Goal: Information Seeking & Learning: Learn about a topic

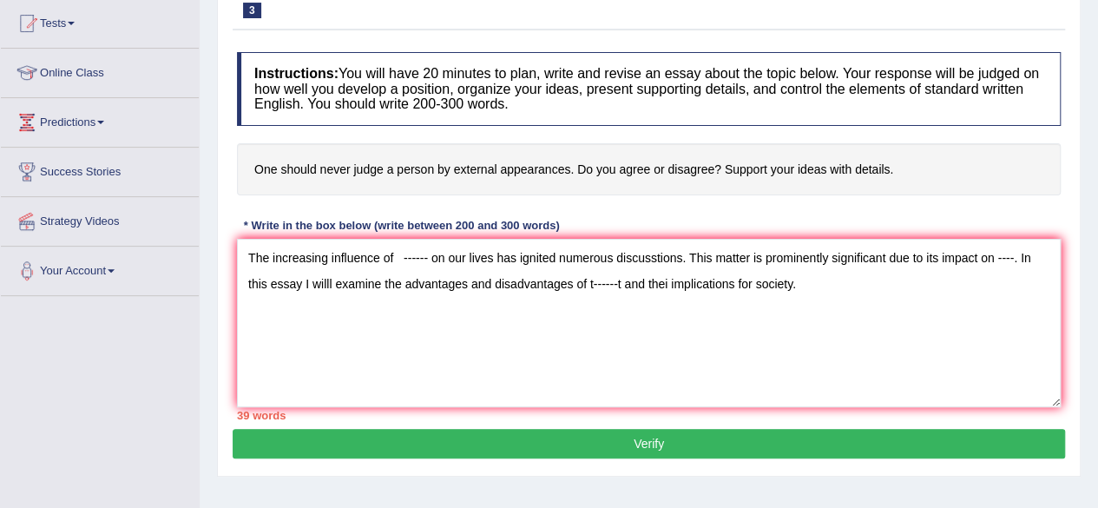
scroll to position [186, 0]
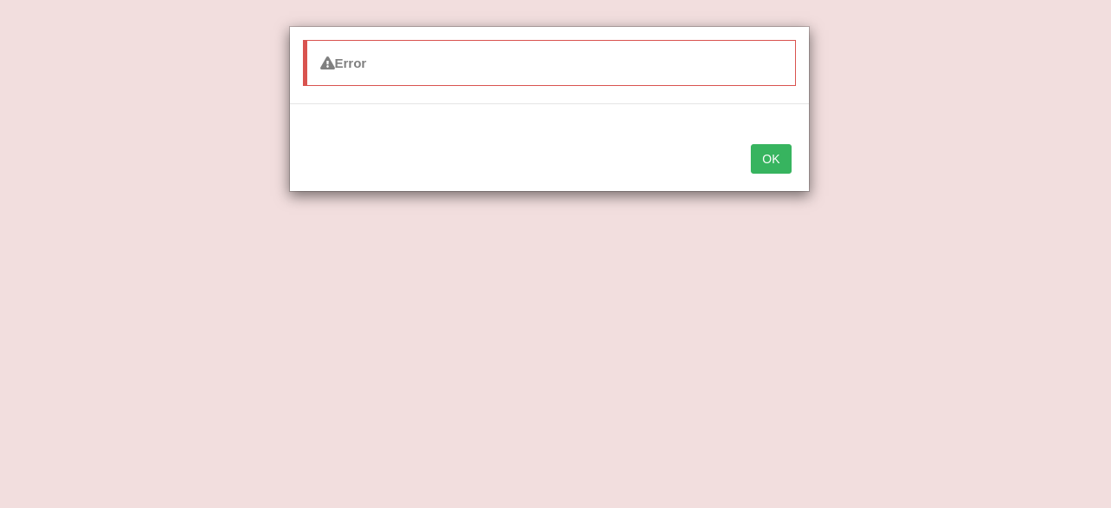
click at [774, 160] on button "OK" at bounding box center [771, 159] width 40 height 30
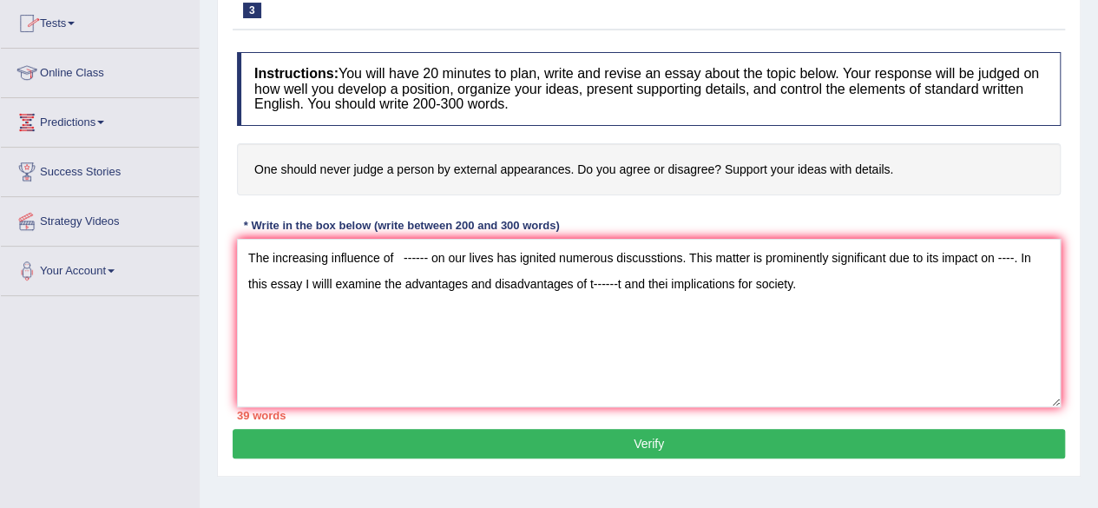
click at [81, 68] on link "Online Class" at bounding box center [100, 70] width 198 height 43
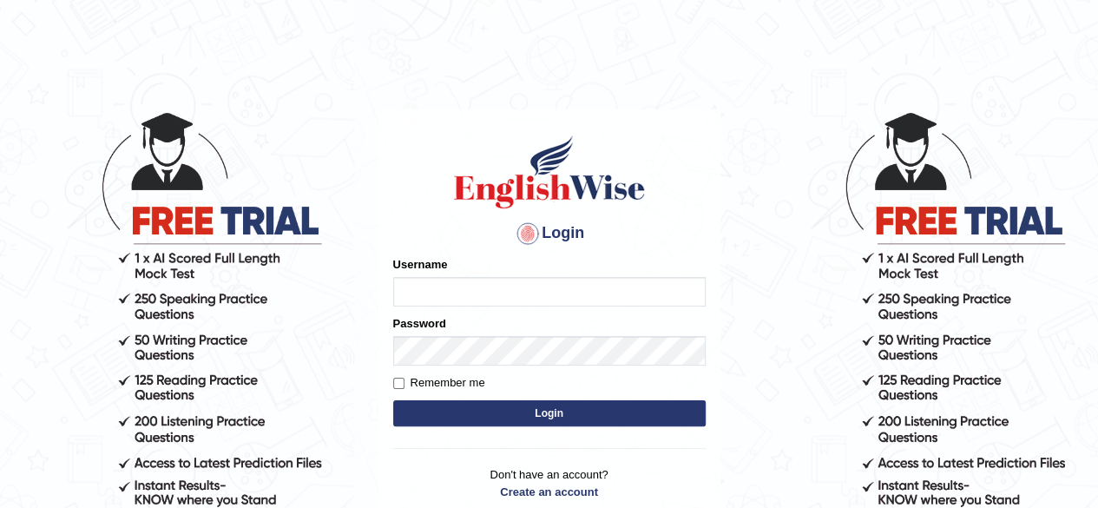
type input "[PERSON_NAME]"
click at [535, 409] on button "Login" at bounding box center [549, 413] width 312 height 26
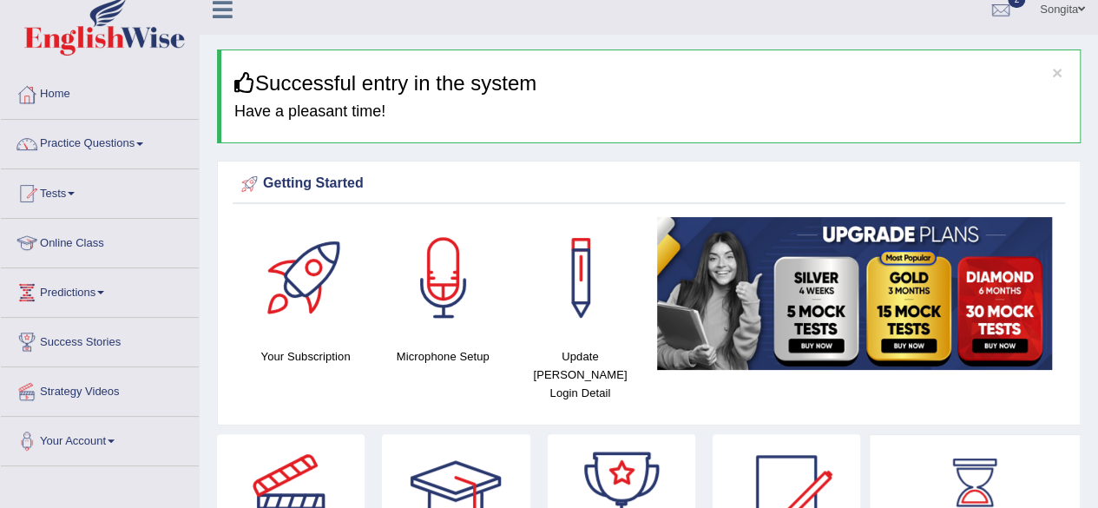
scroll to position [15, 0]
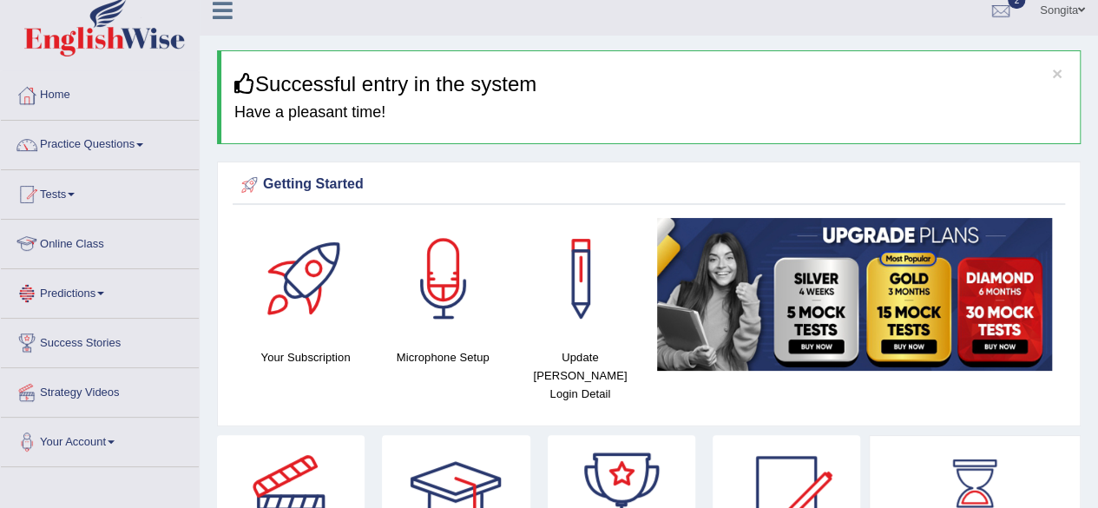
click at [62, 237] on link "Online Class" at bounding box center [100, 241] width 198 height 43
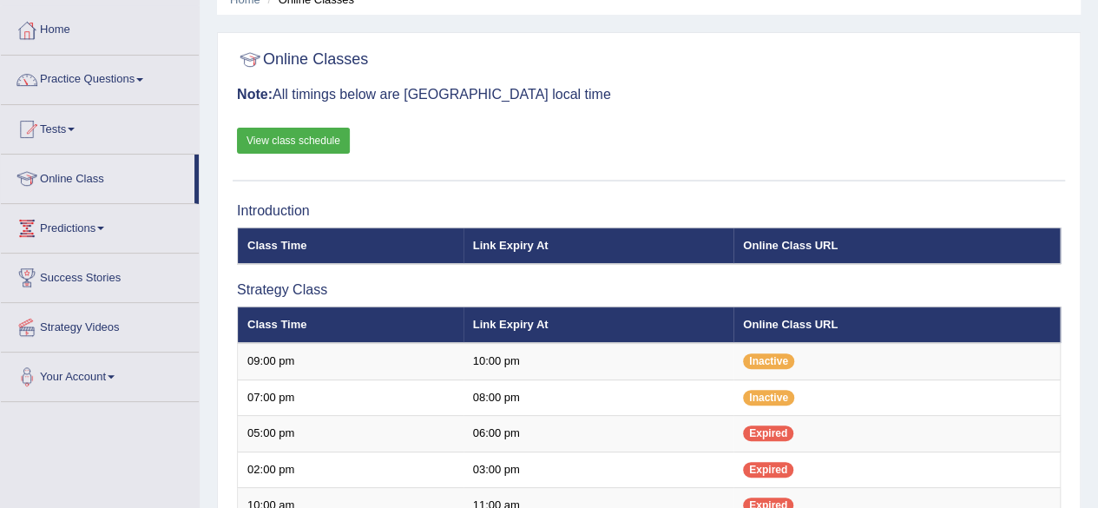
scroll to position [31, 0]
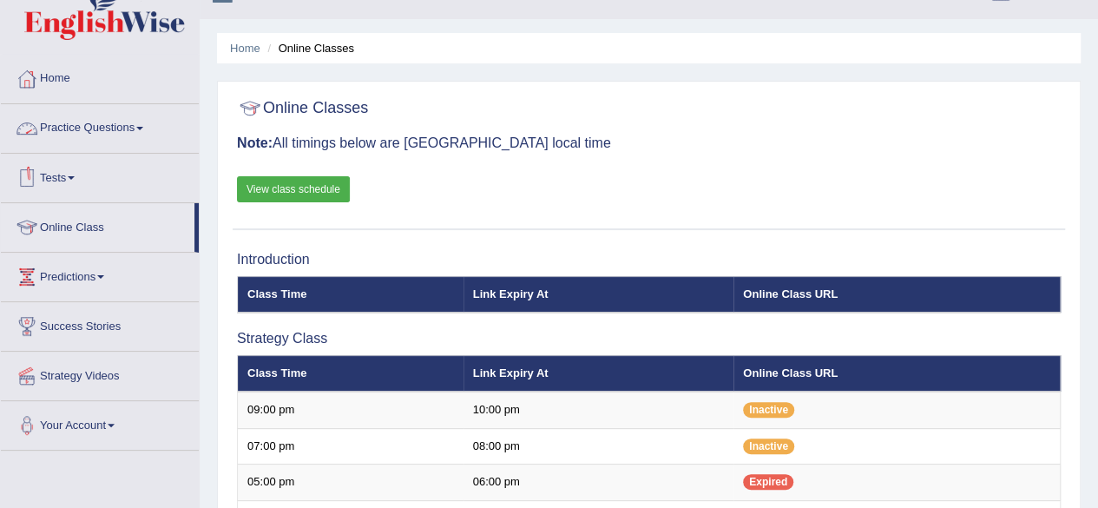
click at [288, 194] on link "View class schedule" at bounding box center [293, 189] width 113 height 26
click at [108, 124] on link "Practice Questions" at bounding box center [100, 125] width 198 height 43
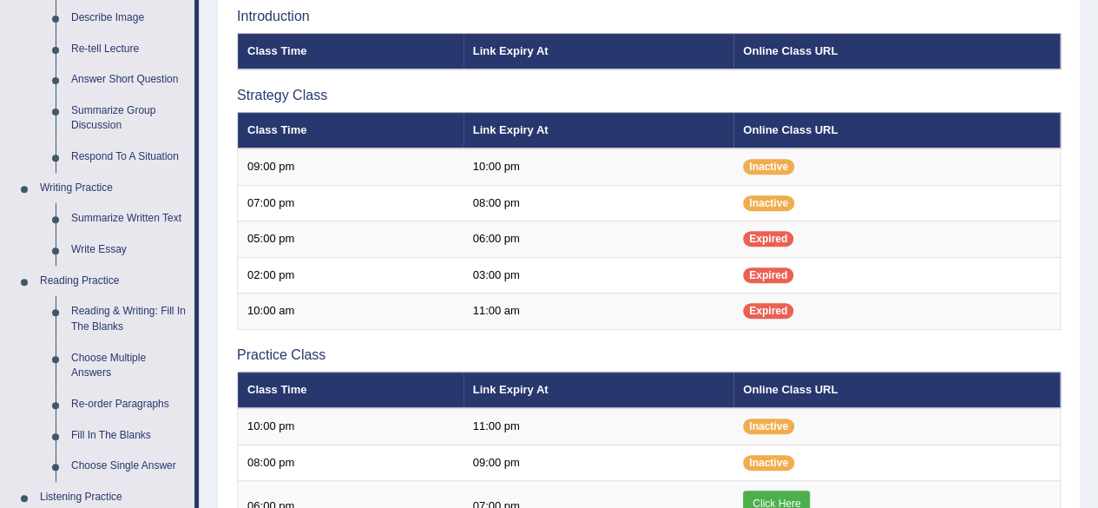
scroll to position [278, 0]
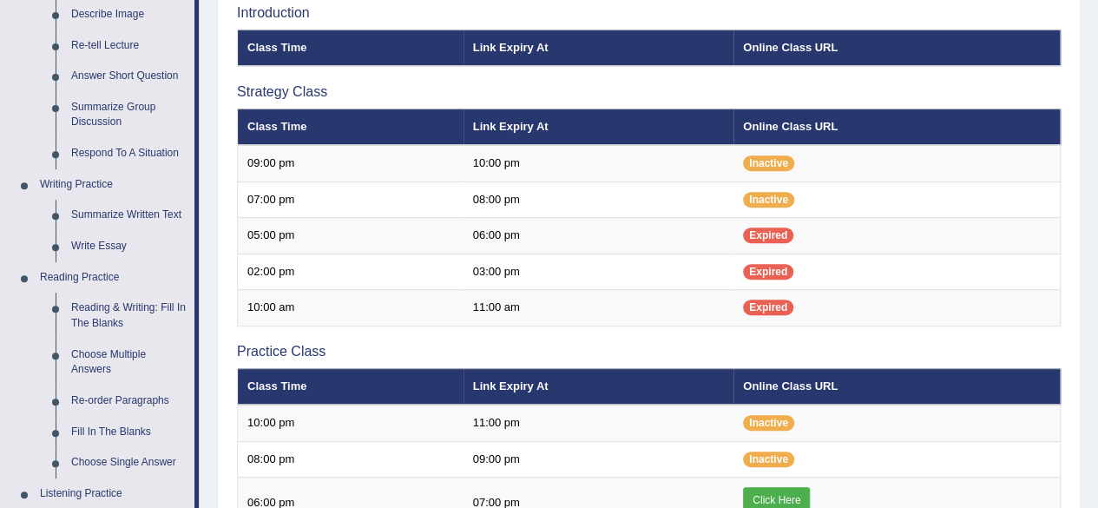
click at [119, 250] on link "Write Essay" at bounding box center [128, 246] width 131 height 31
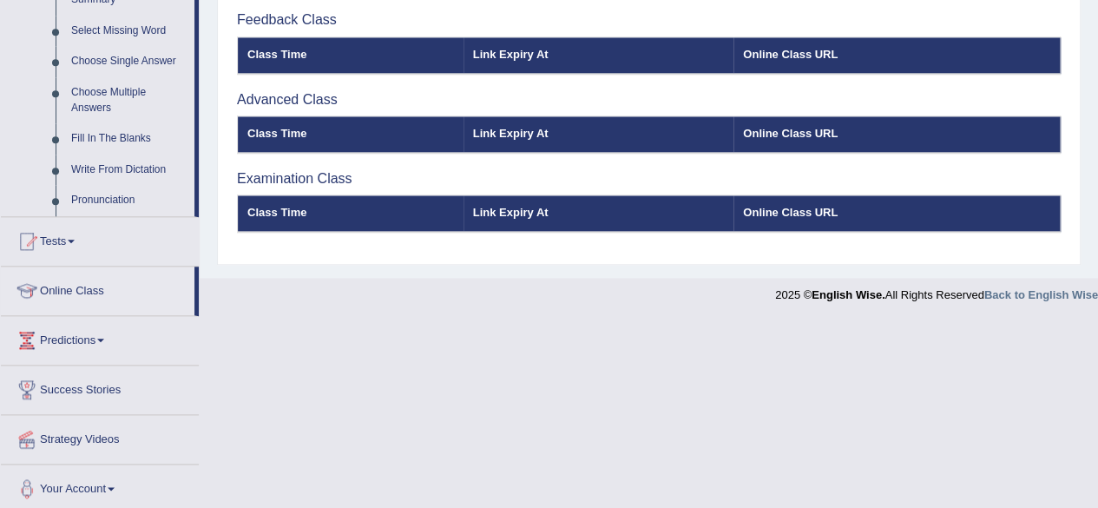
scroll to position [898, 0]
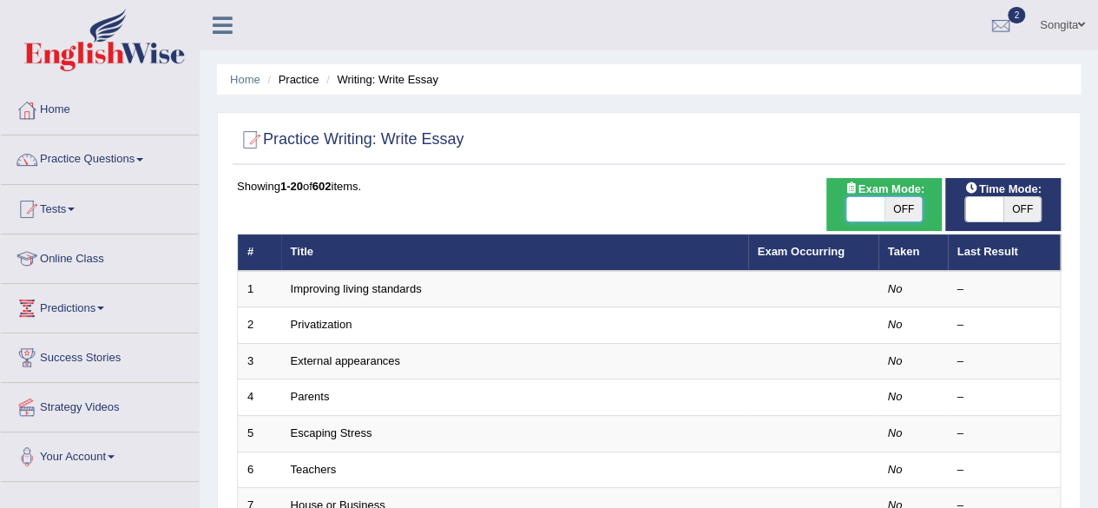
click at [878, 211] on span at bounding box center [865, 209] width 38 height 24
checkbox input "true"
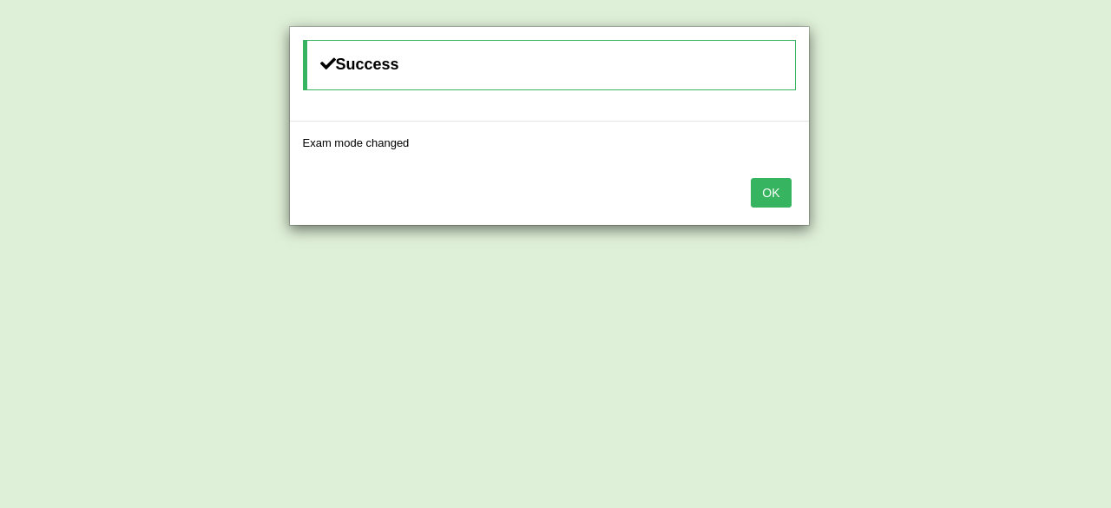
click at [778, 189] on button "OK" at bounding box center [771, 193] width 40 height 30
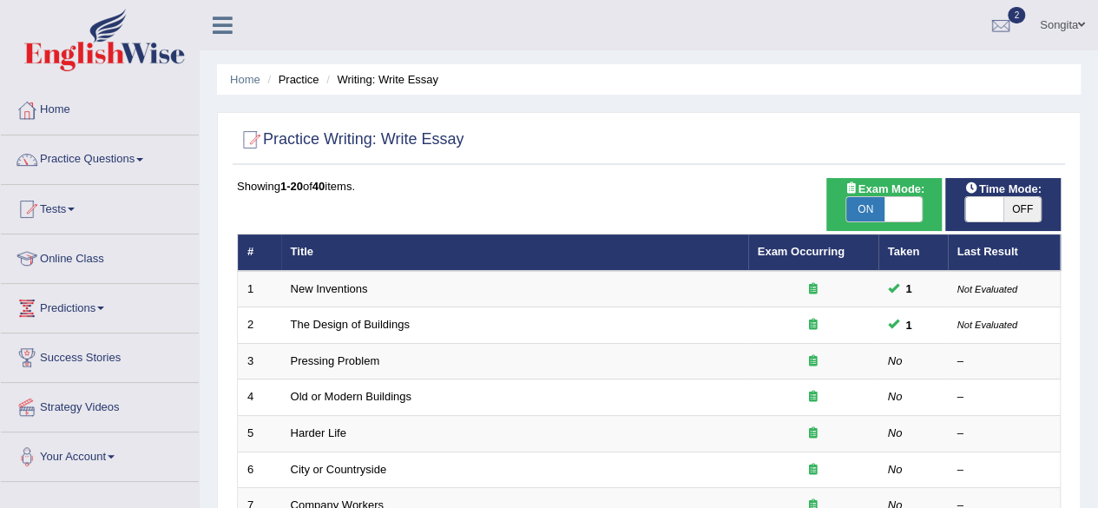
click at [1012, 203] on span "OFF" at bounding box center [1022, 209] width 38 height 24
checkbox input "true"
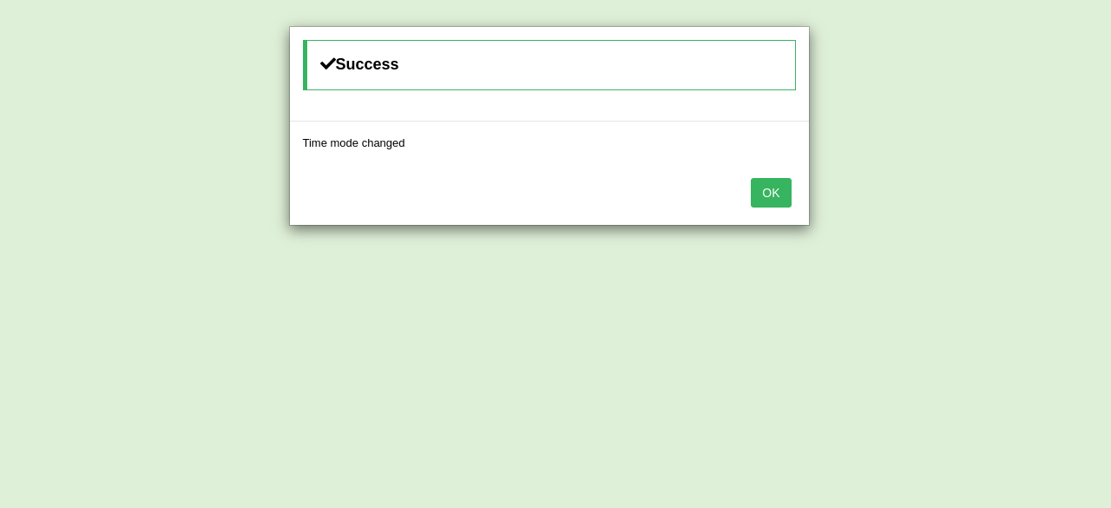
click at [772, 196] on button "OK" at bounding box center [771, 193] width 40 height 30
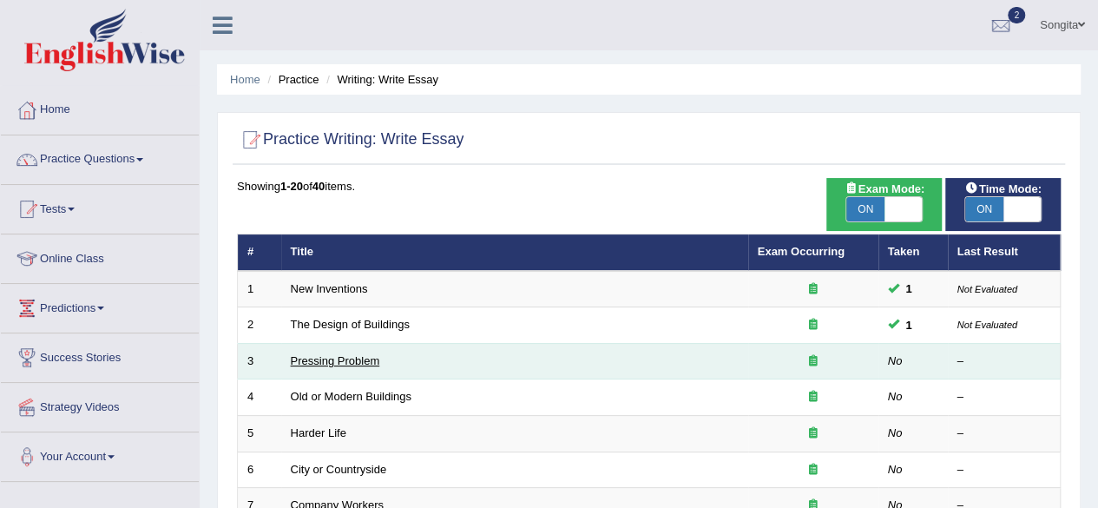
click at [367, 357] on link "Pressing Problem" at bounding box center [335, 360] width 89 height 13
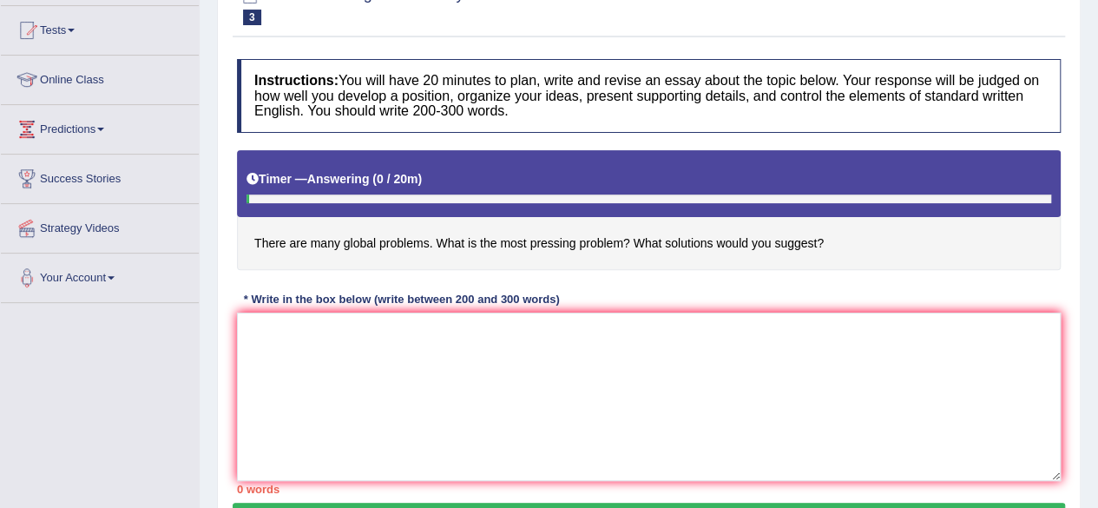
click at [1097, 134] on html "Toggle navigation Home Practice Questions Speaking Practice Read Aloud Repeat S…" at bounding box center [549, 75] width 1098 height 508
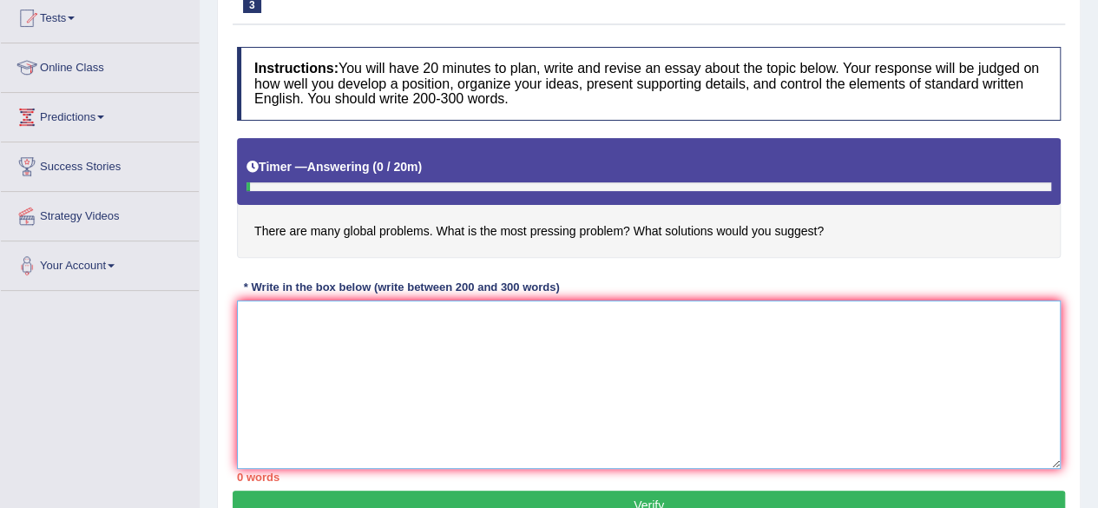
click at [509, 348] on textarea at bounding box center [649, 384] width 824 height 168
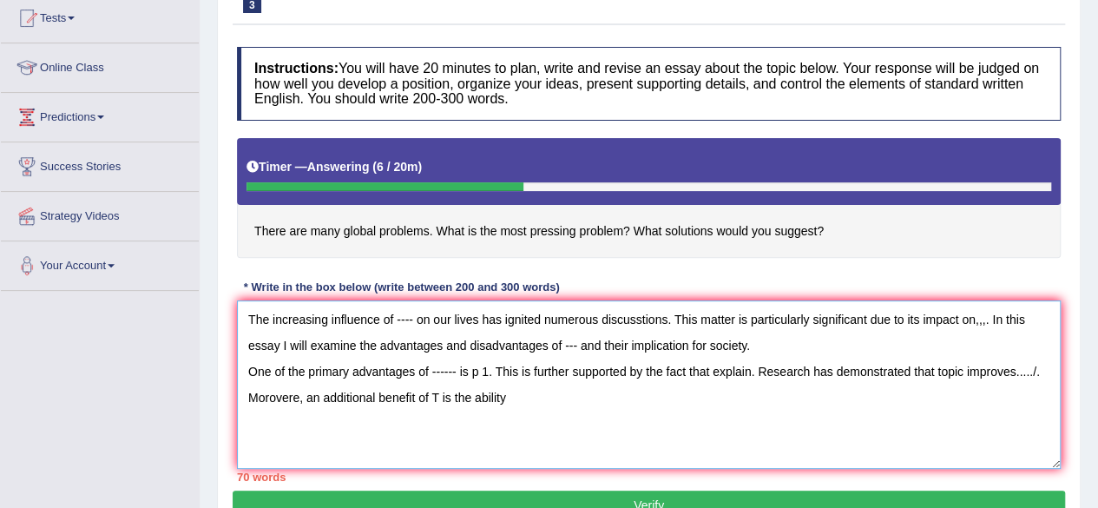
click at [466, 398] on textarea "The increasing influence of ---- on our lives has ignited numerous discusstions…" at bounding box center [649, 384] width 824 height 168
click at [481, 398] on textarea "The increasing influence of ---- on our lives has ignited numerous discusstions…" at bounding box center [649, 384] width 824 height 168
click at [476, 399] on textarea "The increasing influence of ---- on our lives has ignited numerous discusstions…" at bounding box center [649, 384] width 824 height 168
click at [527, 401] on textarea "The increasing influence of ---- on our lives has ignited numerous discusstions…" at bounding box center [649, 384] width 824 height 168
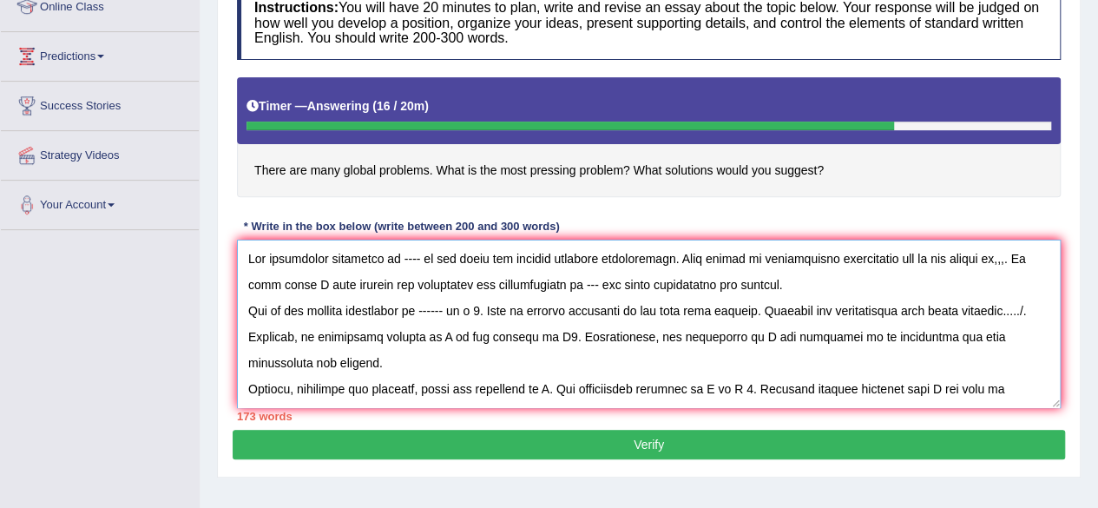
scroll to position [250, 0]
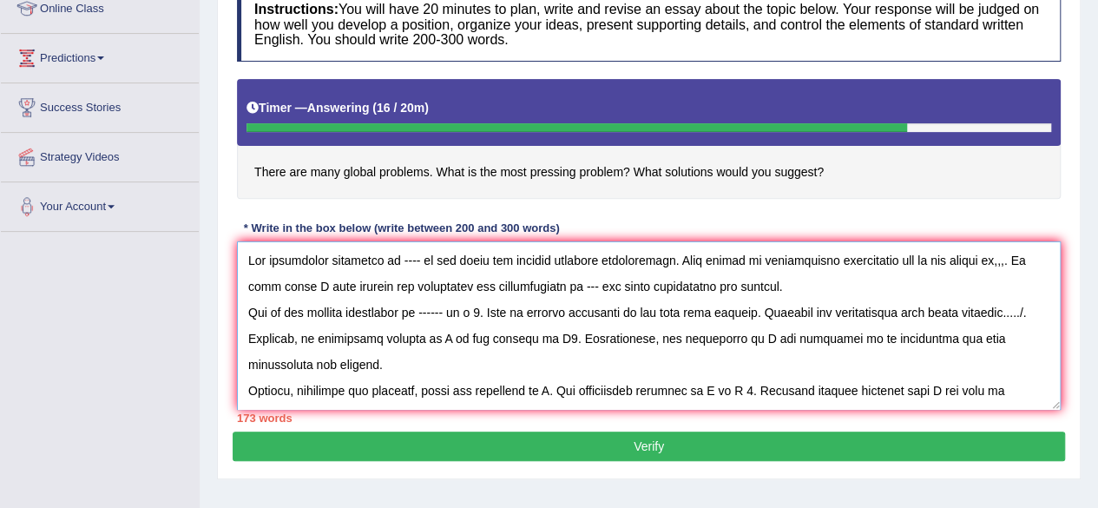
click at [410, 258] on textarea at bounding box center [649, 325] width 824 height 168
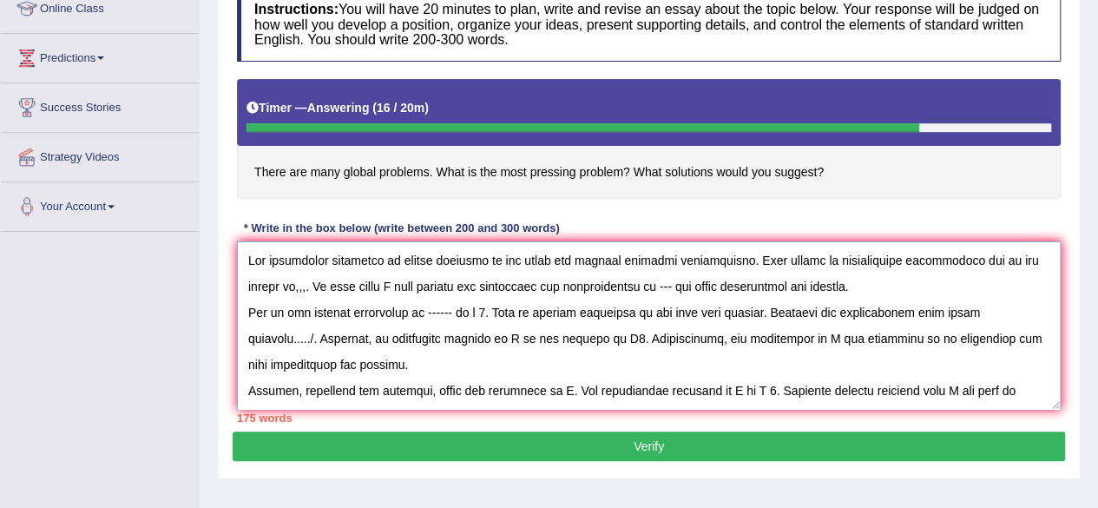
click at [269, 287] on textarea at bounding box center [649, 325] width 824 height 168
click at [270, 288] on textarea at bounding box center [649, 325] width 824 height 168
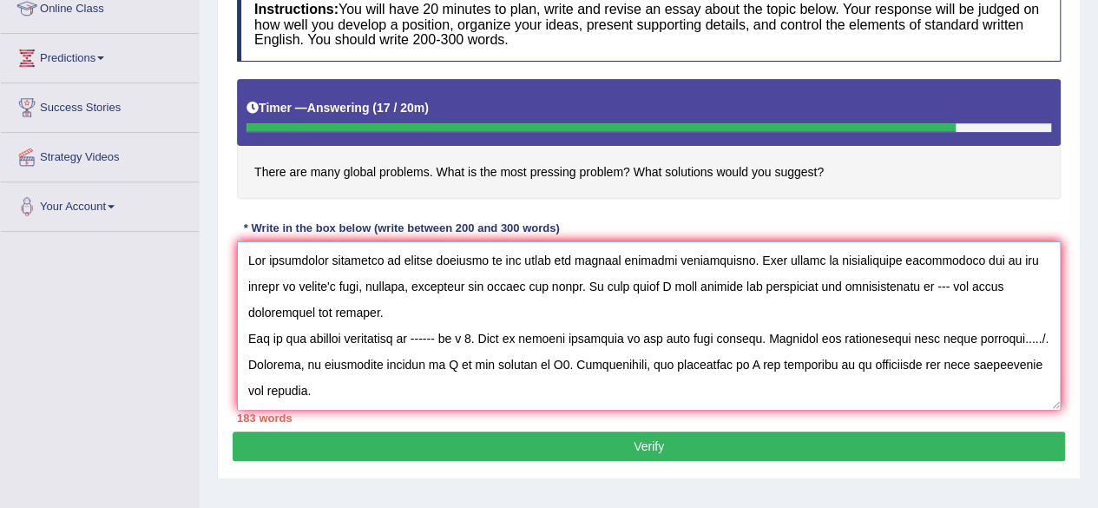
click at [798, 284] on textarea at bounding box center [649, 325] width 824 height 168
click at [888, 282] on textarea at bounding box center [649, 325] width 824 height 168
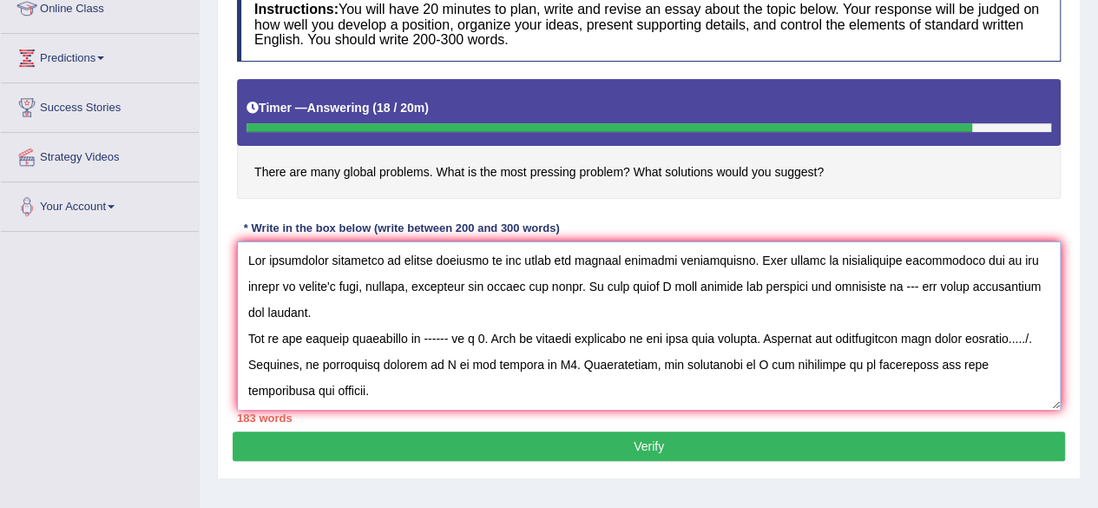
click at [885, 281] on textarea at bounding box center [649, 325] width 824 height 168
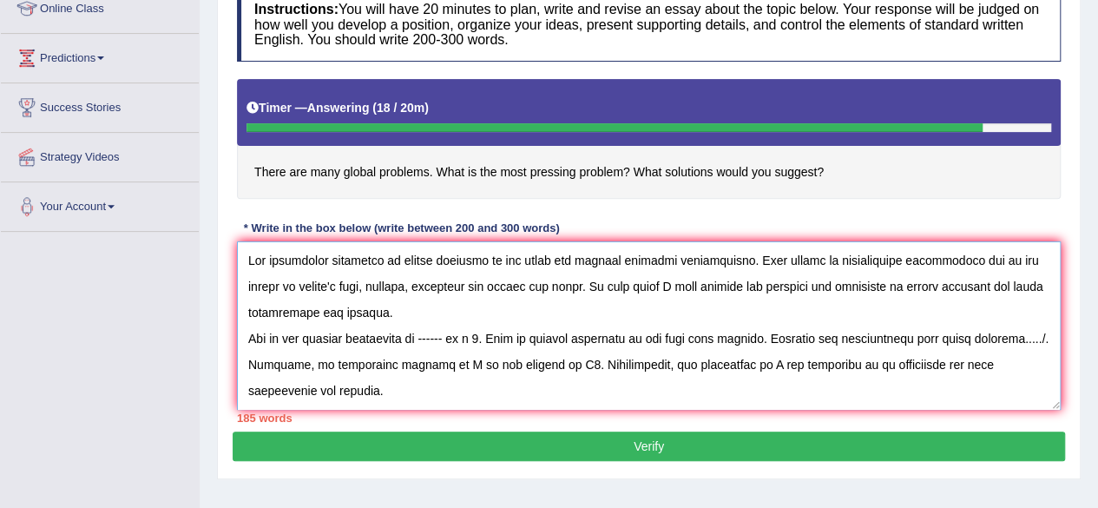
click at [755, 340] on textarea at bounding box center [649, 325] width 824 height 168
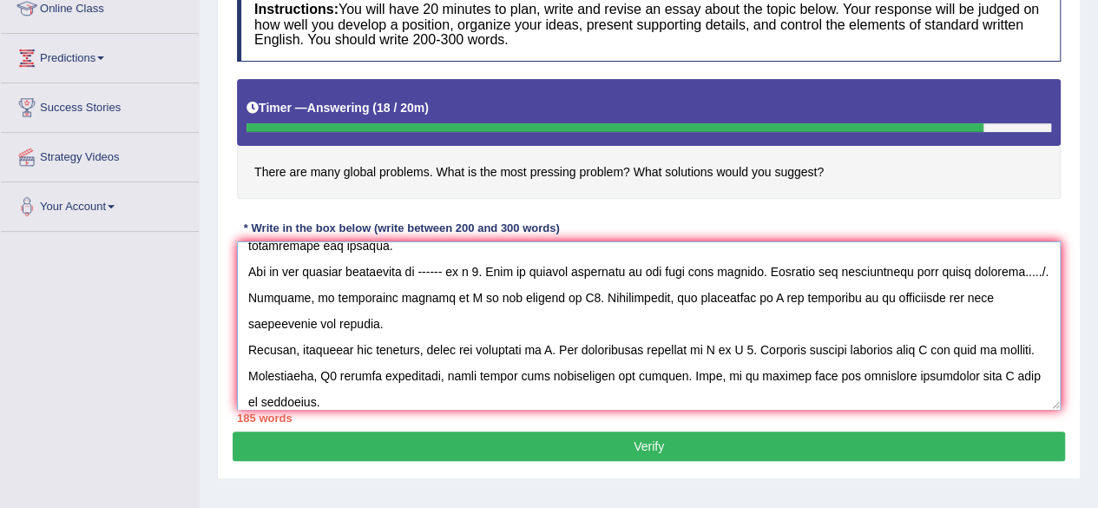
scroll to position [66, 0]
click at [429, 268] on textarea at bounding box center [649, 325] width 824 height 168
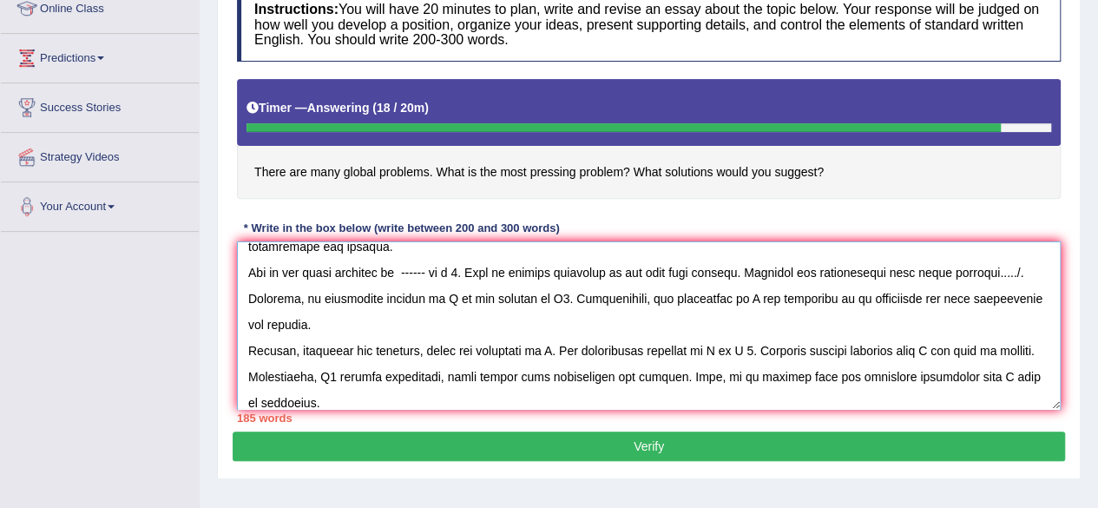
click at [437, 271] on textarea at bounding box center [649, 325] width 824 height 168
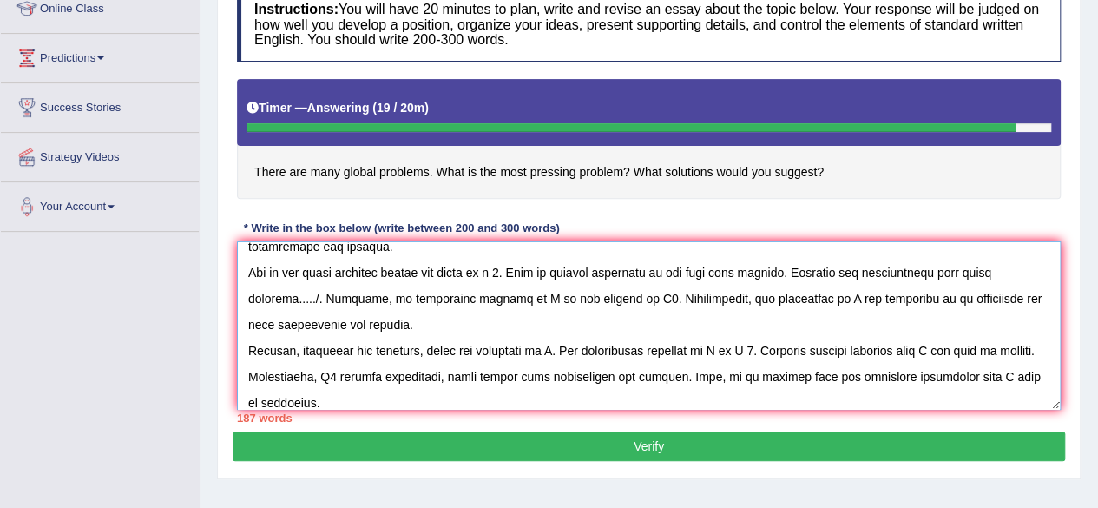
click at [517, 268] on textarea at bounding box center [649, 325] width 824 height 168
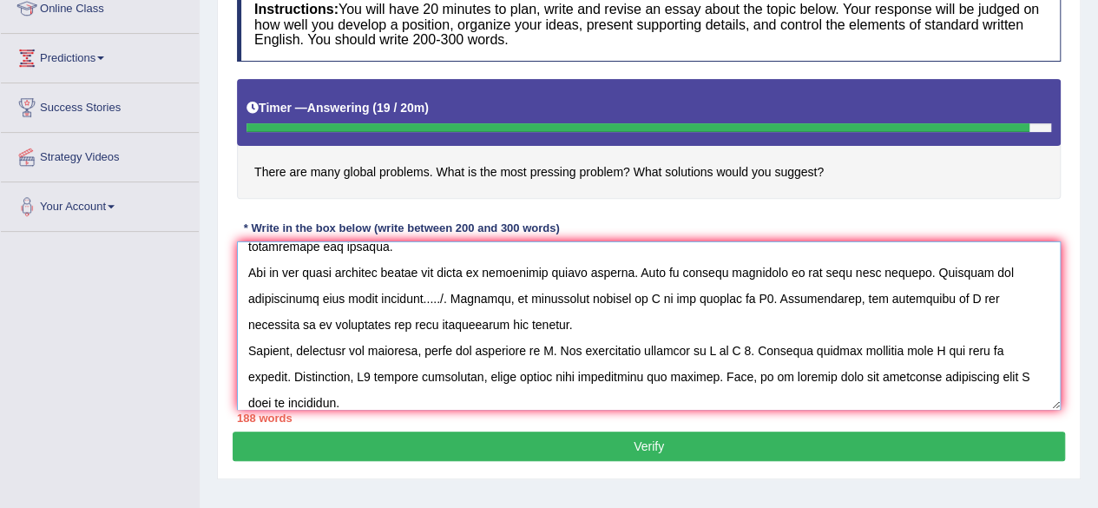
click at [903, 270] on textarea at bounding box center [649, 325] width 824 height 168
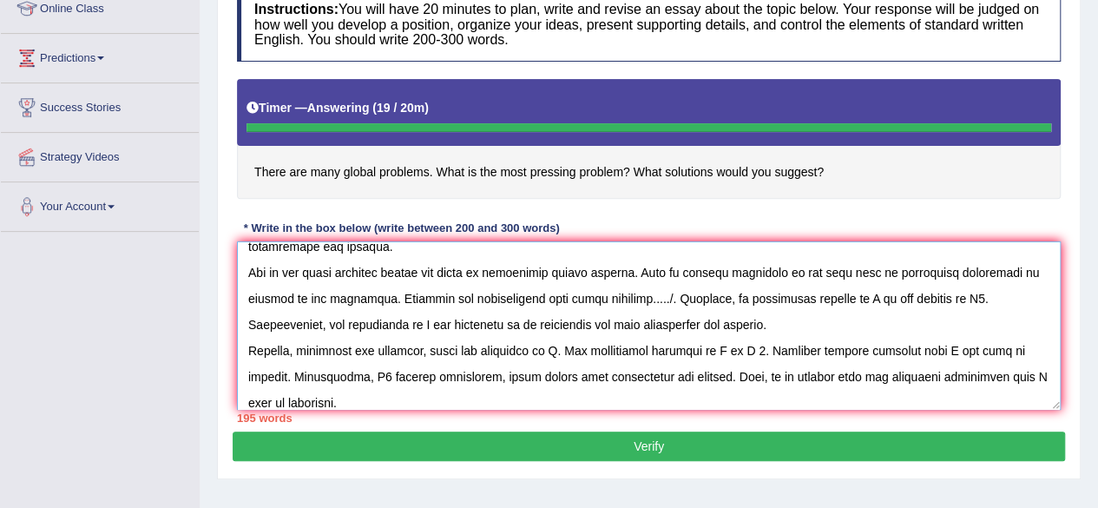
type textarea "The increasing influence of global problems on our lives has ignited numerous d…"
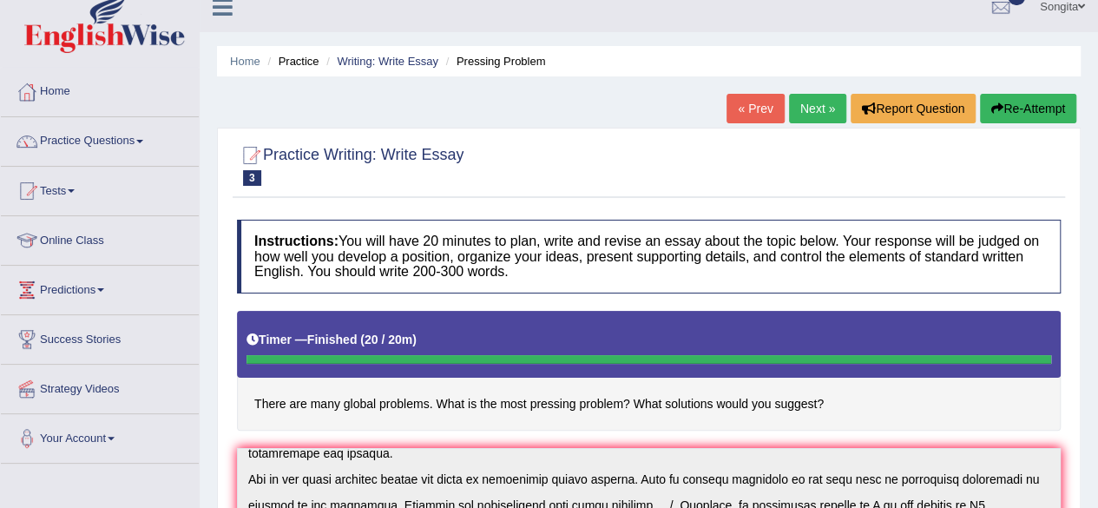
scroll to position [16, 0]
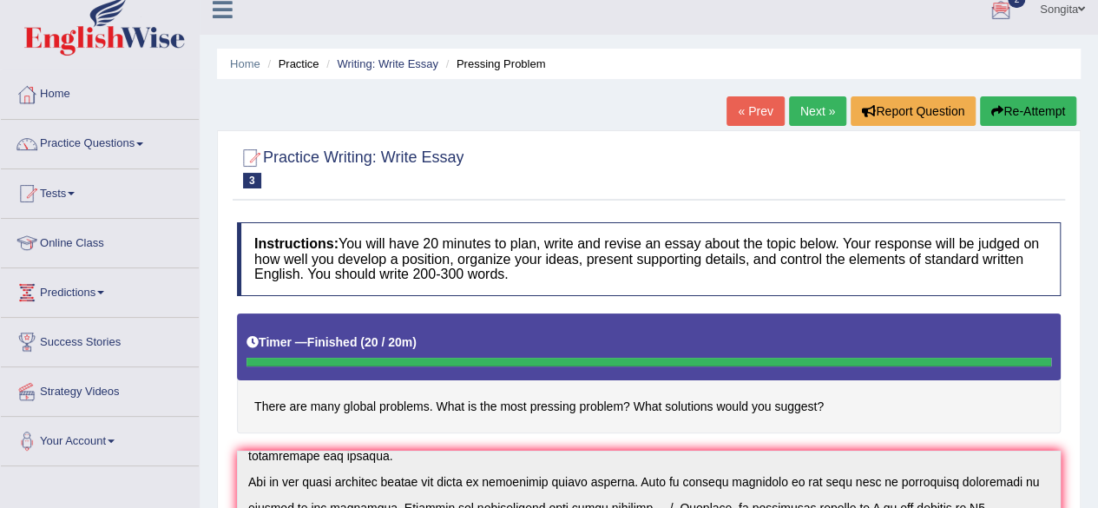
click at [810, 105] on link "Next »" at bounding box center [817, 111] width 57 height 30
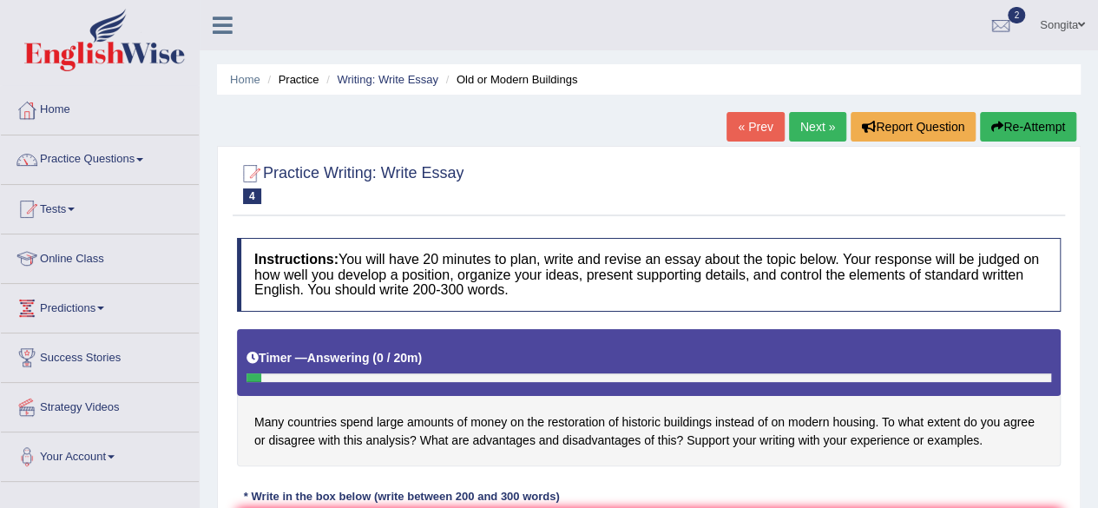
click at [646, 386] on div "Timer — Answering ( 0 / 20m ) Skip" at bounding box center [649, 362] width 824 height 67
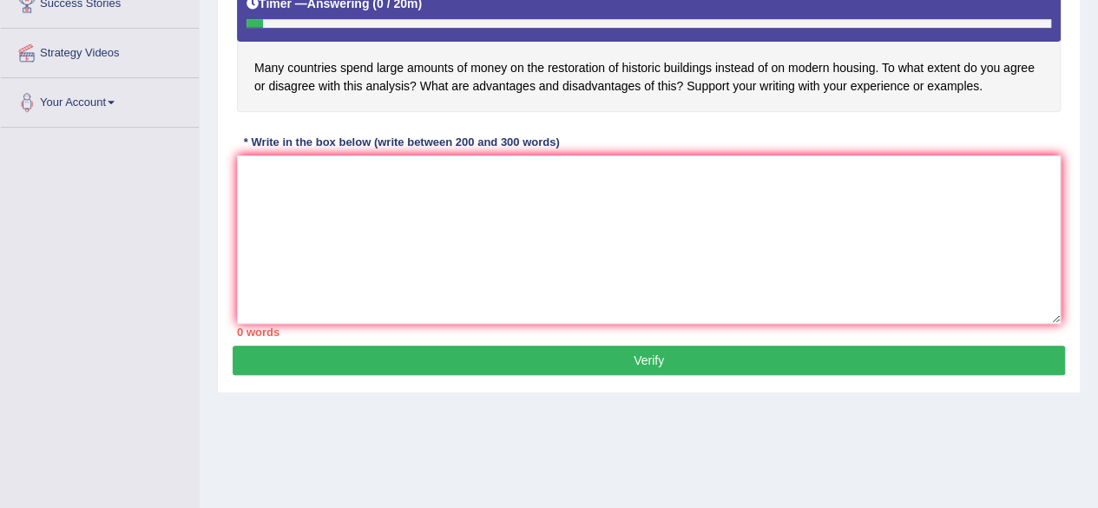
scroll to position [358, 0]
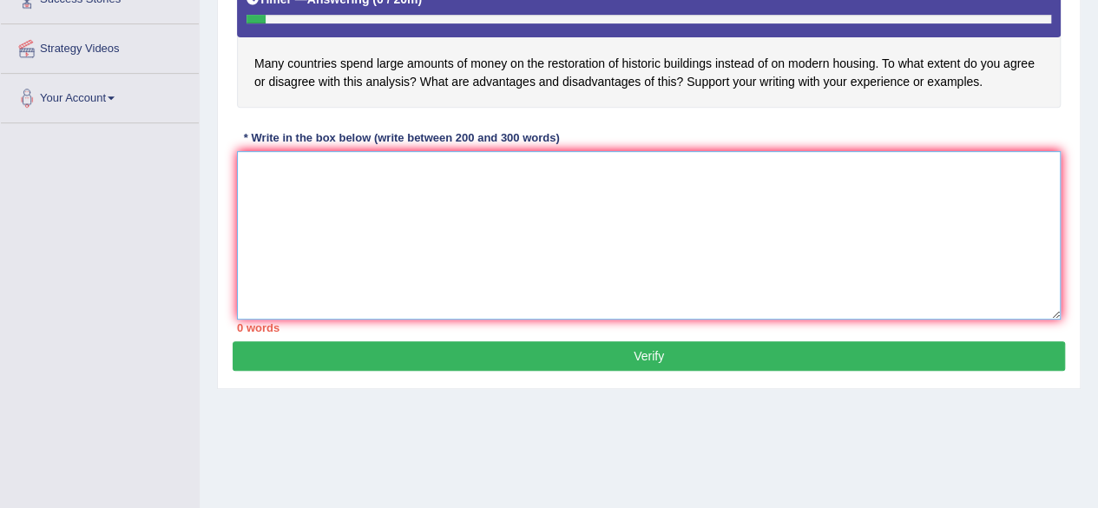
click at [307, 196] on textarea at bounding box center [649, 235] width 824 height 168
click at [798, 199] on textarea at bounding box center [649, 235] width 824 height 168
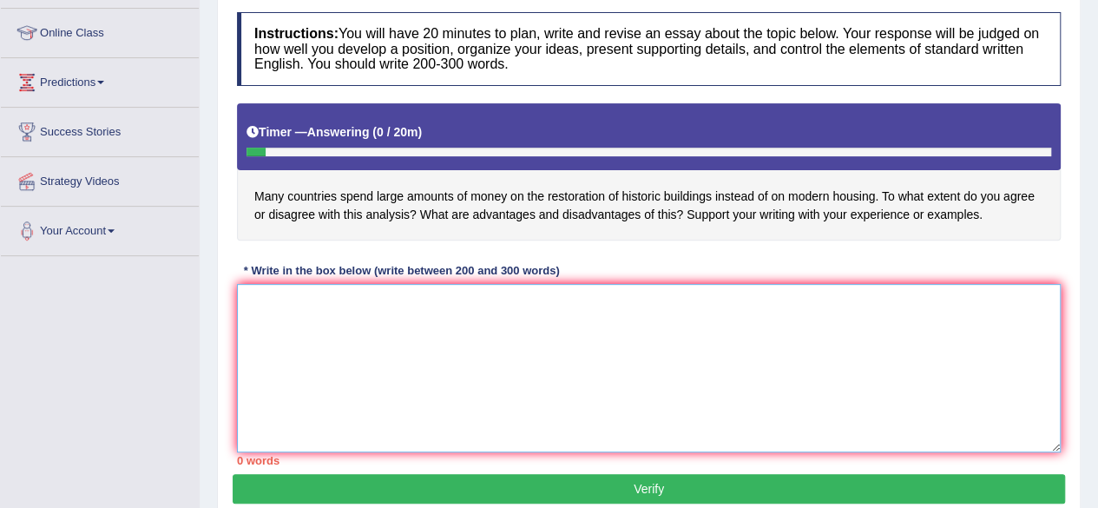
scroll to position [225, 0]
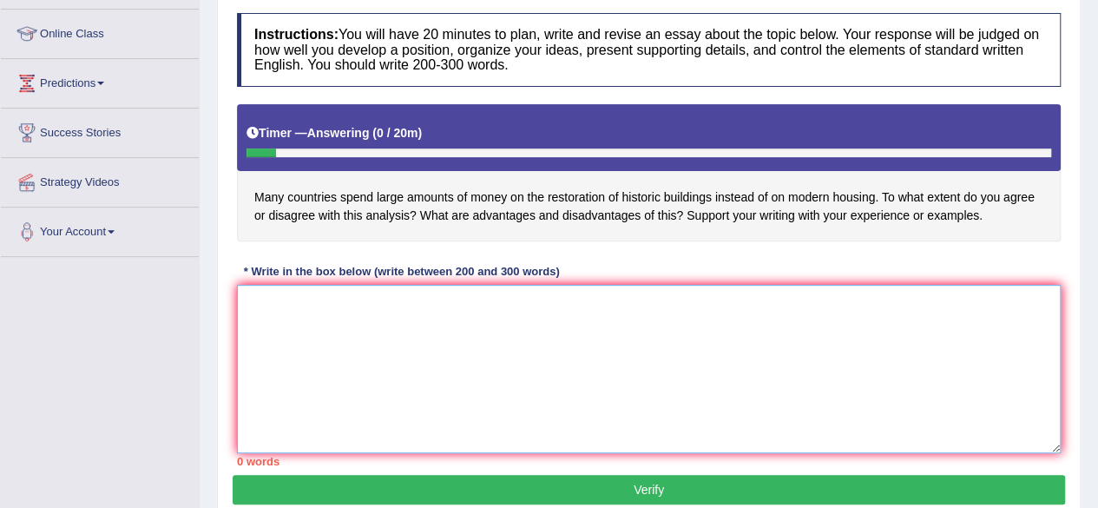
click at [352, 328] on textarea at bounding box center [649, 369] width 824 height 168
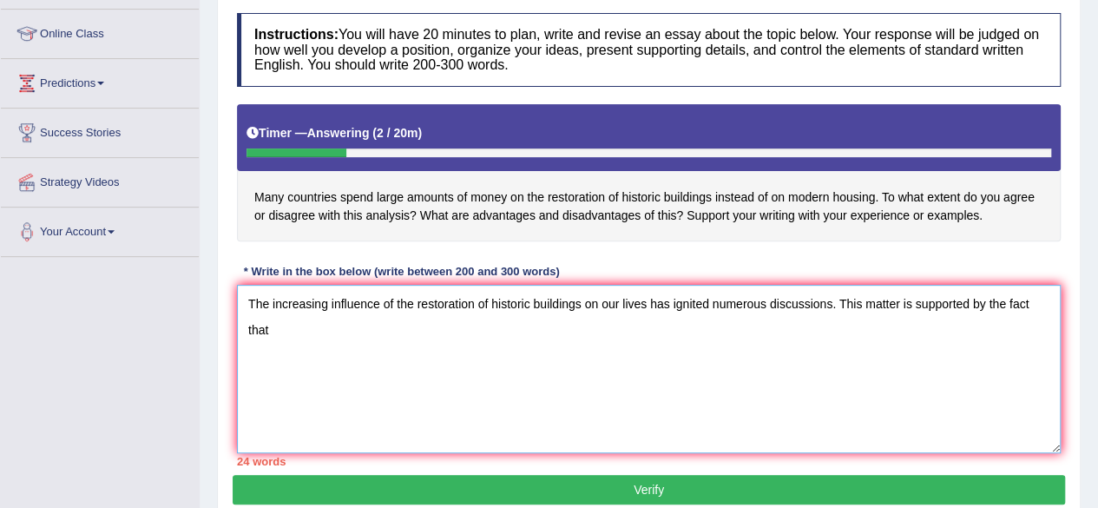
click at [1030, 296] on textarea "The increasing influence of the restoration of historic buildings on our lives …" at bounding box center [649, 369] width 824 height 168
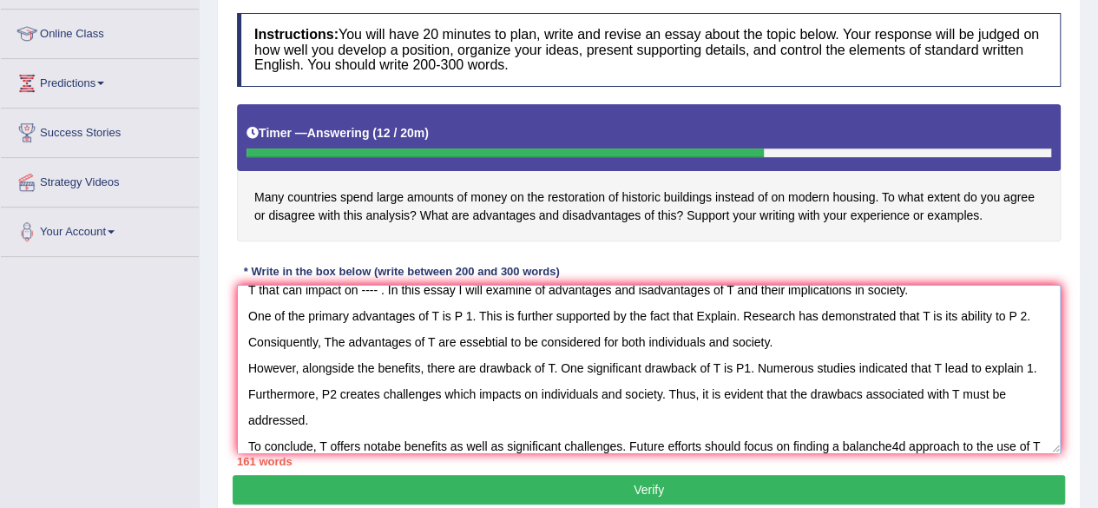
scroll to position [66, 0]
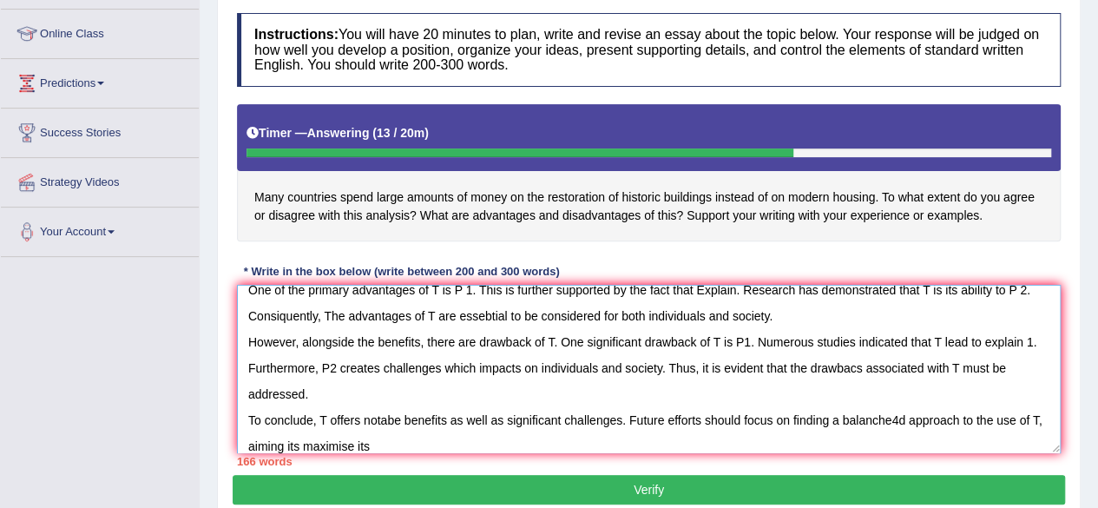
click at [305, 441] on textarea "The increasing influence of the restoration of historic buildings on our lives …" at bounding box center [649, 369] width 824 height 168
click at [316, 441] on textarea "The increasing influence of the restoration of historic buildings on our lives …" at bounding box center [649, 369] width 824 height 168
click at [380, 440] on textarea "The increasing influence of the restoration of historic buildings on our lives …" at bounding box center [649, 369] width 824 height 168
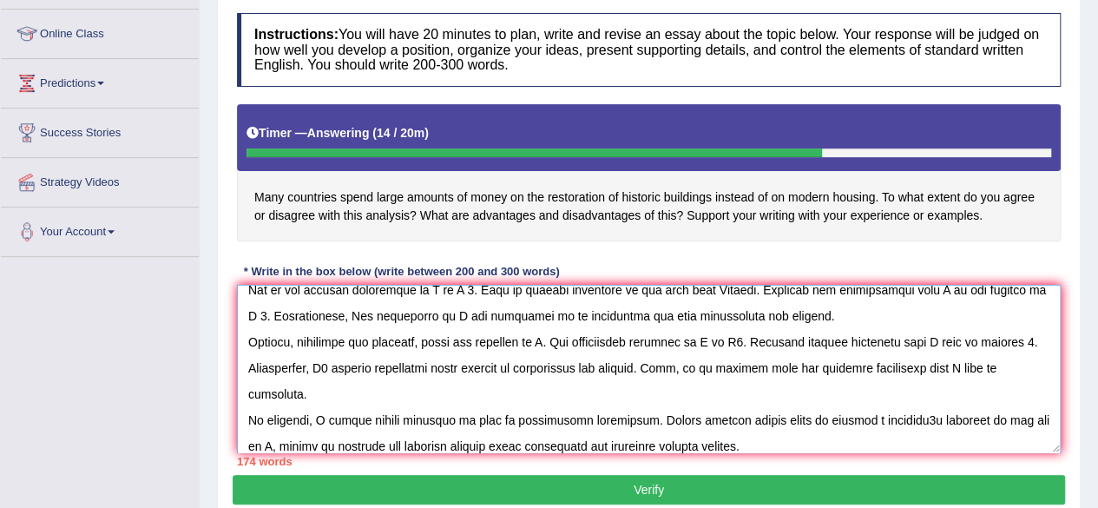
click at [873, 345] on textarea at bounding box center [649, 369] width 824 height 168
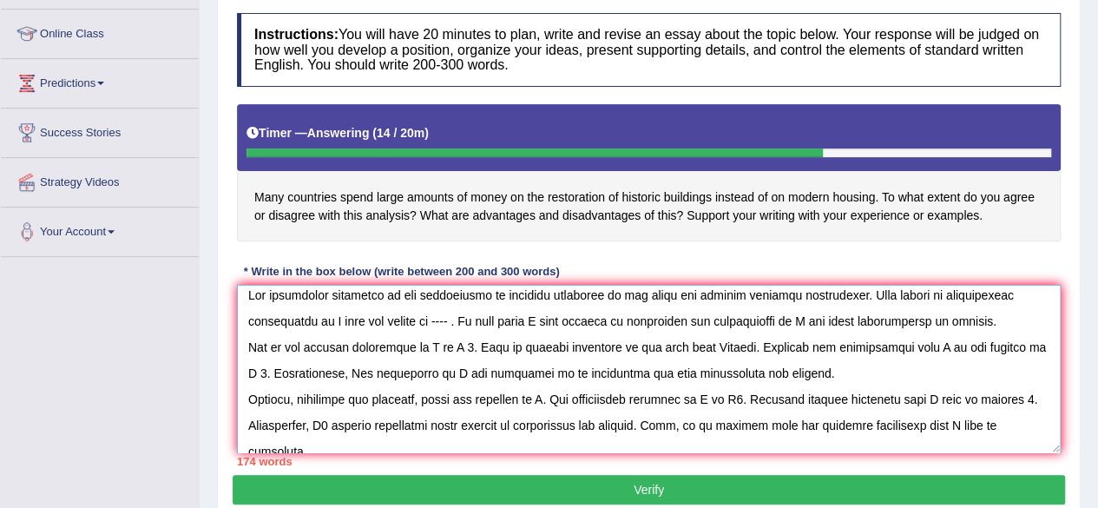
scroll to position [0, 0]
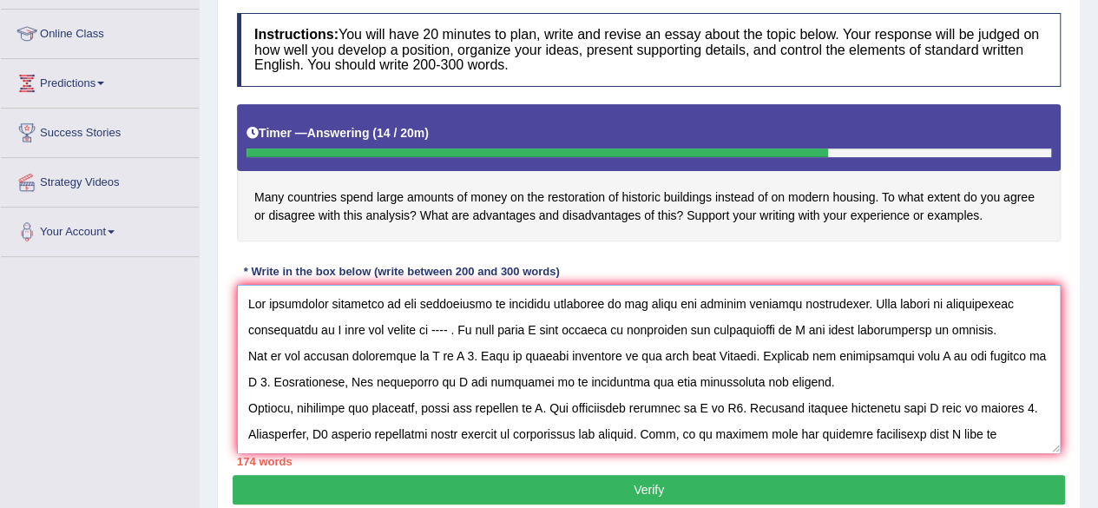
click at [267, 322] on textarea at bounding box center [649, 369] width 824 height 168
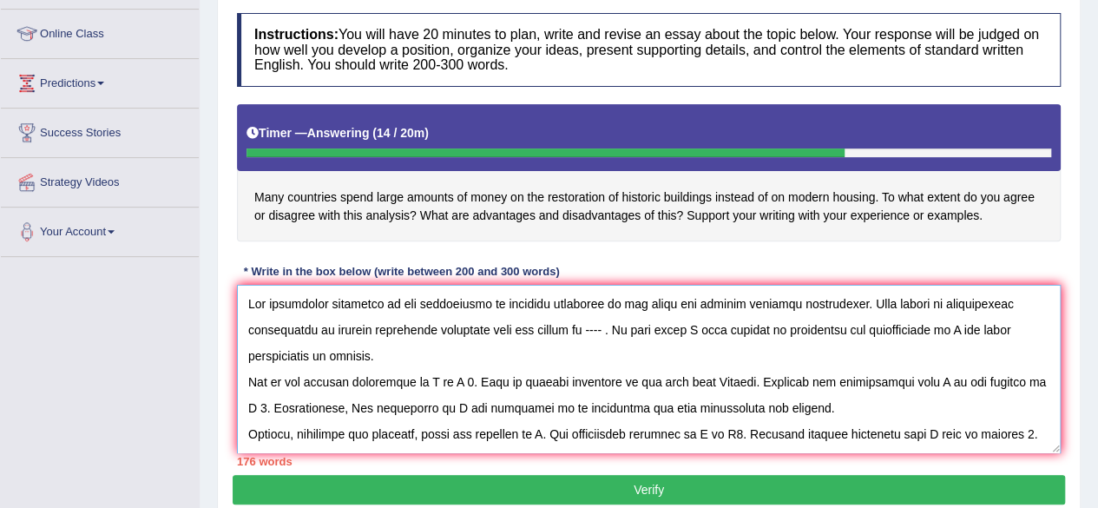
click at [531, 329] on textarea at bounding box center [649, 369] width 824 height 168
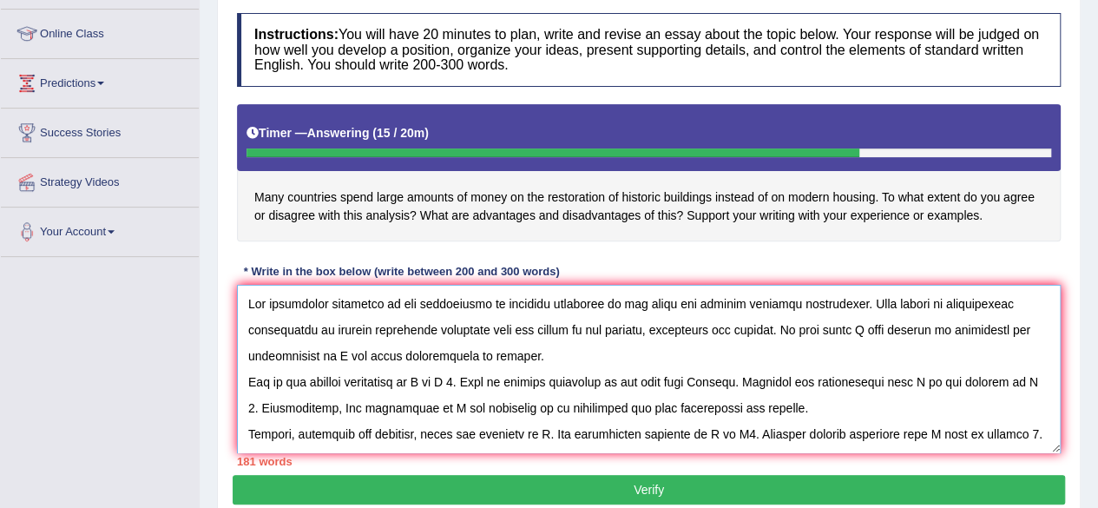
click at [624, 327] on textarea at bounding box center [649, 369] width 824 height 168
click at [1032, 327] on textarea at bounding box center [649, 369] width 824 height 168
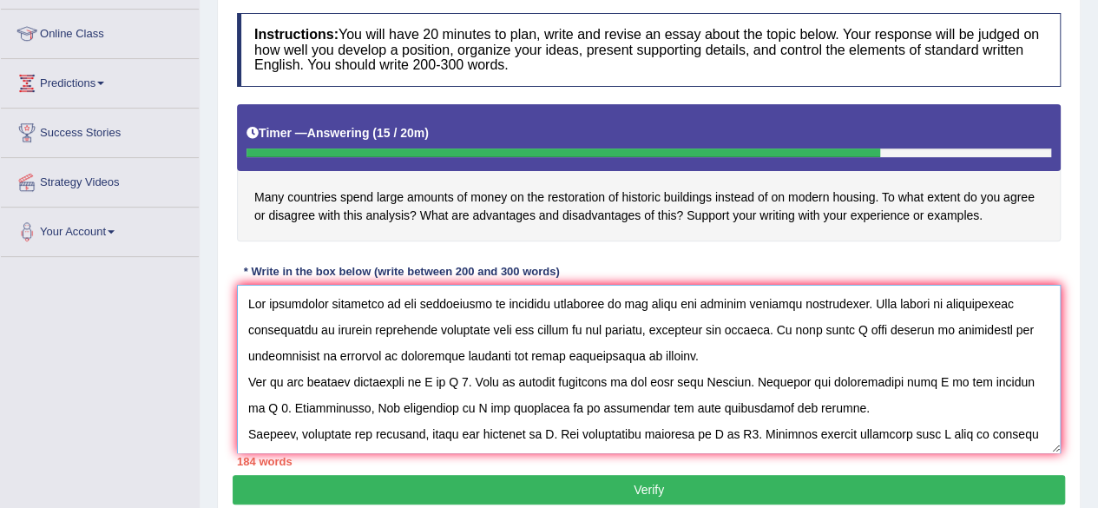
click at [439, 377] on textarea at bounding box center [649, 369] width 824 height 168
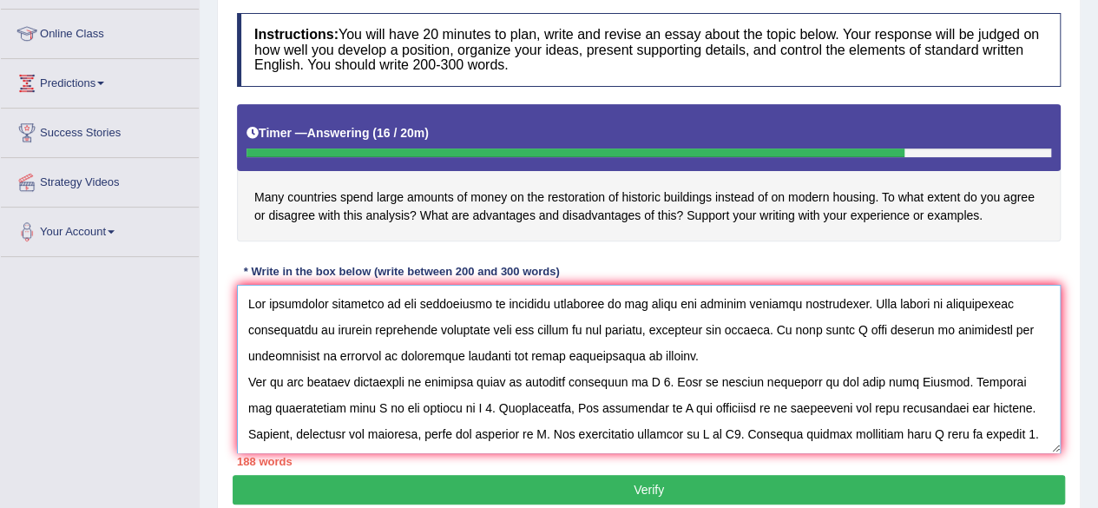
click at [661, 380] on textarea at bounding box center [649, 369] width 824 height 168
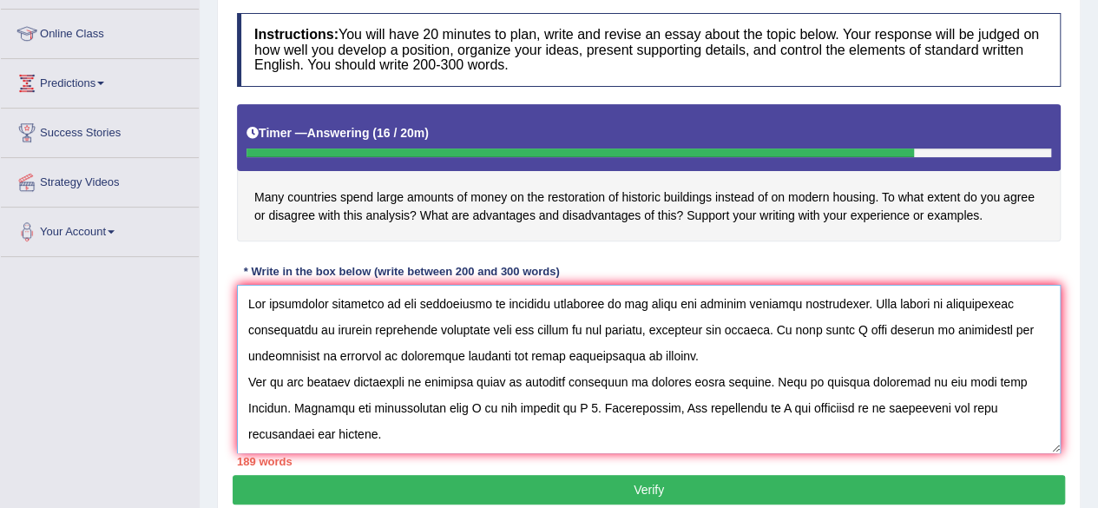
click at [1015, 383] on textarea at bounding box center [649, 369] width 824 height 168
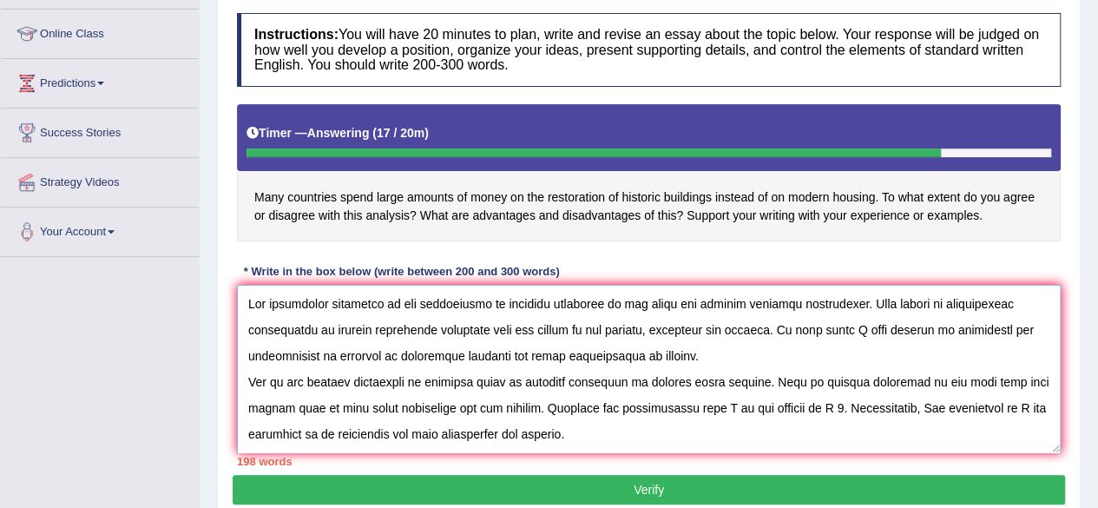
click at [713, 406] on textarea at bounding box center [649, 369] width 824 height 168
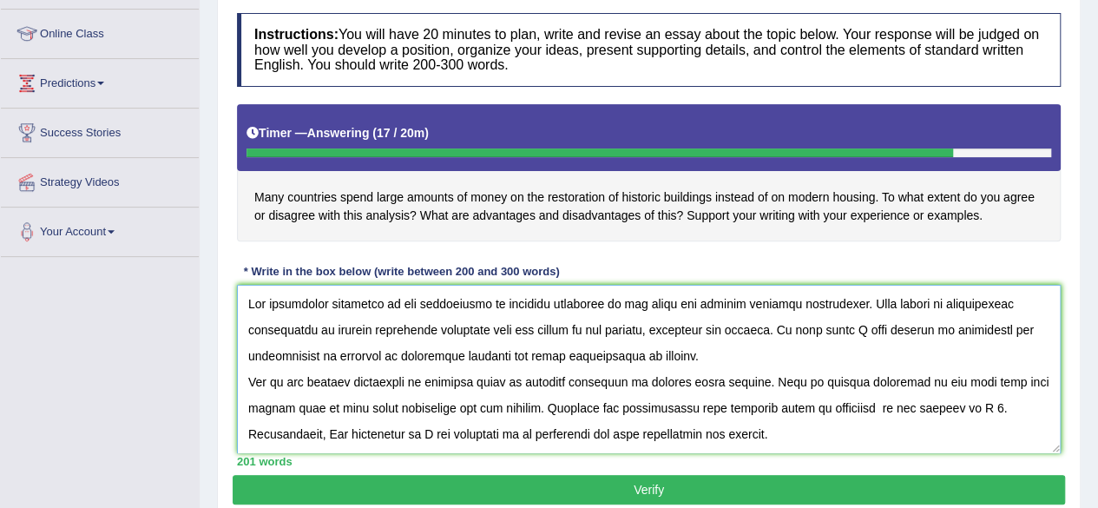
click at [956, 402] on textarea at bounding box center [649, 369] width 824 height 168
click at [559, 428] on textarea at bounding box center [649, 369] width 824 height 168
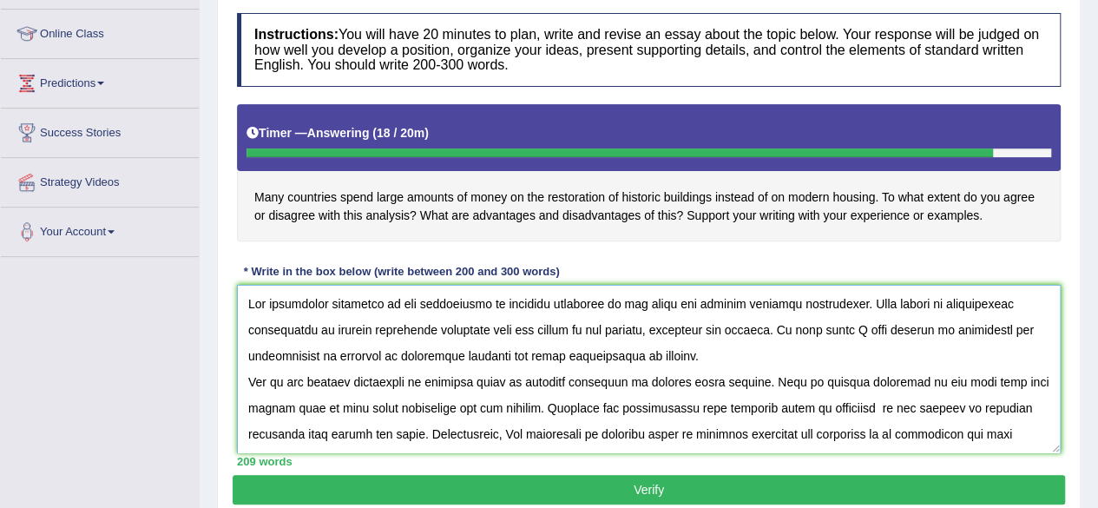
click at [875, 406] on textarea at bounding box center [649, 369] width 824 height 168
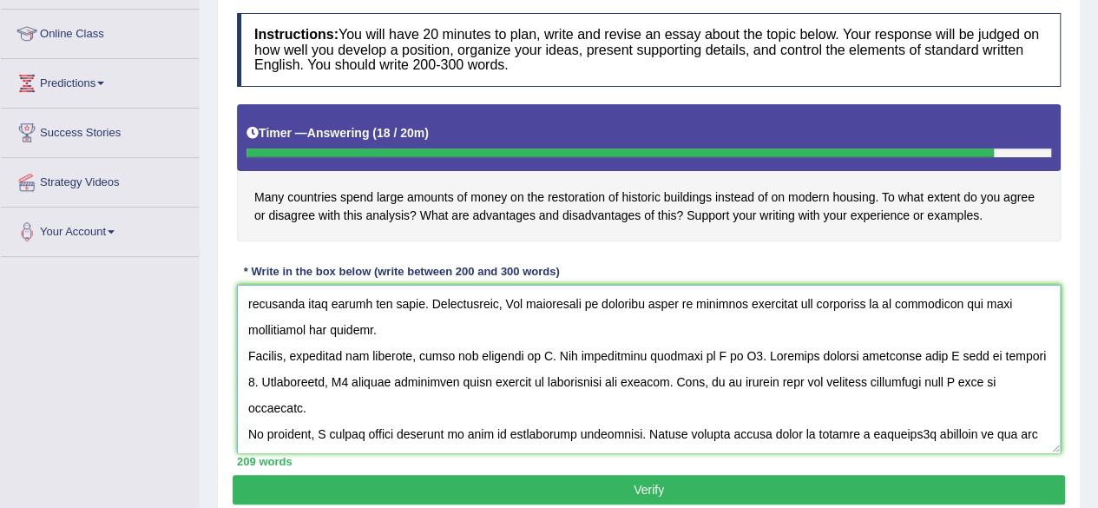
scroll to position [138, 0]
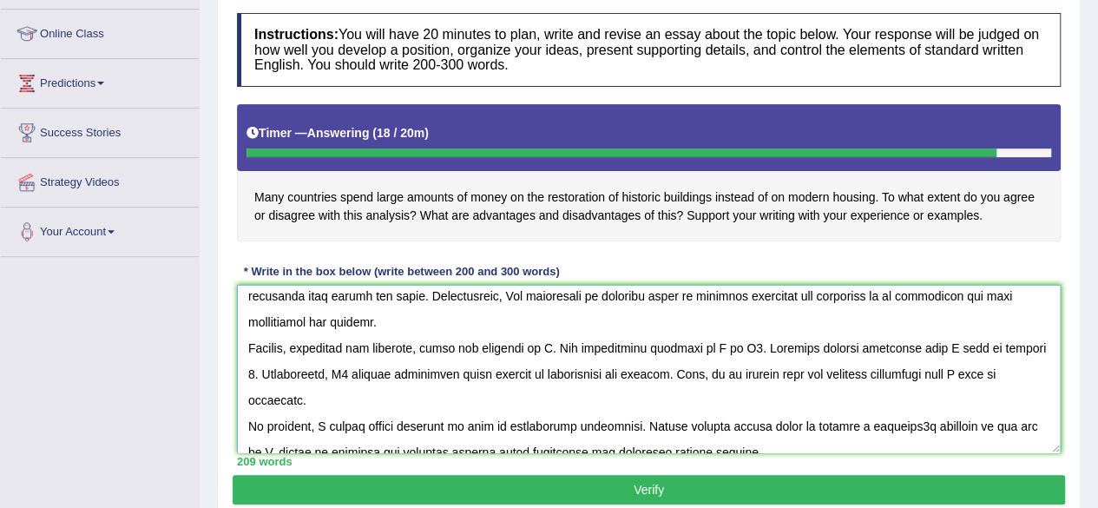
click at [553, 344] on textarea at bounding box center [649, 369] width 824 height 168
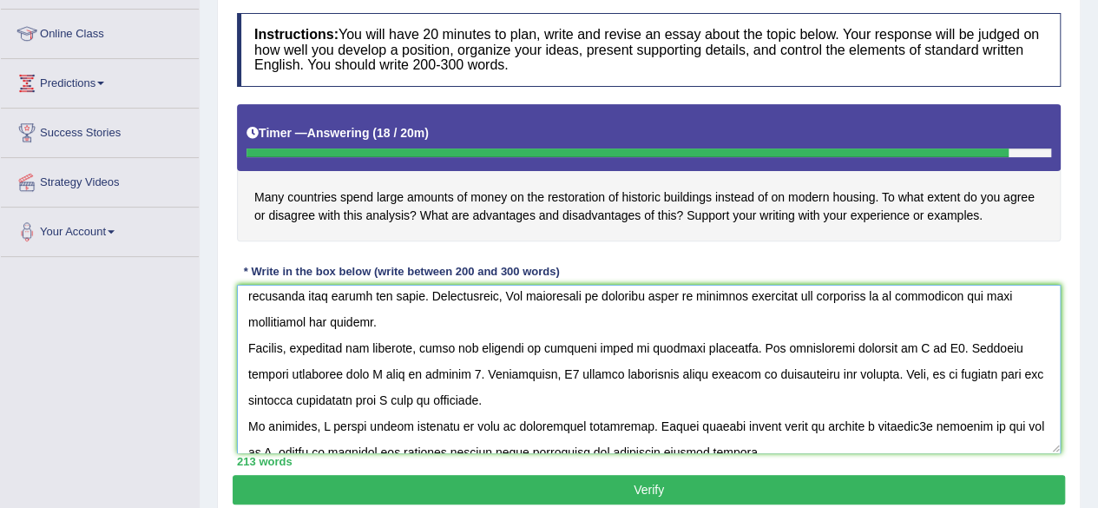
click at [916, 340] on textarea at bounding box center [649, 369] width 824 height 168
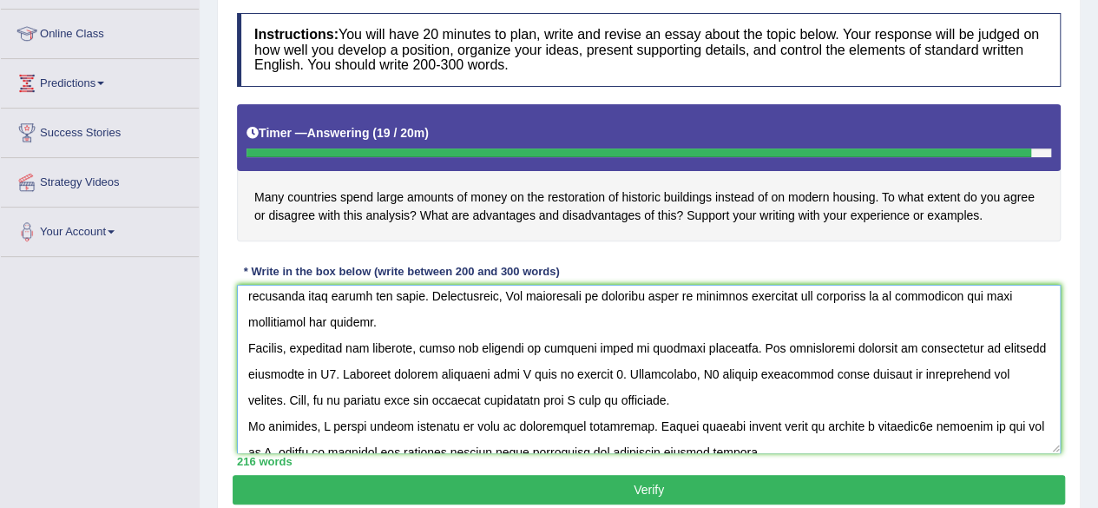
click at [325, 371] on textarea at bounding box center [649, 369] width 824 height 168
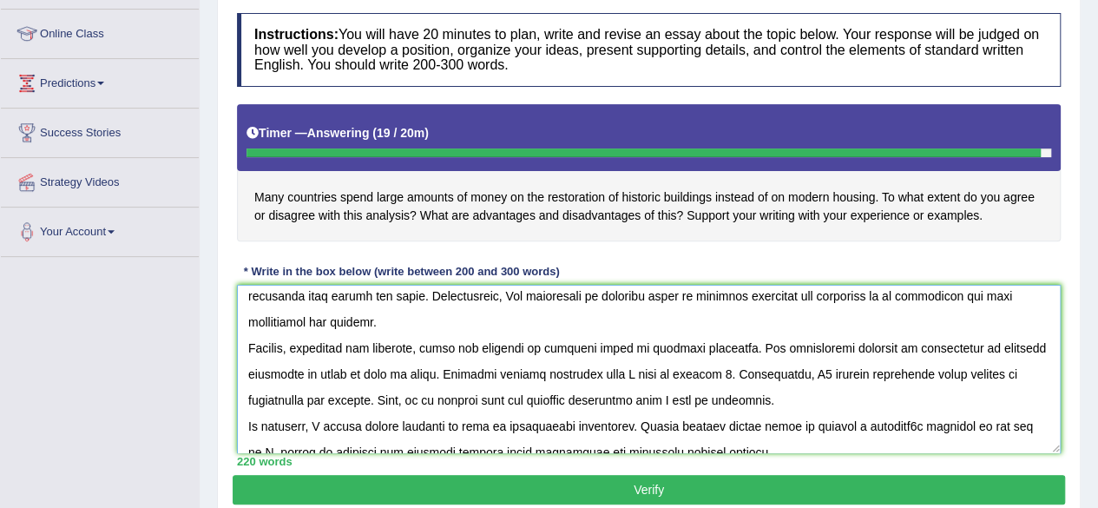
click at [623, 373] on textarea at bounding box center [649, 369] width 824 height 168
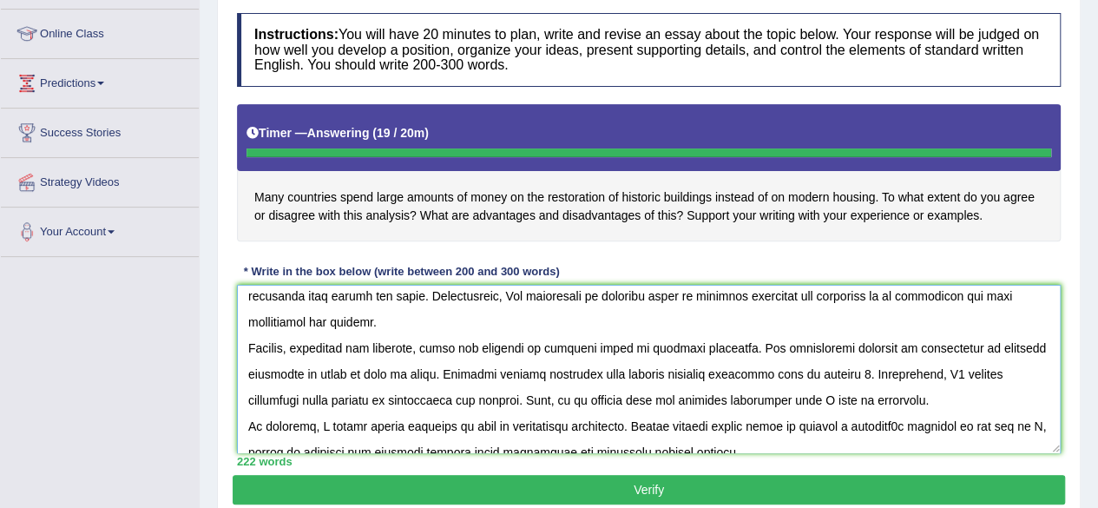
type textarea "The increasing influence of the restoration of historic buildings on our lives …"
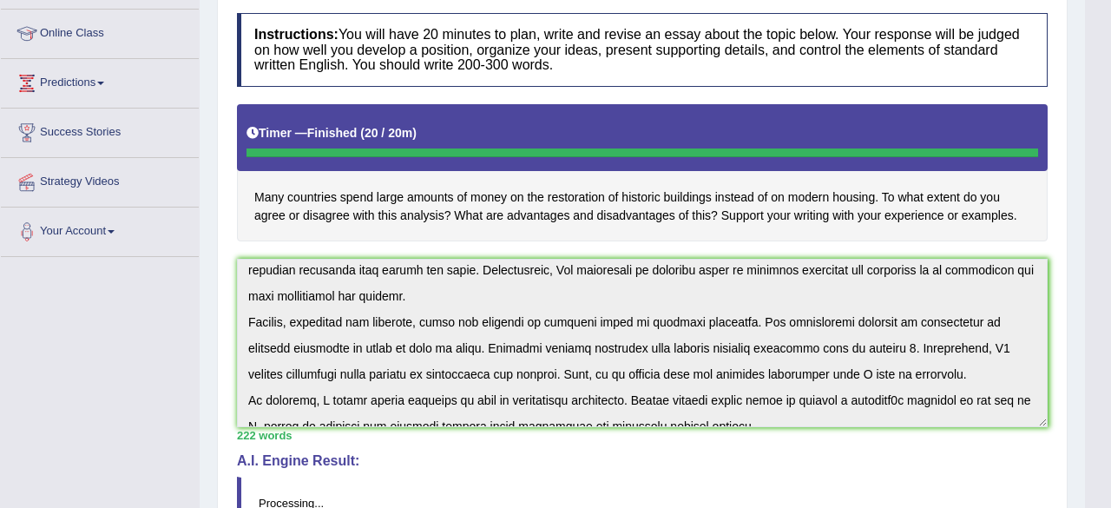
click at [0, 0] on div "Checking spelling/grammar..." at bounding box center [0, 0] width 0 height 0
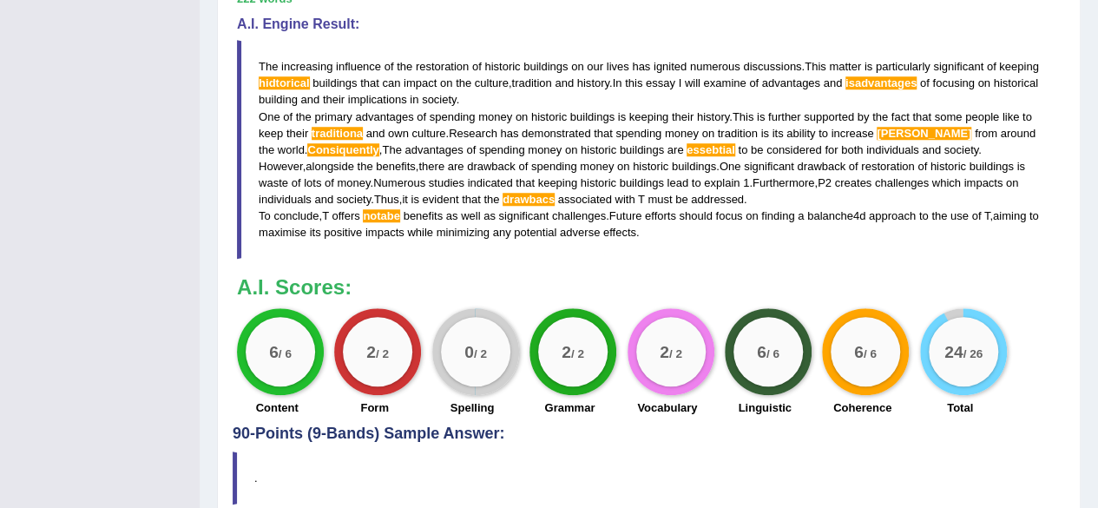
scroll to position [665, 0]
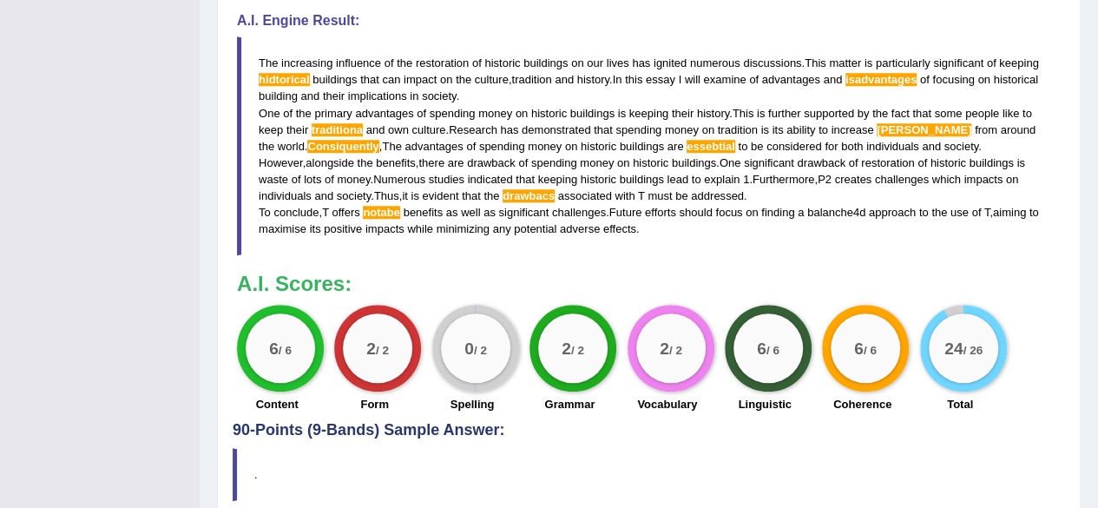
click at [805, 305] on div "6 / 6 Linguistic" at bounding box center [764, 361] width 97 height 112
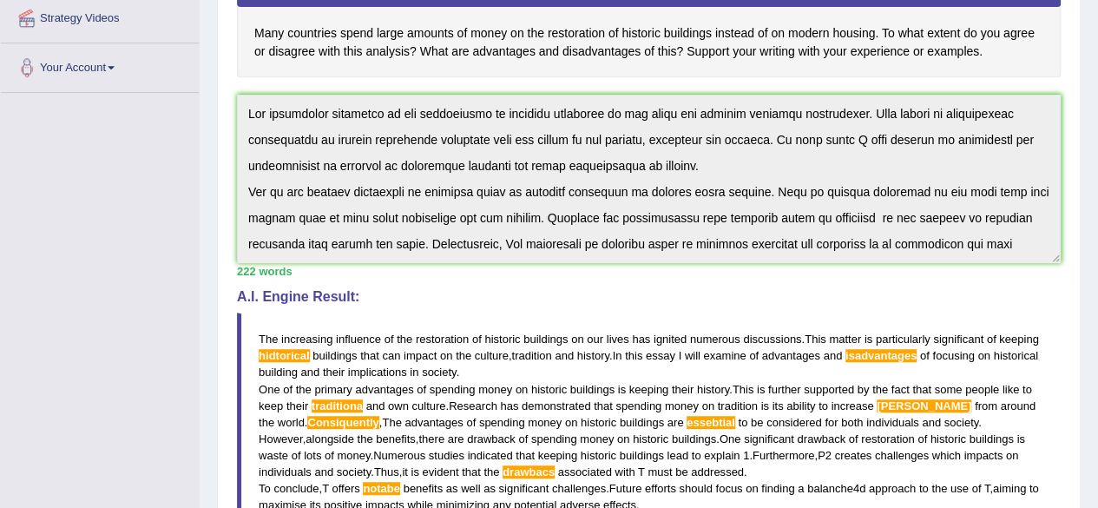
scroll to position [392, 0]
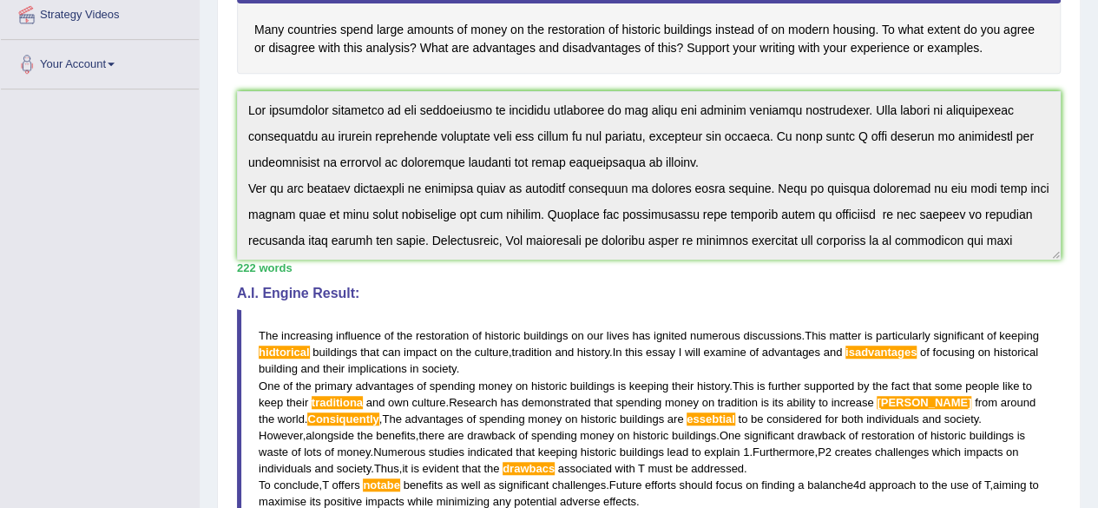
click at [181, 207] on div "Toggle navigation Home Practice Questions Speaking Practice Read Aloud Repeat S…" at bounding box center [549, 228] width 1098 height 1240
click at [182, 392] on div "Toggle navigation Home Practice Questions Speaking Practice Read Aloud Repeat S…" at bounding box center [549, 228] width 1098 height 1240
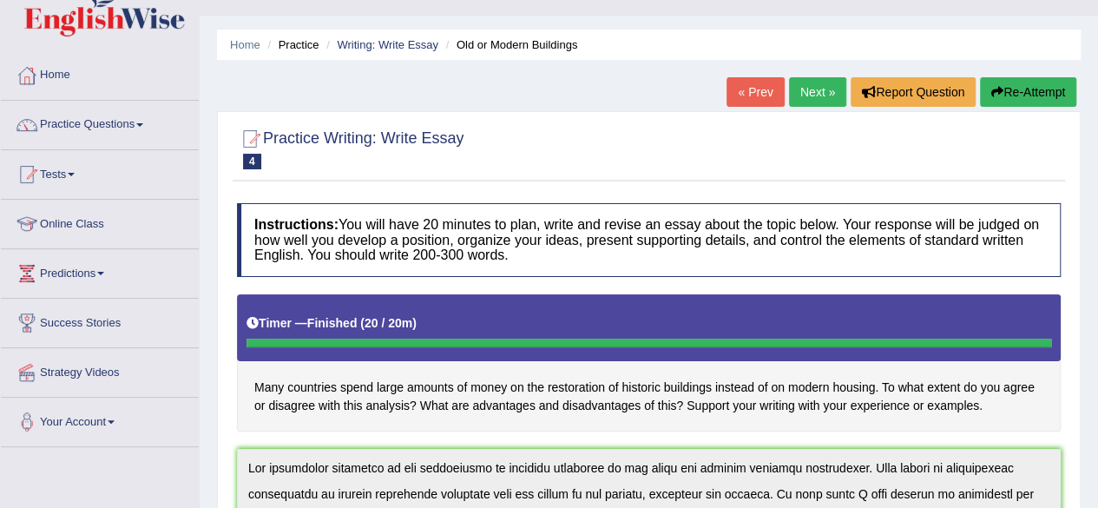
scroll to position [0, 0]
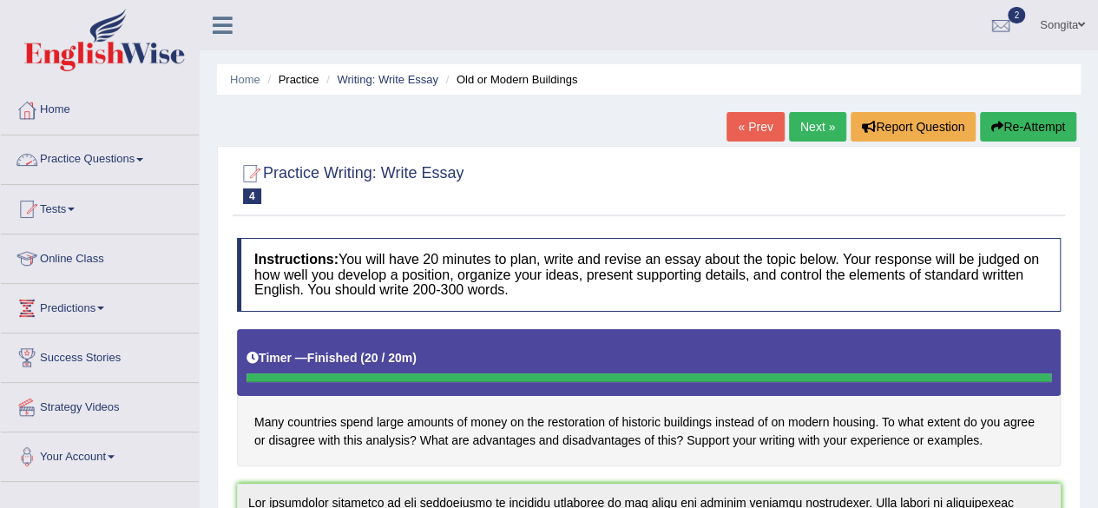
click at [123, 168] on link "Practice Questions" at bounding box center [100, 156] width 198 height 43
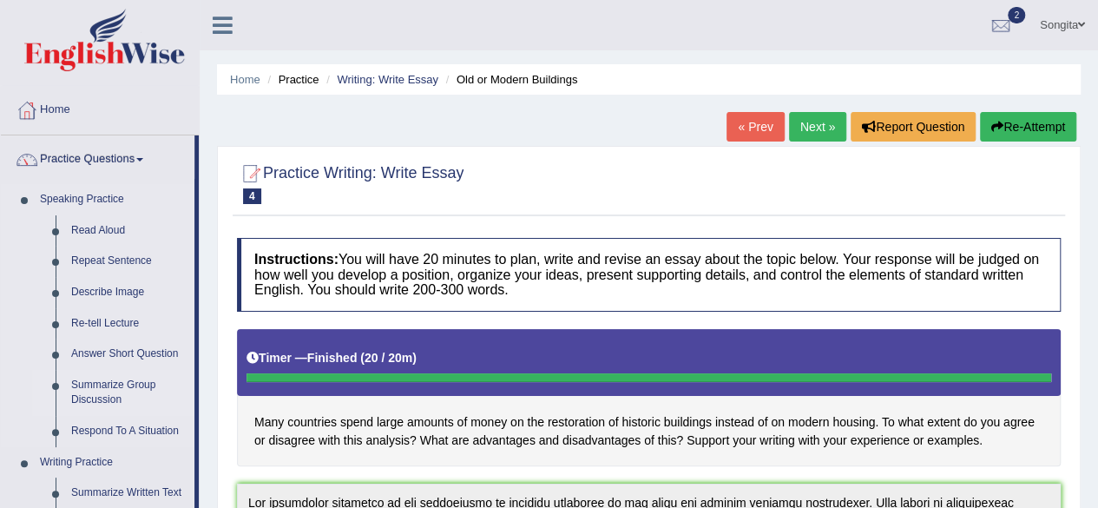
click at [172, 387] on link "Summarize Group Discussion" at bounding box center [128, 393] width 131 height 46
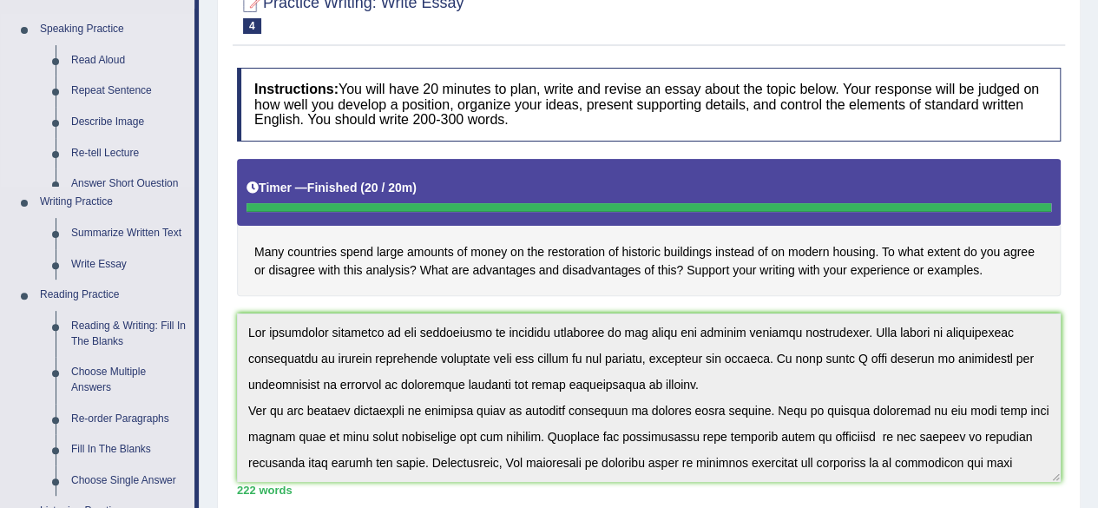
scroll to position [167, 0]
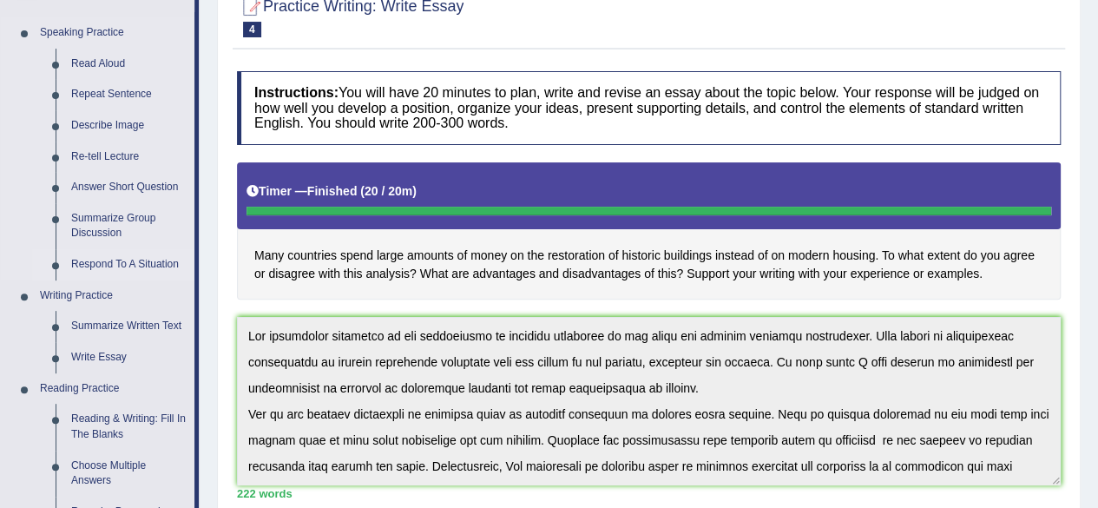
click at [141, 266] on link "Respond To A Situation" at bounding box center [128, 264] width 131 height 31
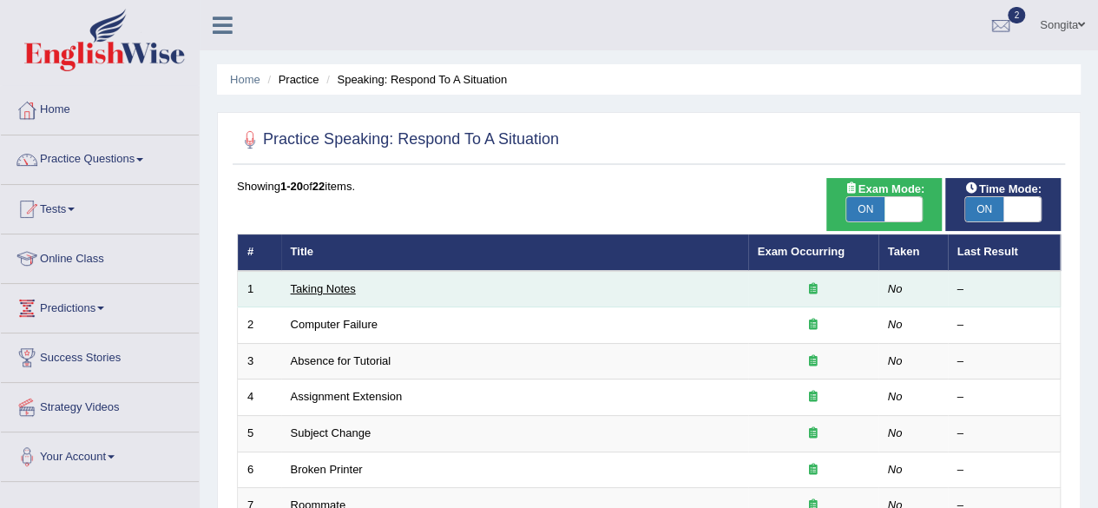
click at [318, 292] on link "Taking Notes" at bounding box center [323, 288] width 65 height 13
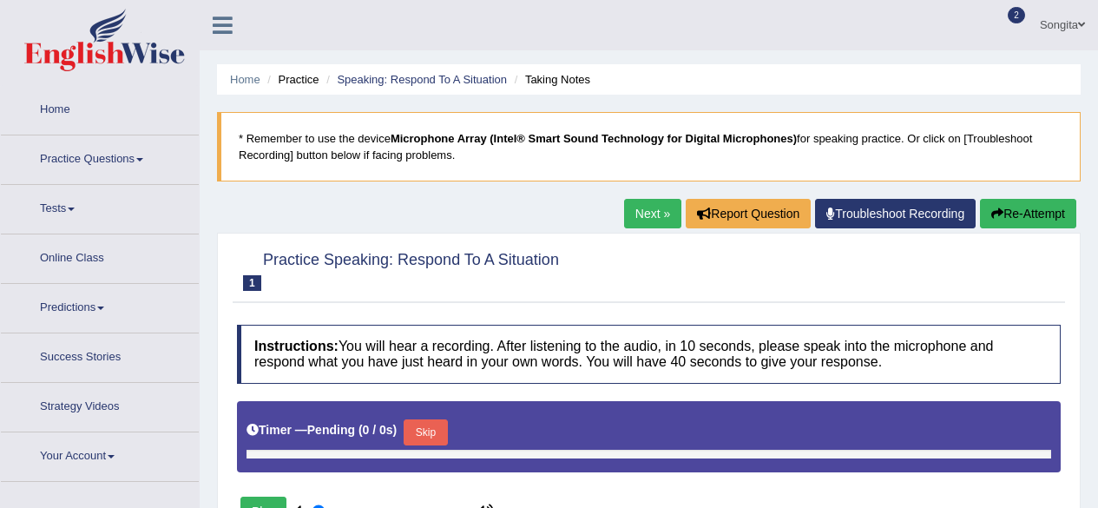
type input "0.55"
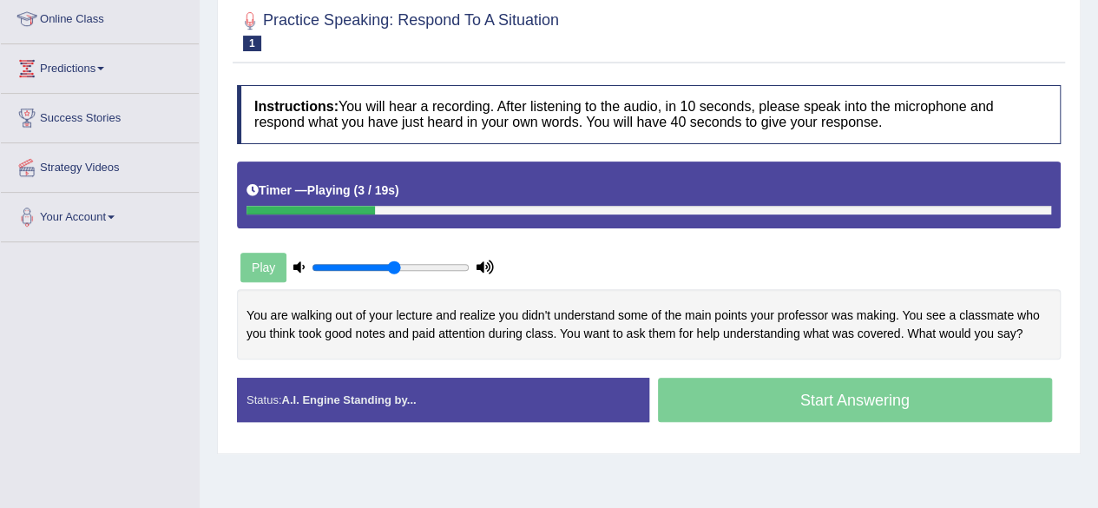
scroll to position [241, 0]
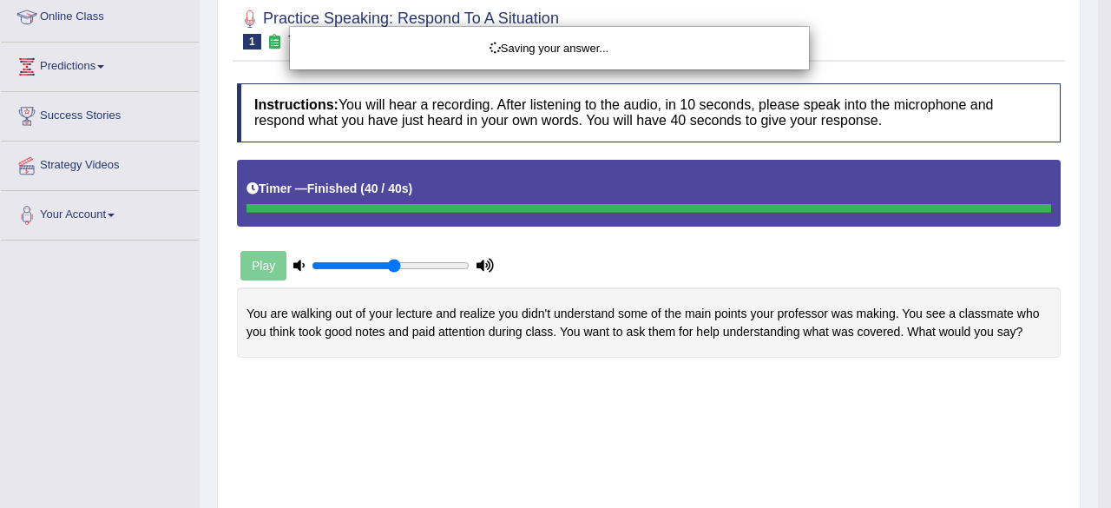
click at [889, 358] on div "Saving your answer..." at bounding box center [555, 254] width 1111 height 508
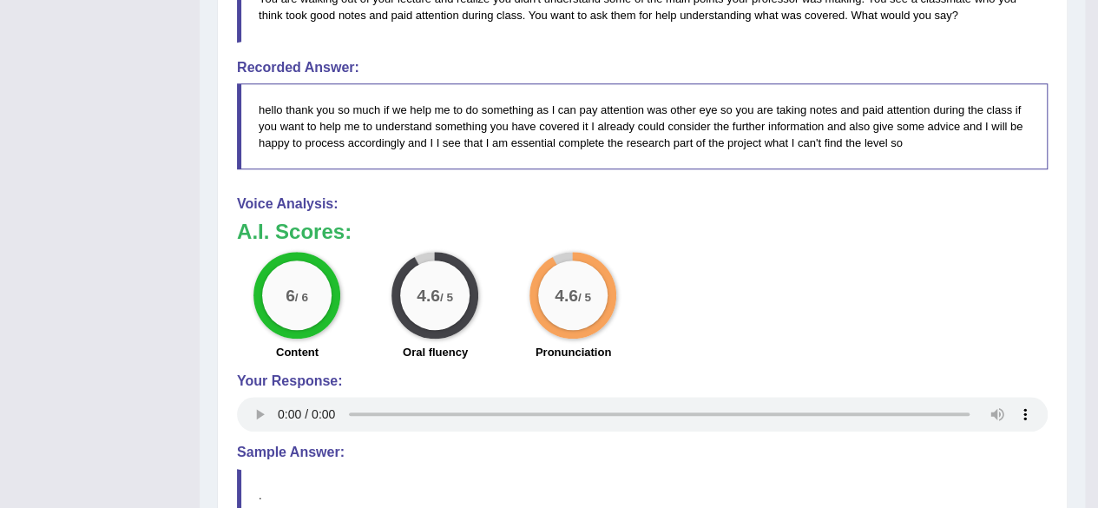
scroll to position [689, 0]
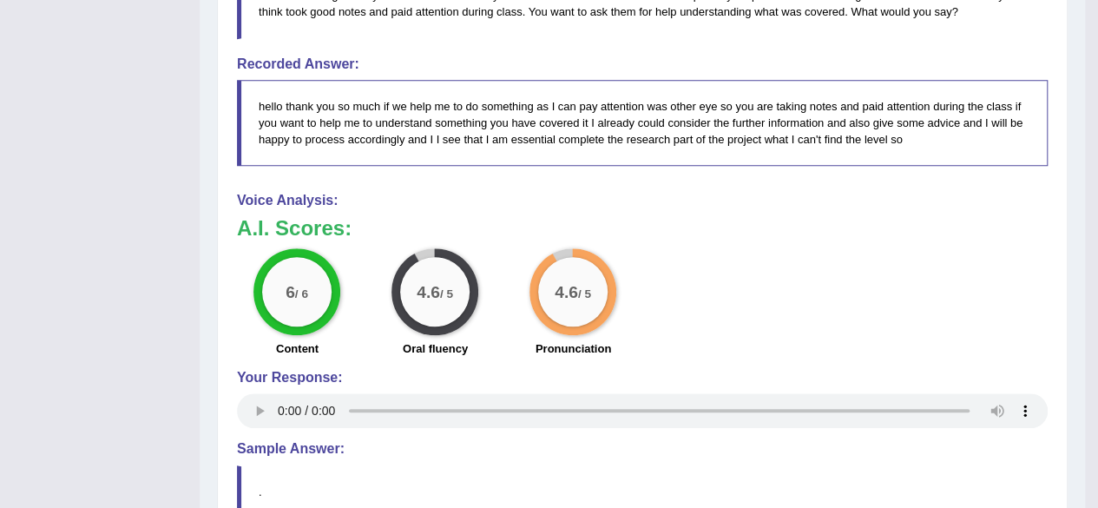
click at [778, 287] on div "6 / 6 Content 4.6 / 5 Oral fluency 4.6 / 5 Pronunciation" at bounding box center [642, 304] width 828 height 112
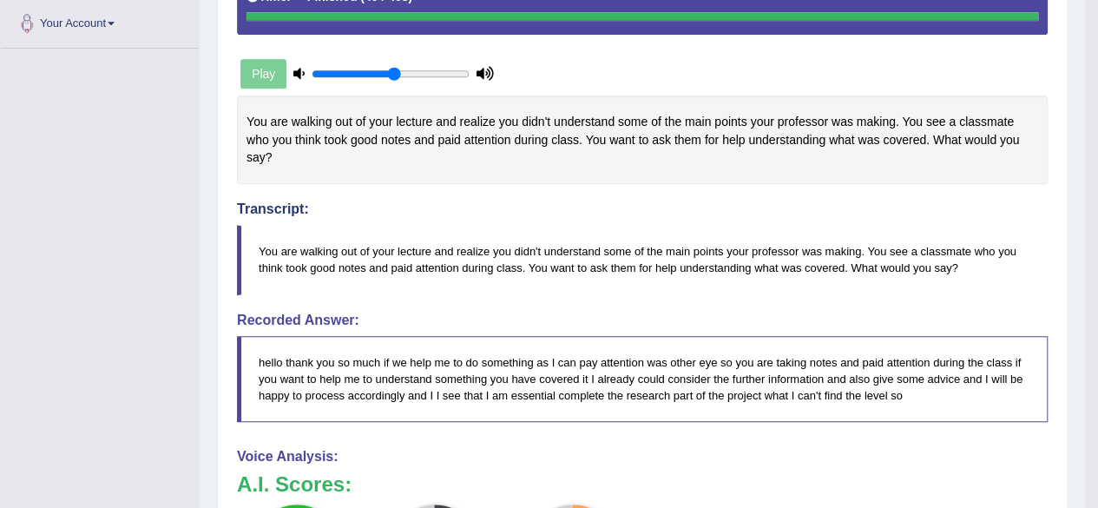
scroll to position [410, 0]
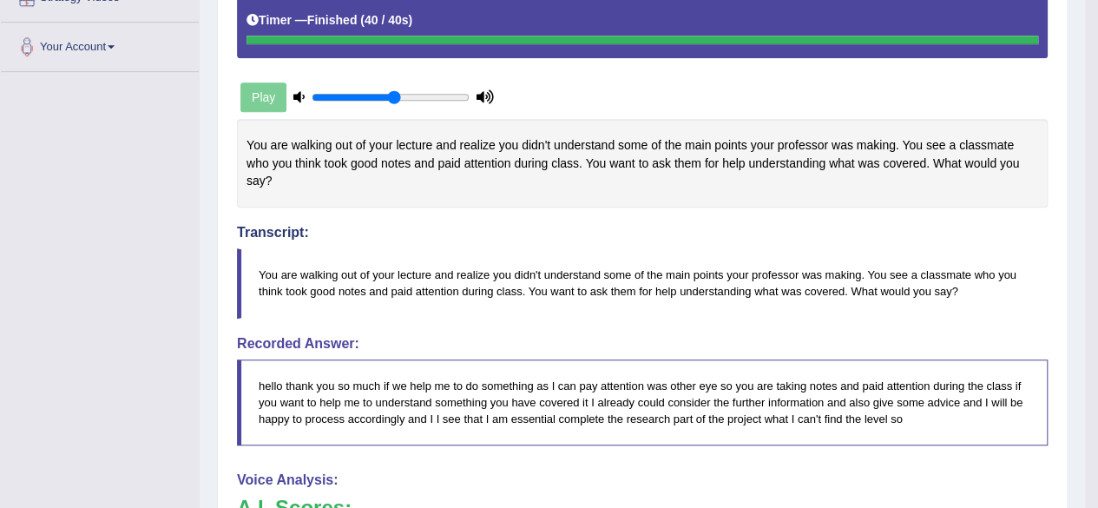
click at [764, 183] on div "You are walking out of your lecture and realize you didn't understand some of t…" at bounding box center [642, 163] width 811 height 89
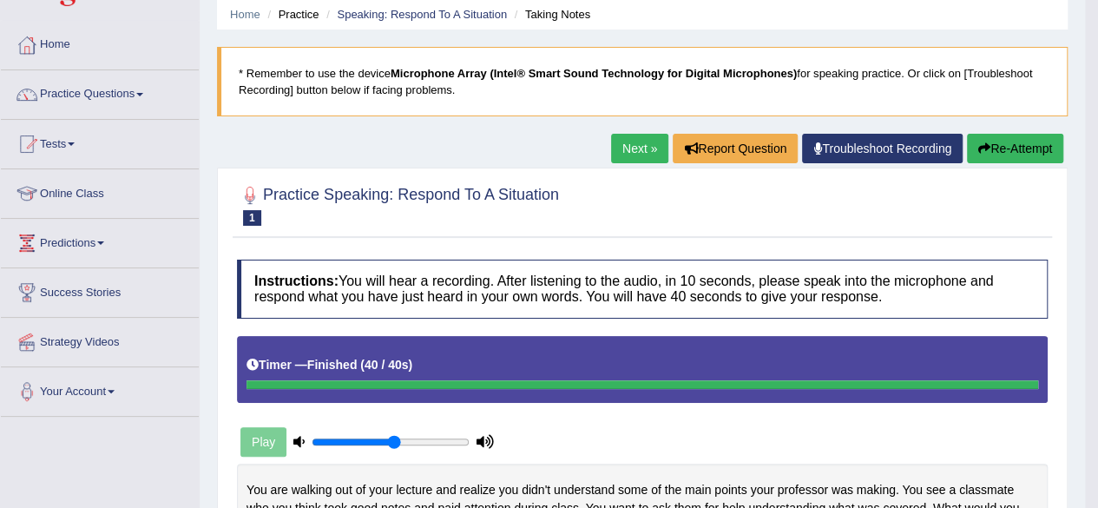
scroll to position [64, 0]
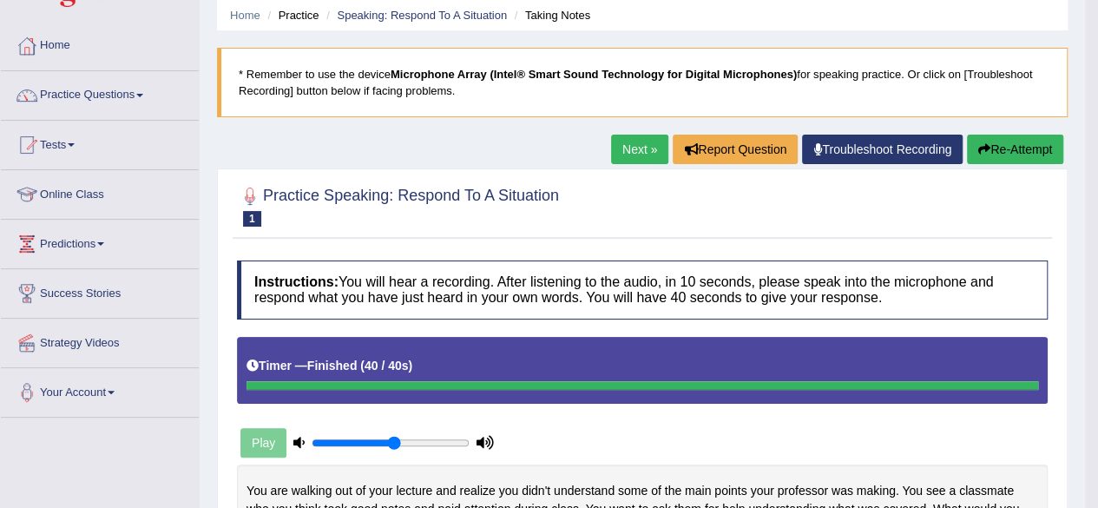
click at [621, 150] on link "Next »" at bounding box center [639, 150] width 57 height 30
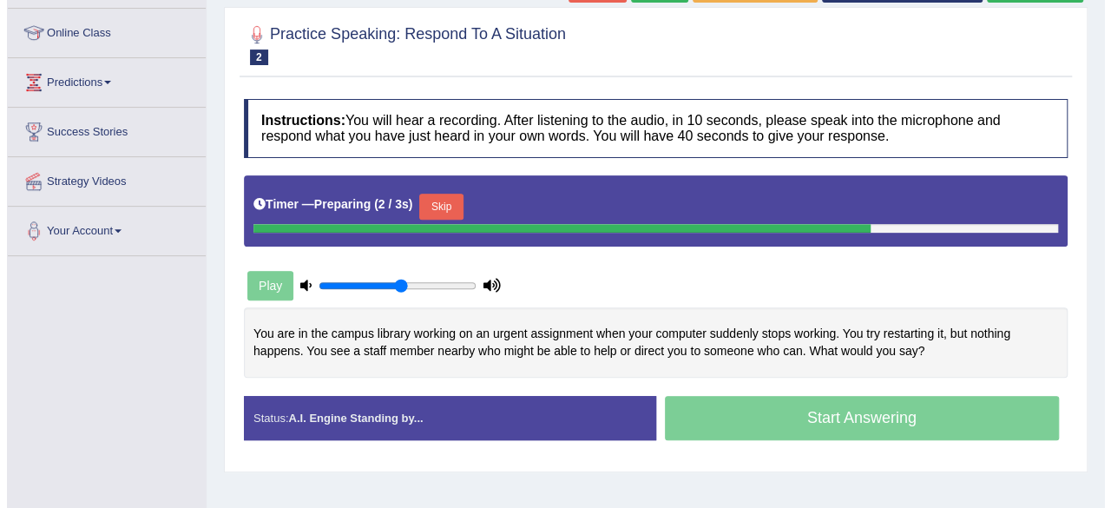
scroll to position [225, 0]
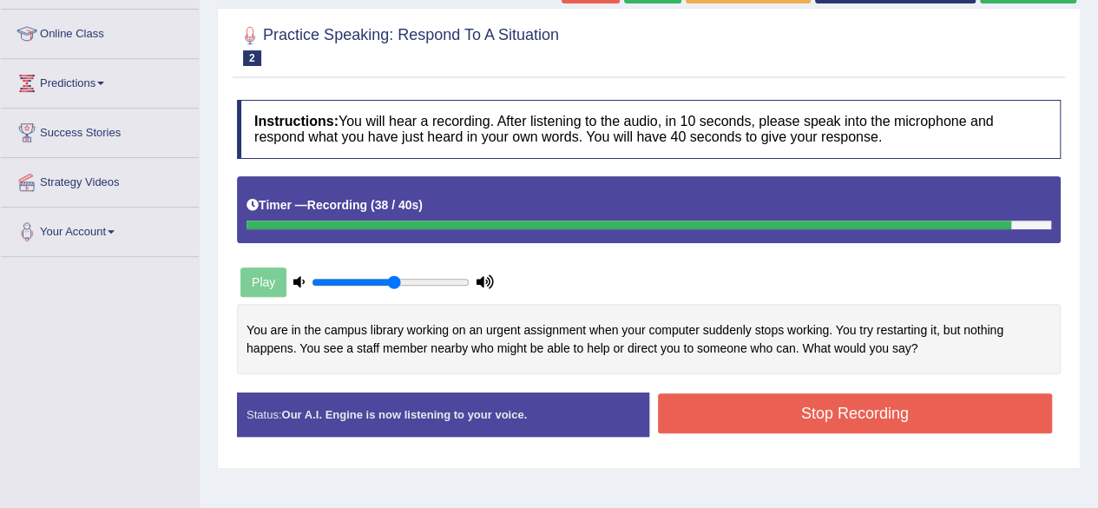
click at [875, 414] on button "Stop Recording" at bounding box center [855, 413] width 395 height 40
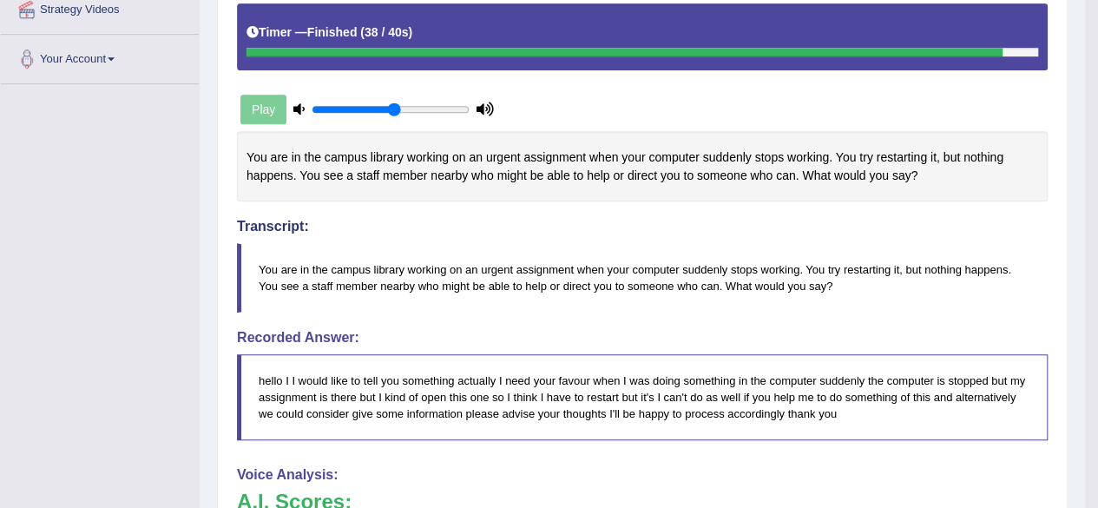
scroll to position [396, 0]
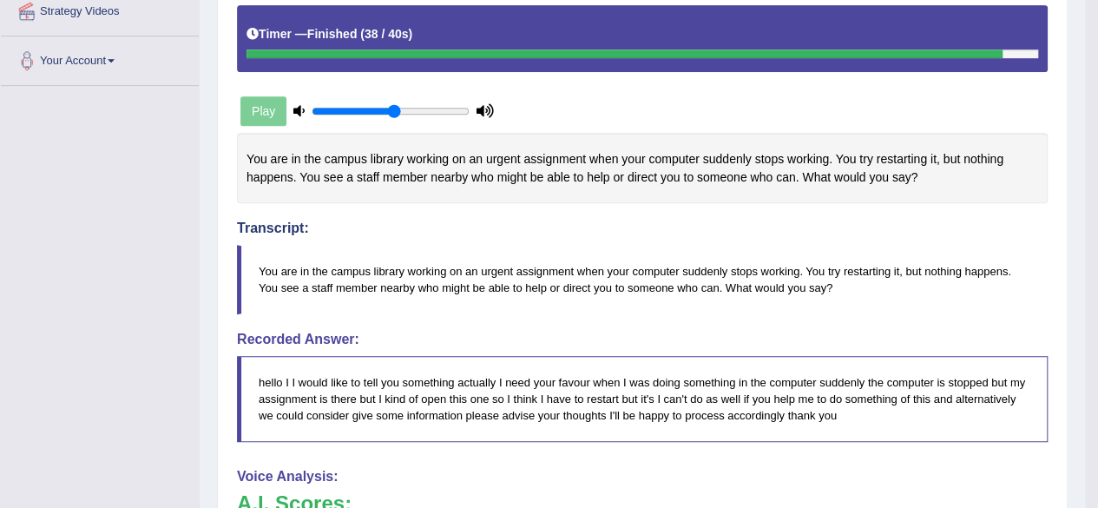
click at [765, 337] on h4 "Recorded Answer:" at bounding box center [642, 340] width 811 height 16
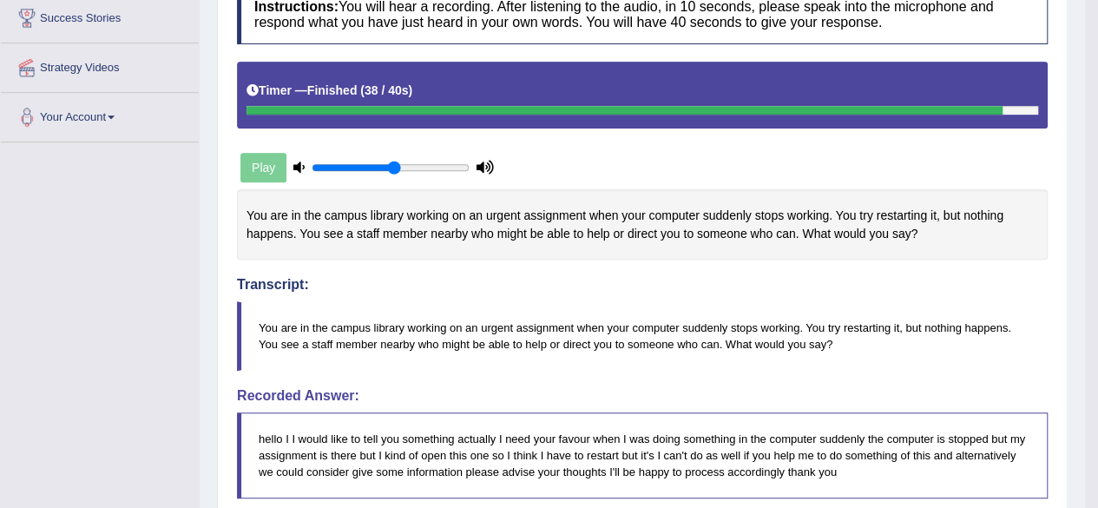
scroll to position [336, 0]
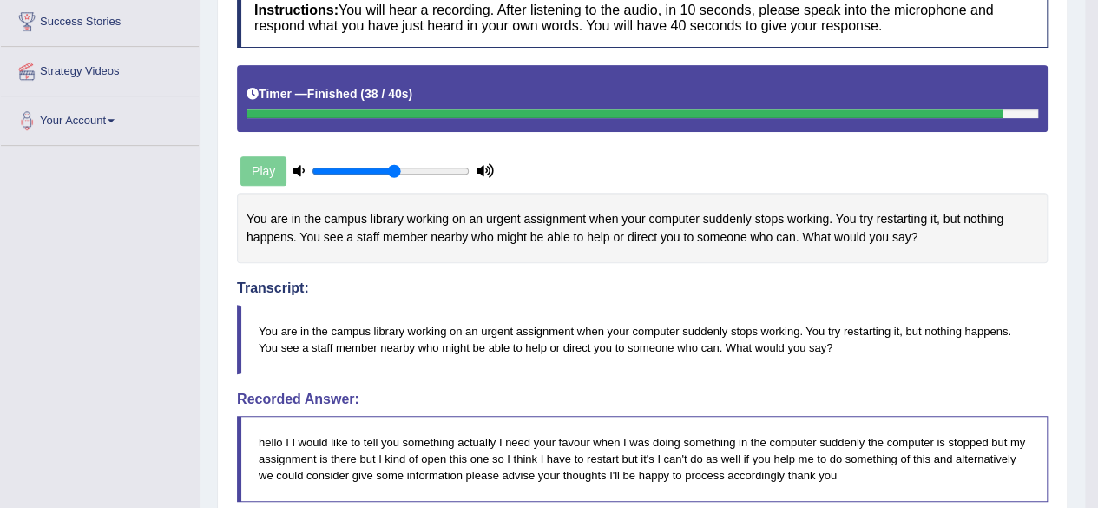
click at [881, 269] on h4 "Transcript:" at bounding box center [642, 248] width 811 height 95
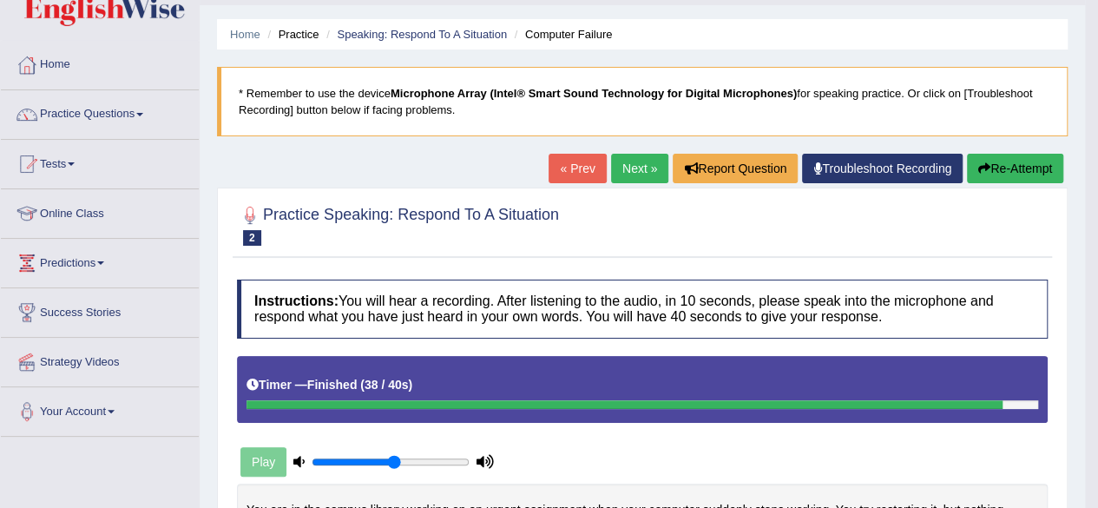
scroll to position [44, 0]
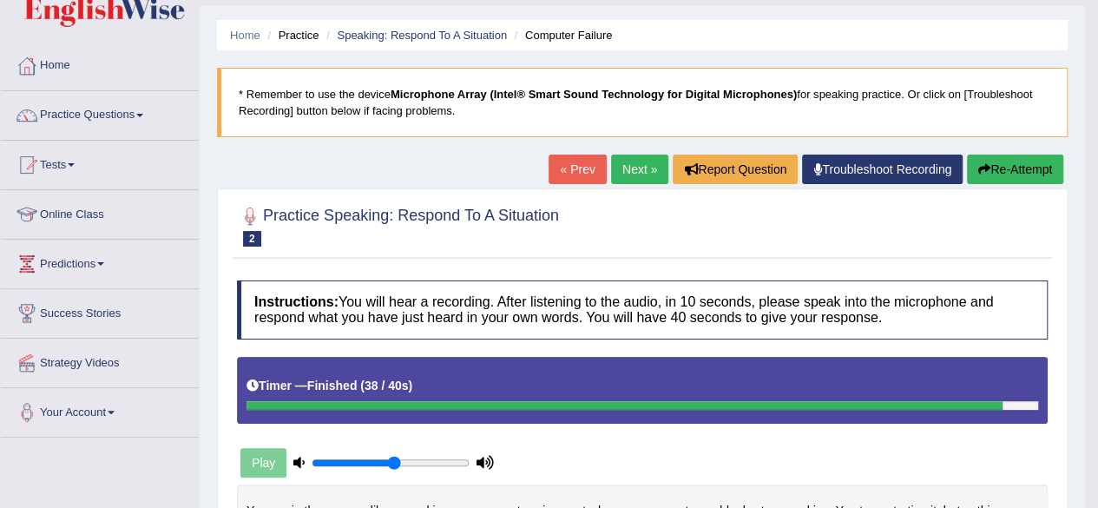
click at [614, 169] on link "Next »" at bounding box center [639, 169] width 57 height 30
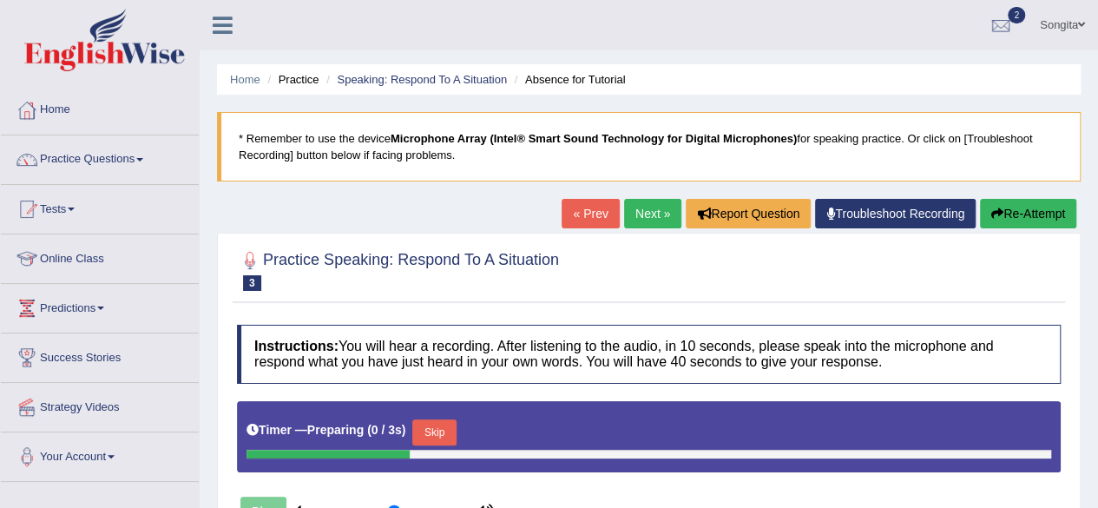
click at [650, 381] on h4 "Instructions: You will hear a recording. After listening to the audio, in 10 se…" at bounding box center [649, 354] width 824 height 58
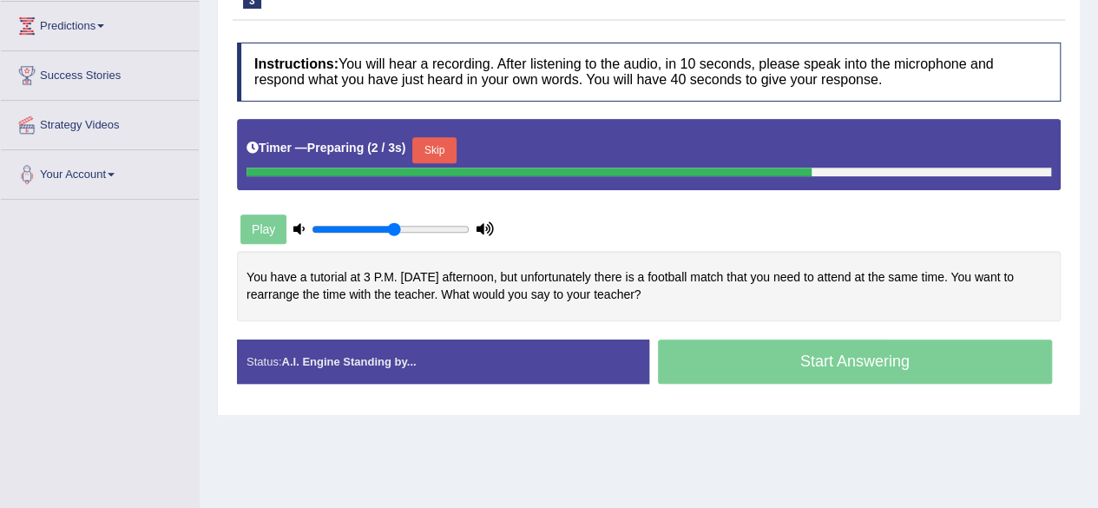
scroll to position [283, 0]
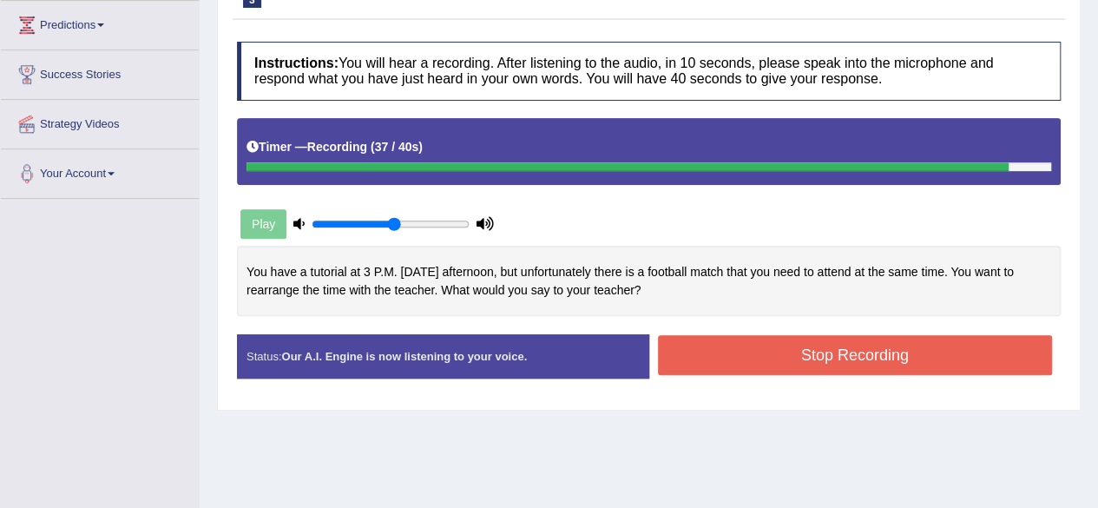
click at [836, 365] on button "Stop Recording" at bounding box center [855, 355] width 395 height 40
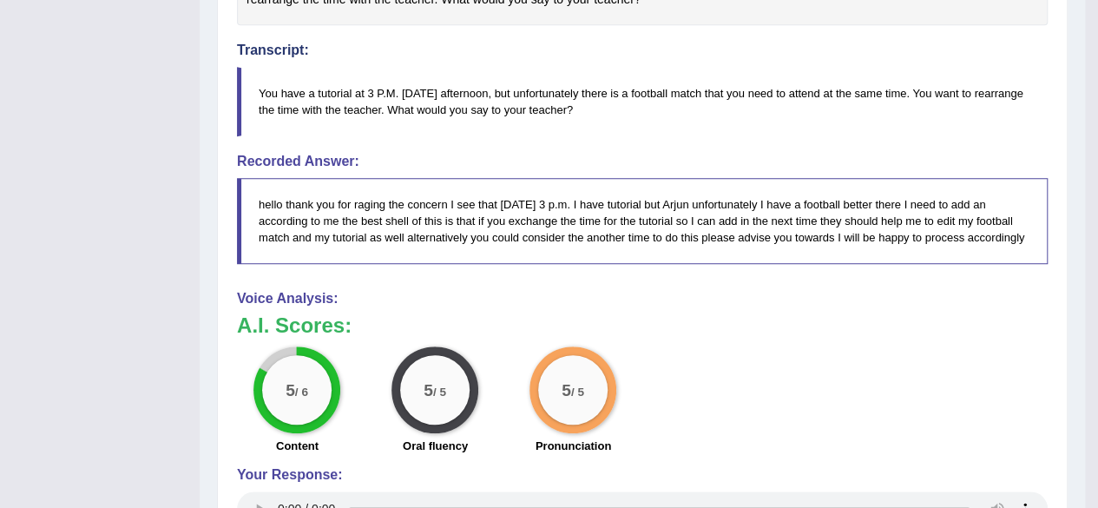
scroll to position [581, 0]
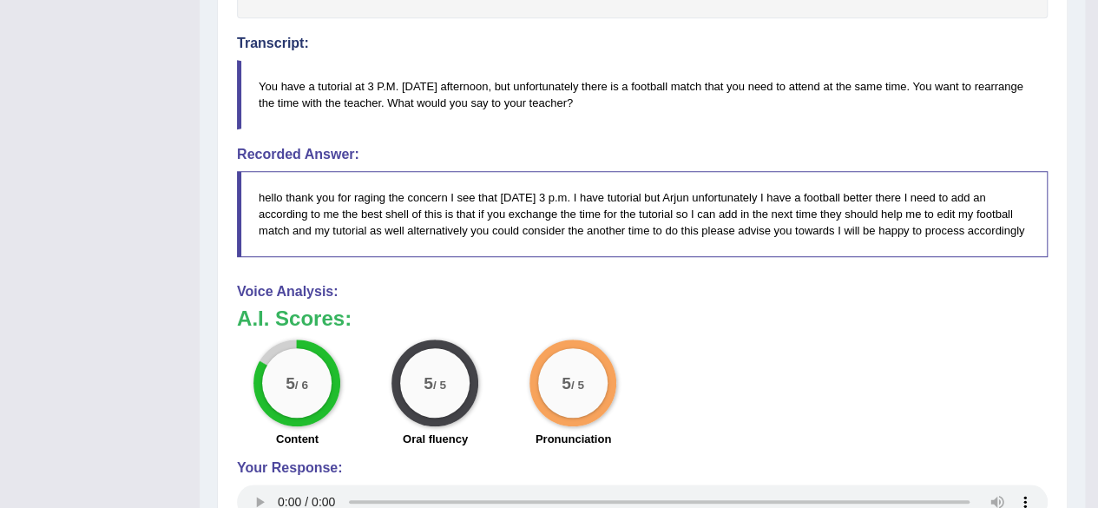
click at [720, 186] on blockquote "hello thank you for raging the concern I see that [DATE] 3 p.m. I have tutorial…" at bounding box center [642, 214] width 811 height 86
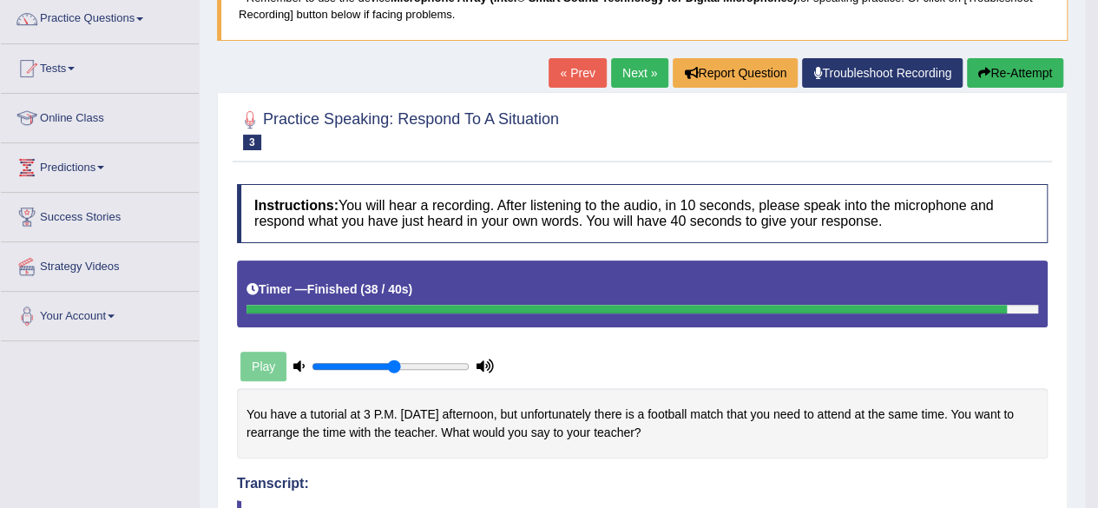
scroll to position [0, 0]
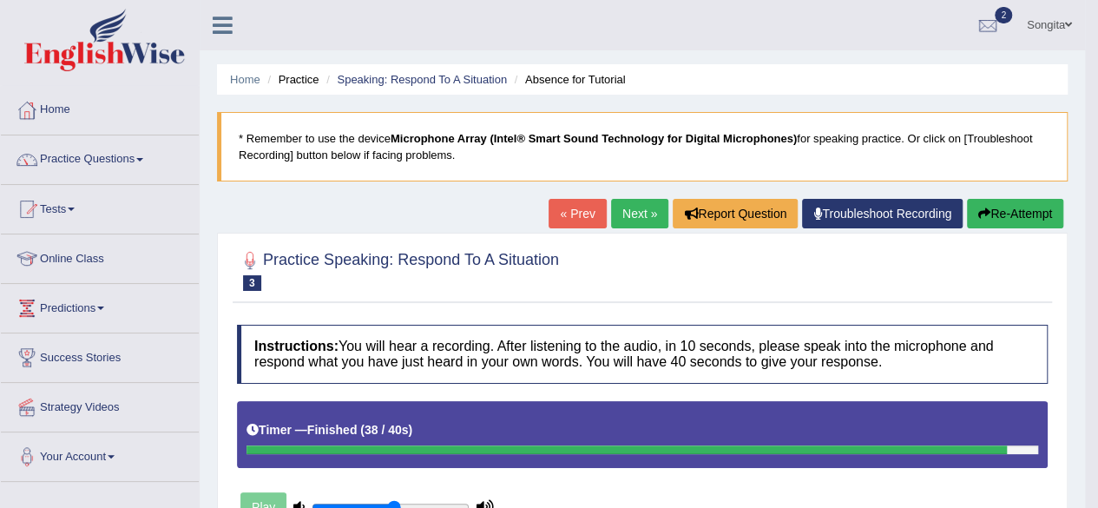
click at [639, 218] on link "Next »" at bounding box center [639, 214] width 57 height 30
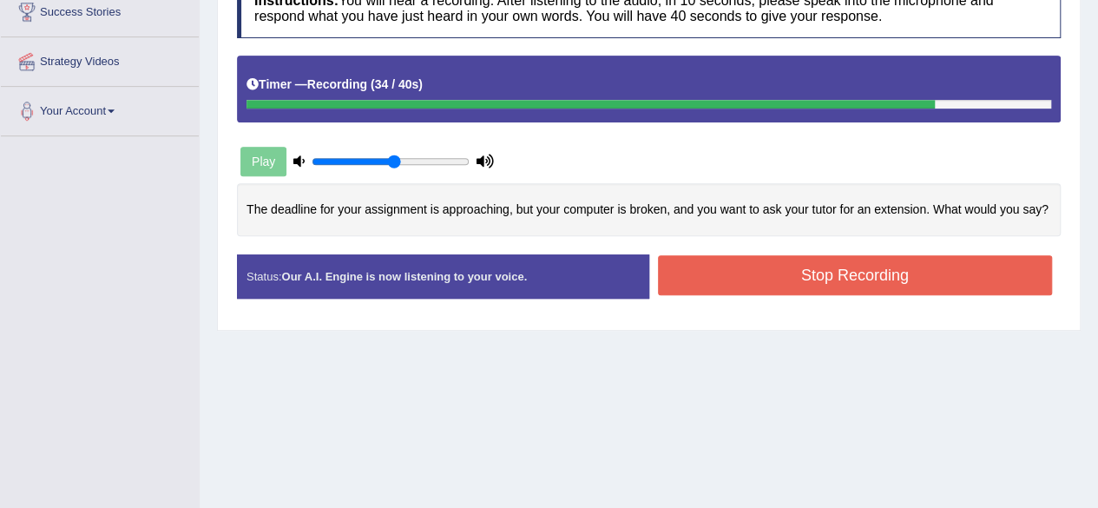
click at [898, 273] on button "Stop Recording" at bounding box center [855, 275] width 395 height 40
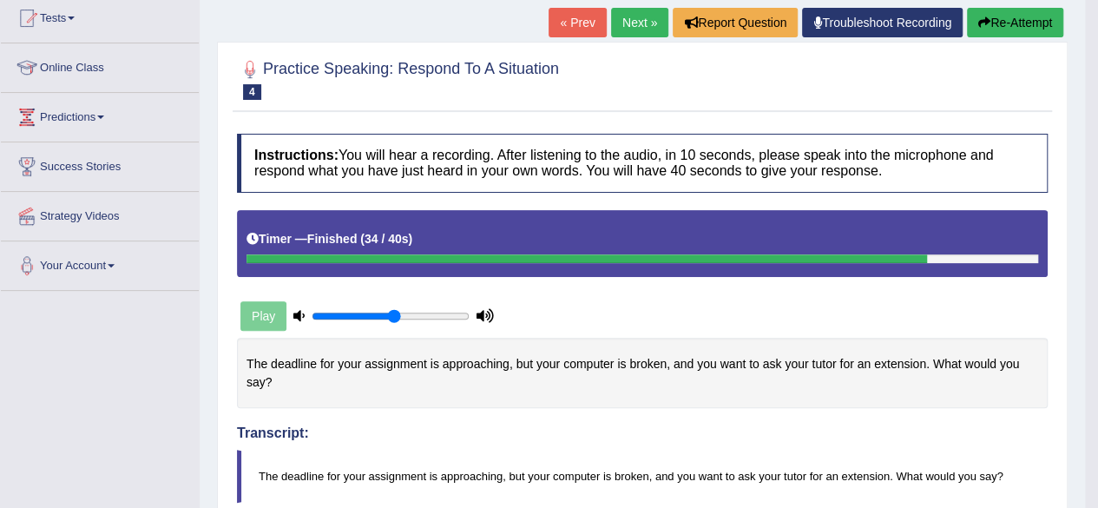
scroll to position [128, 0]
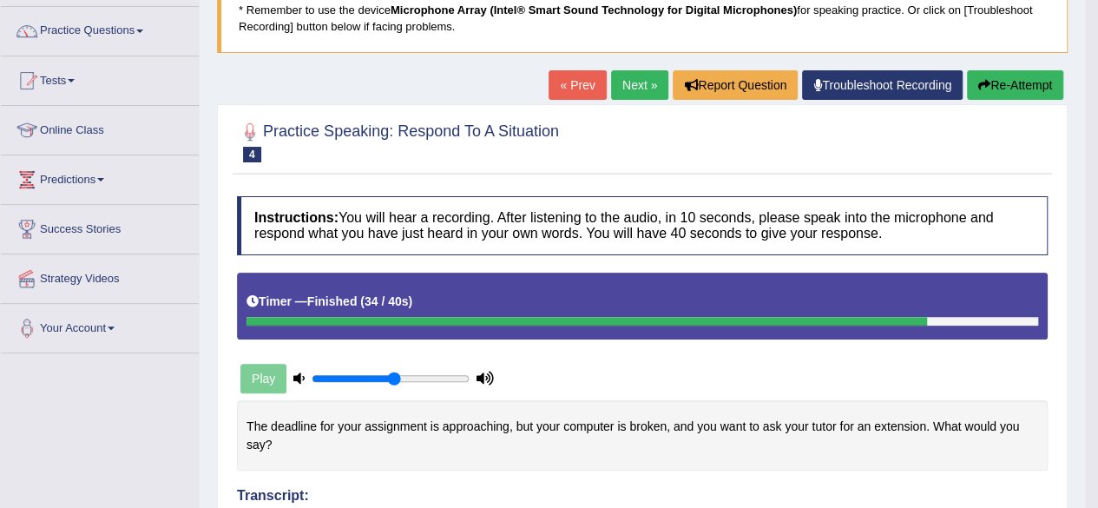
click at [632, 89] on link "Next »" at bounding box center [639, 85] width 57 height 30
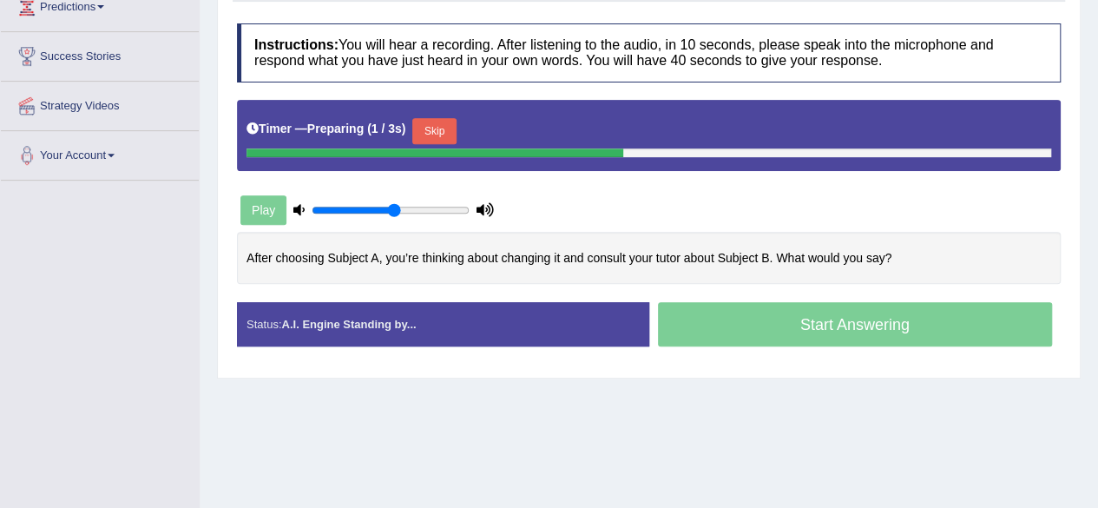
scroll to position [319, 0]
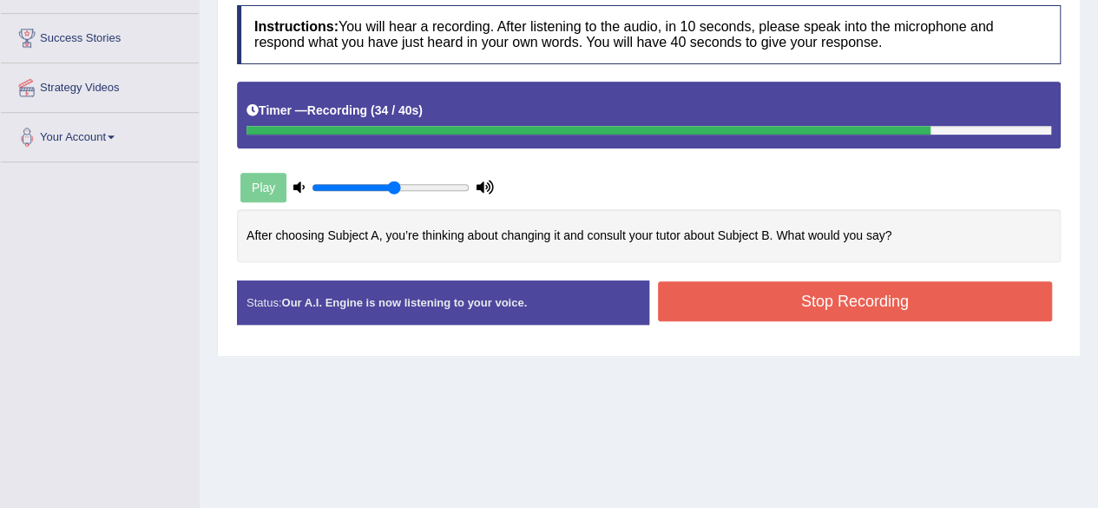
click at [949, 299] on button "Stop Recording" at bounding box center [855, 301] width 395 height 40
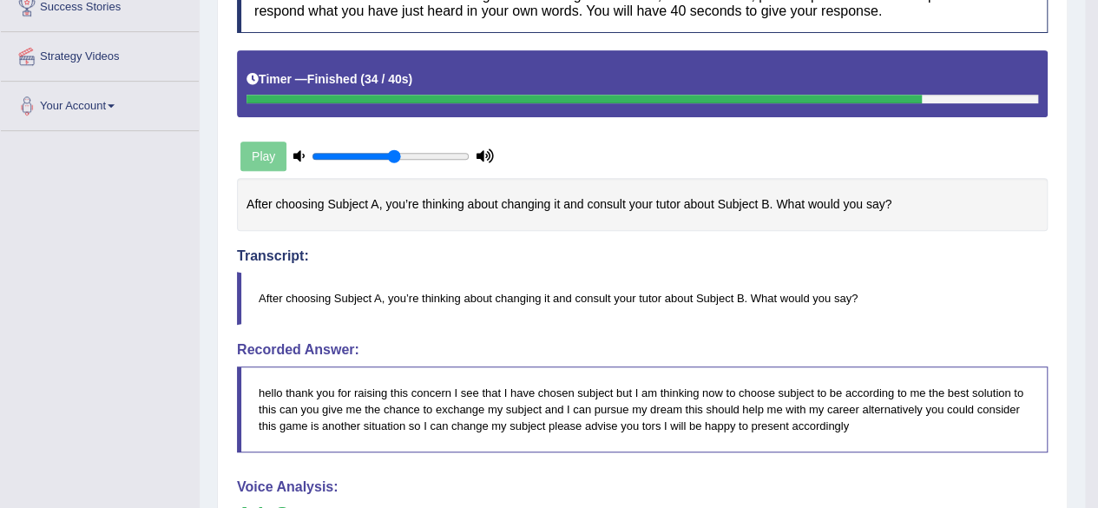
scroll to position [344, 0]
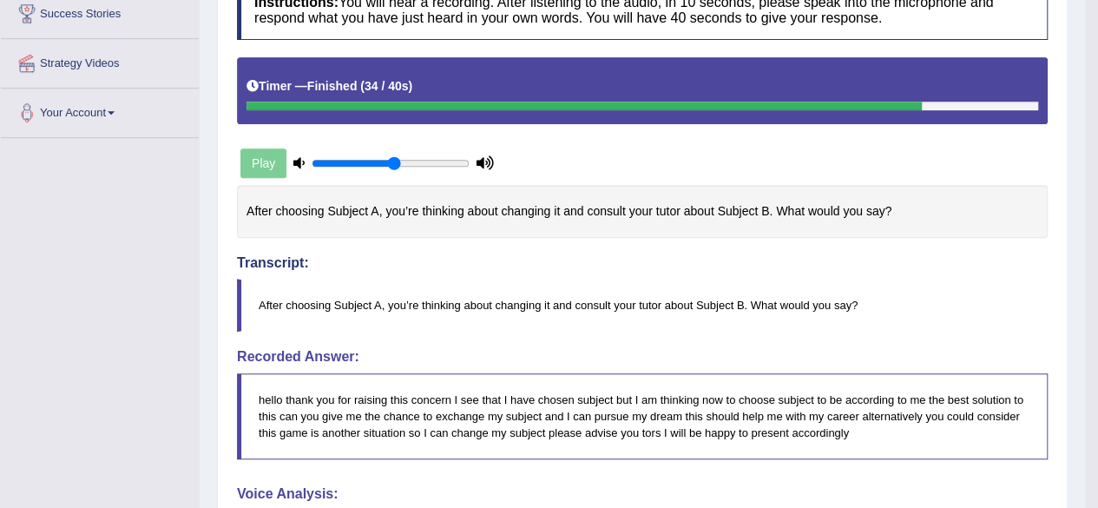
click at [882, 211] on div "After choosing Subject A, you’re thinking about changing it and consult your tu…" at bounding box center [642, 211] width 811 height 53
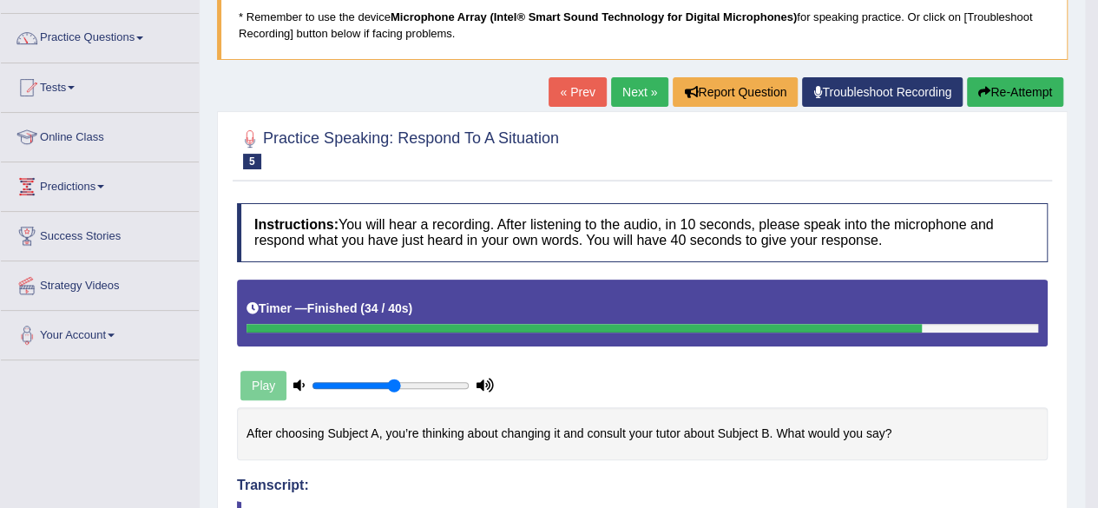
scroll to position [116, 0]
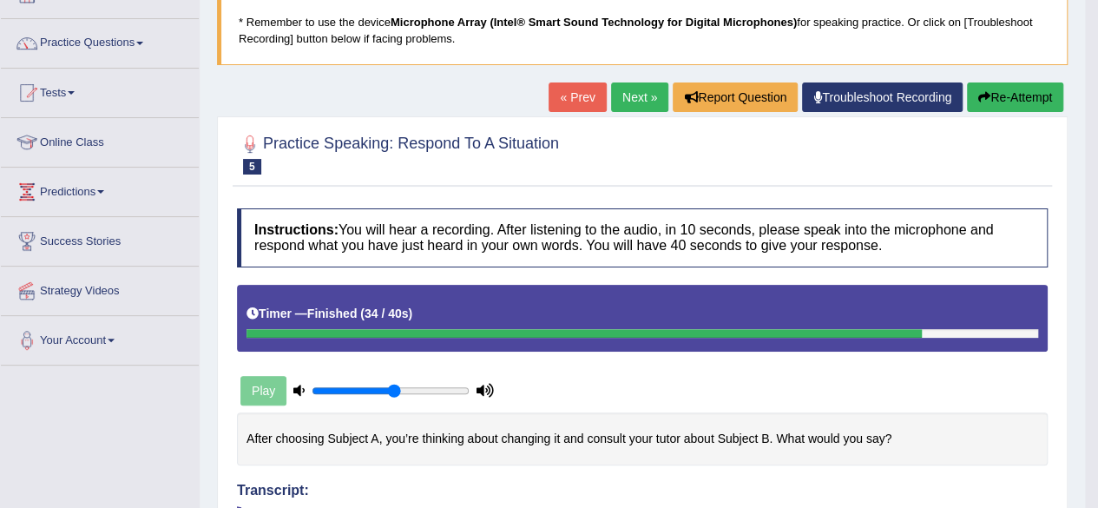
click at [639, 104] on link "Next »" at bounding box center [639, 97] width 57 height 30
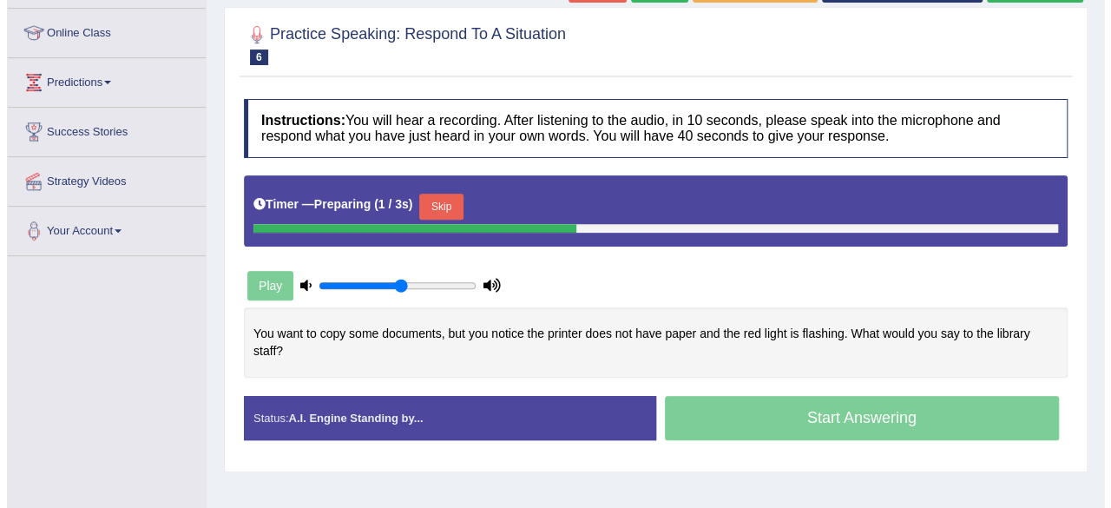
scroll to position [297, 0]
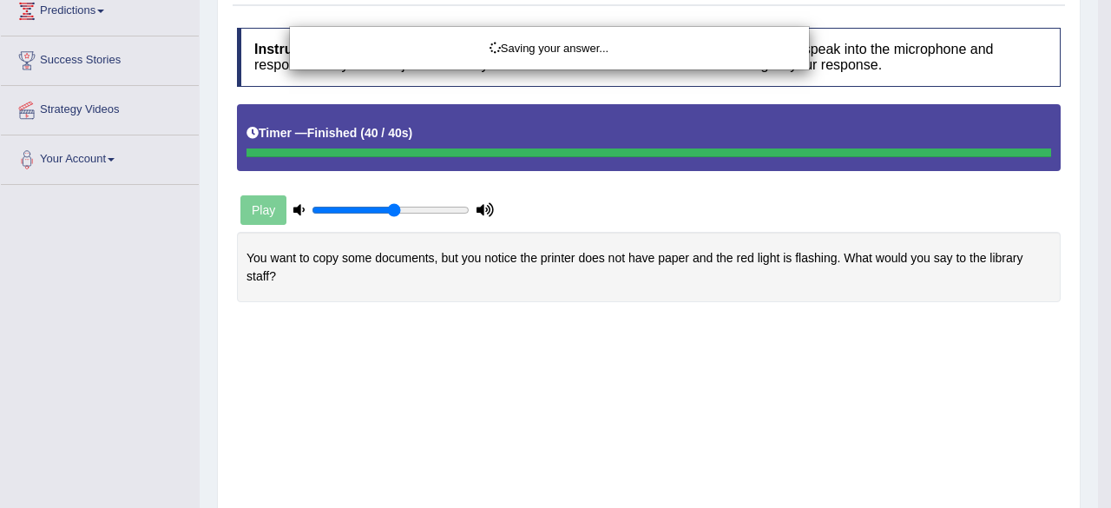
click at [952, 342] on div "Saving your answer..." at bounding box center [555, 254] width 1111 height 508
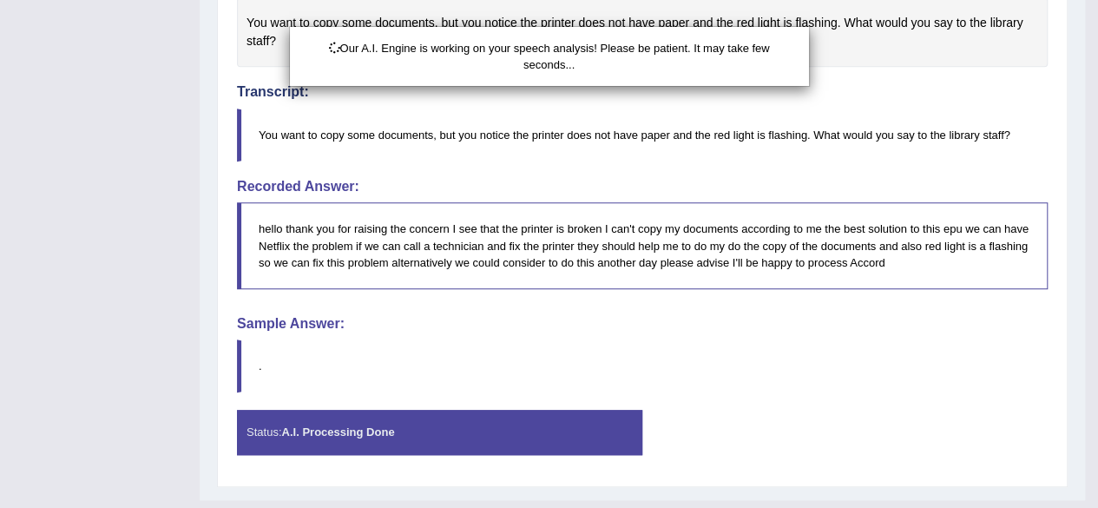
scroll to position [562, 0]
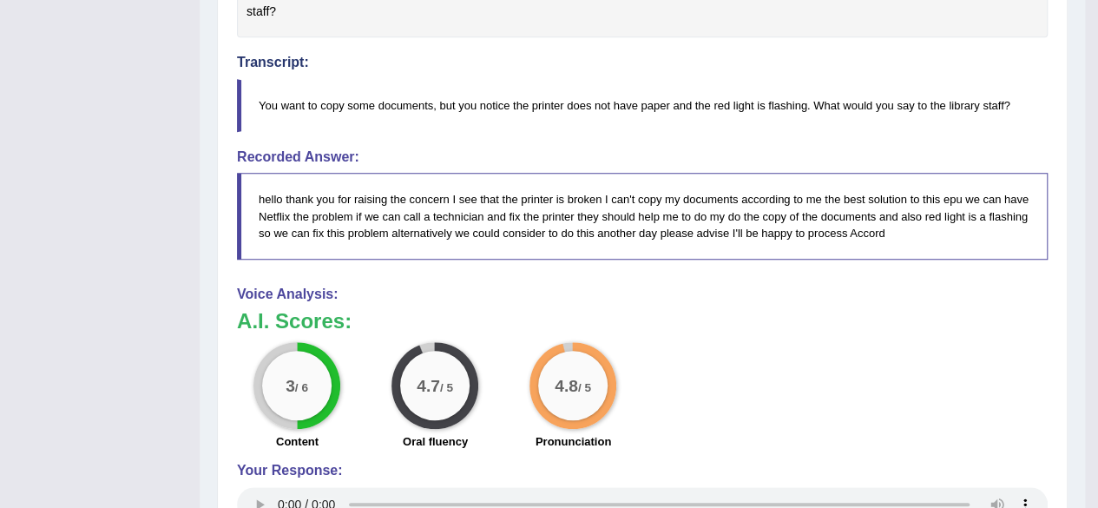
click at [897, 386] on div "3 / 6 Content 4.7 / 5 Oral fluency 4.8 / 5 Pronunciation" at bounding box center [642, 398] width 828 height 112
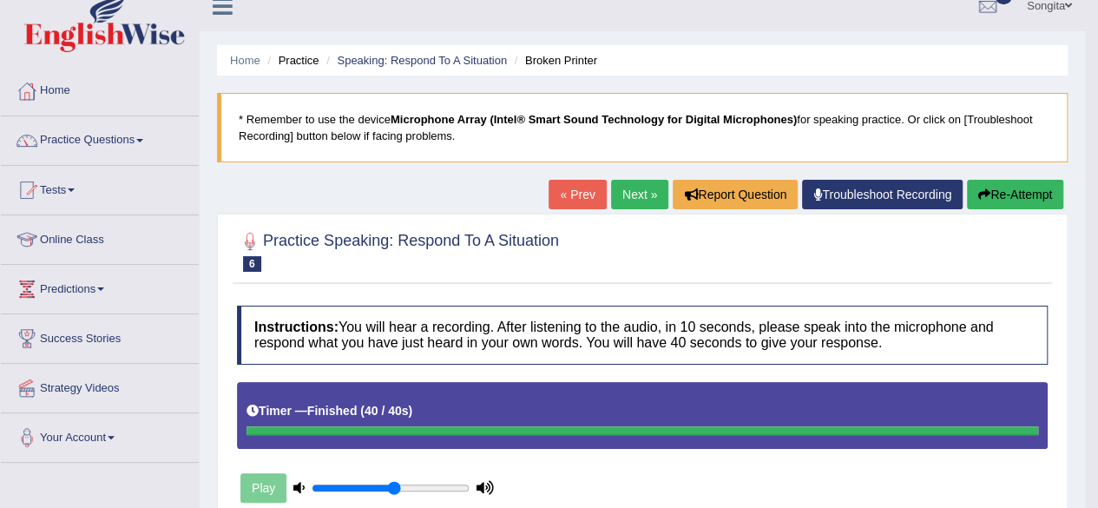
scroll to position [18, 0]
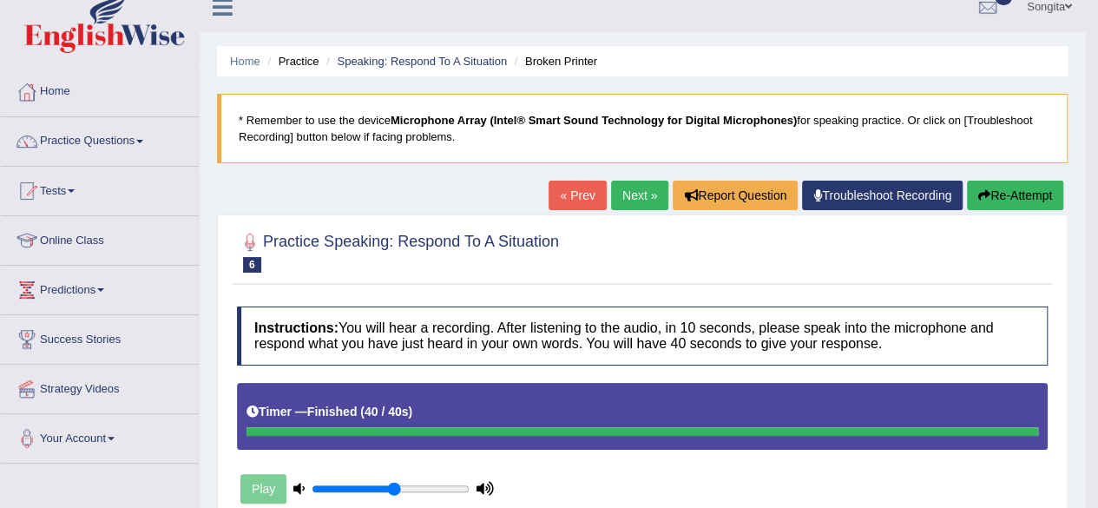
click at [629, 205] on link "Next »" at bounding box center [639, 196] width 57 height 30
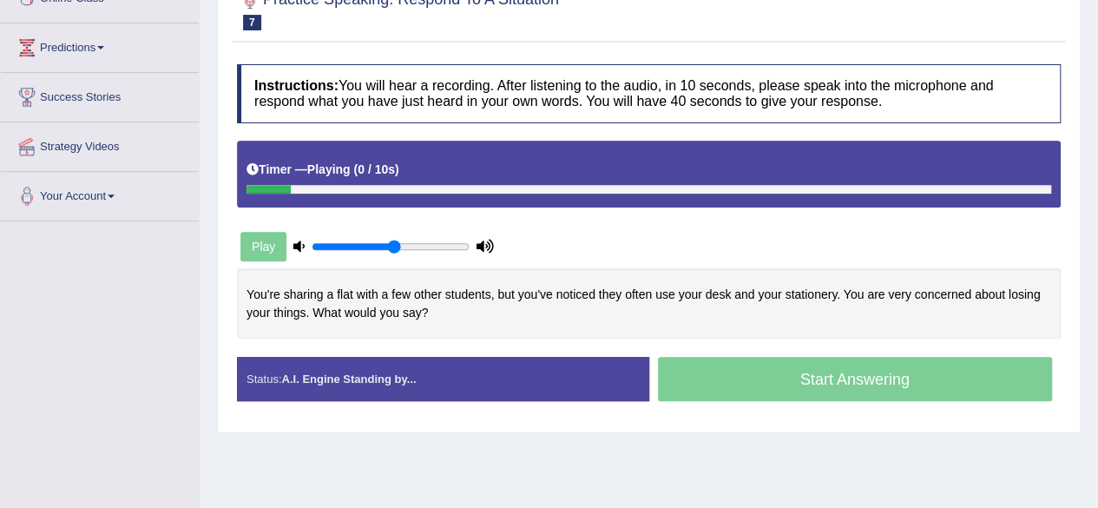
scroll to position [263, 0]
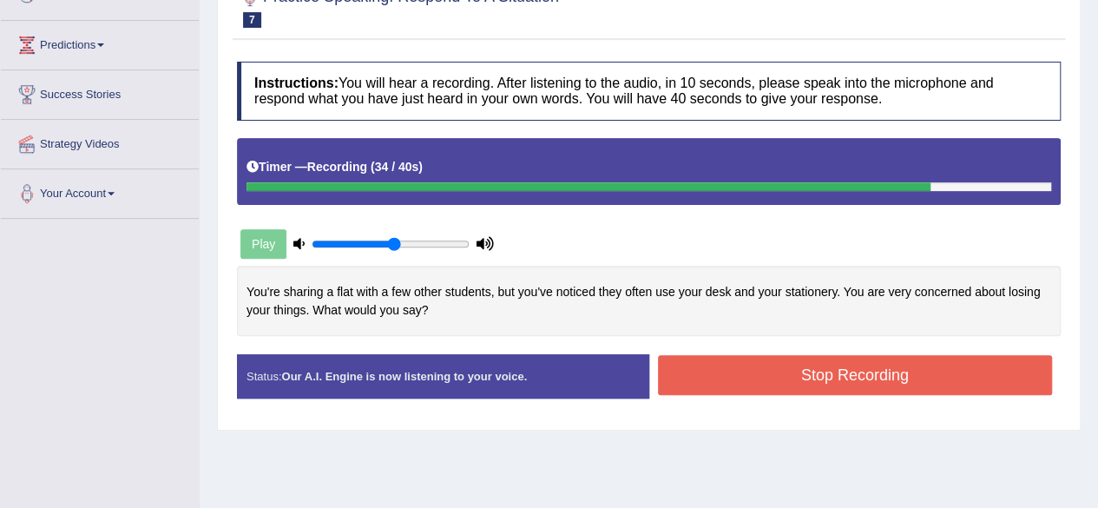
click at [942, 385] on button "Stop Recording" at bounding box center [855, 375] width 395 height 40
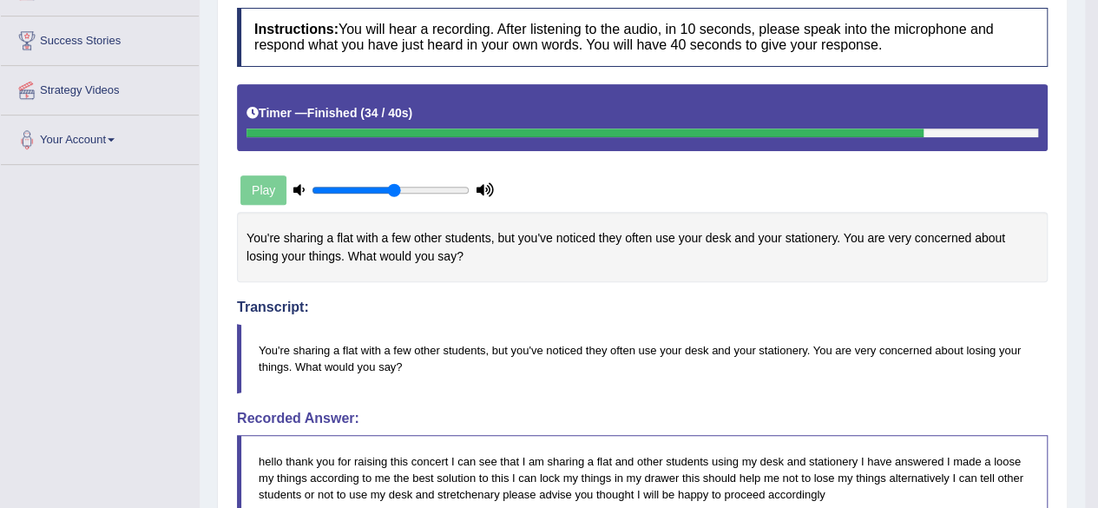
scroll to position [316, 0]
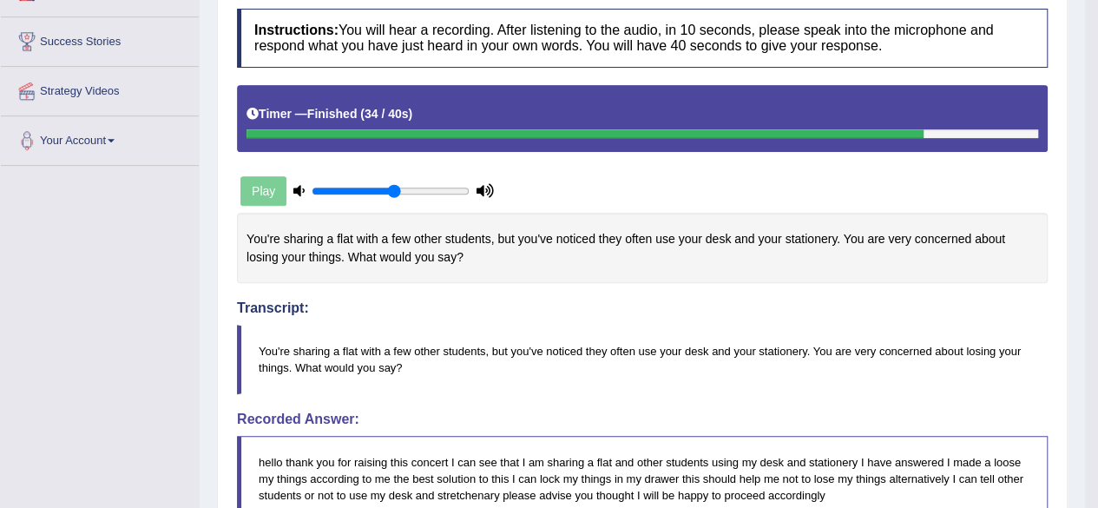
click at [831, 224] on div "You're sharing a flat with a few other students, but you've noticed they often …" at bounding box center [642, 248] width 811 height 70
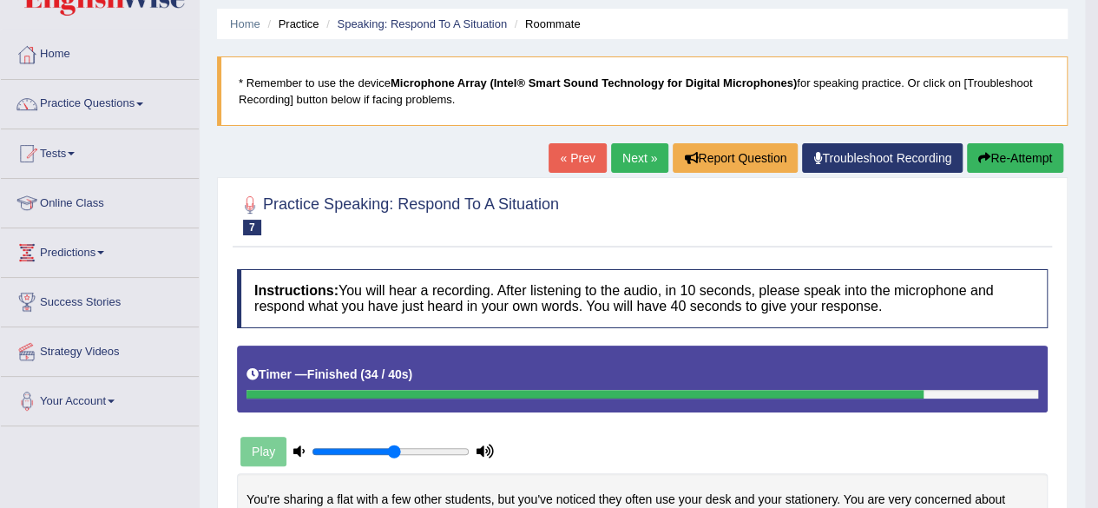
scroll to position [0, 0]
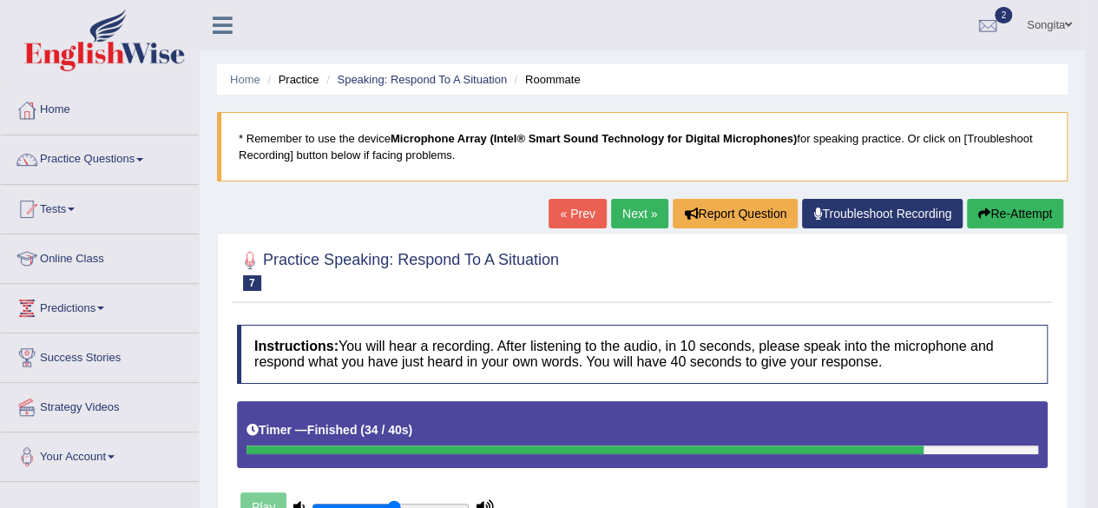
click at [644, 217] on link "Next »" at bounding box center [639, 214] width 57 height 30
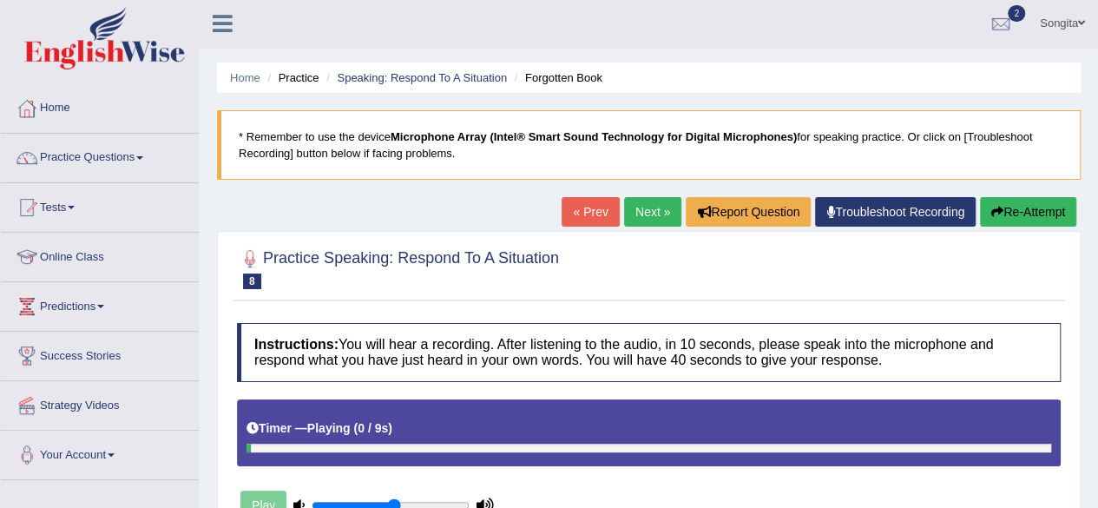
click at [805, 326] on h4 "Instructions: You will hear a recording. After listening to the audio, in 10 se…" at bounding box center [649, 352] width 824 height 58
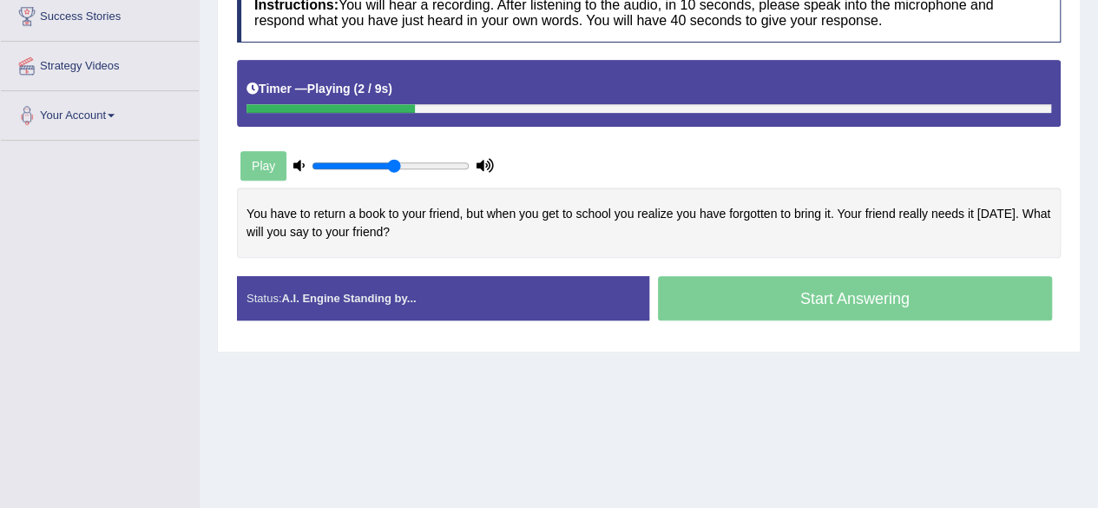
scroll to position [319, 0]
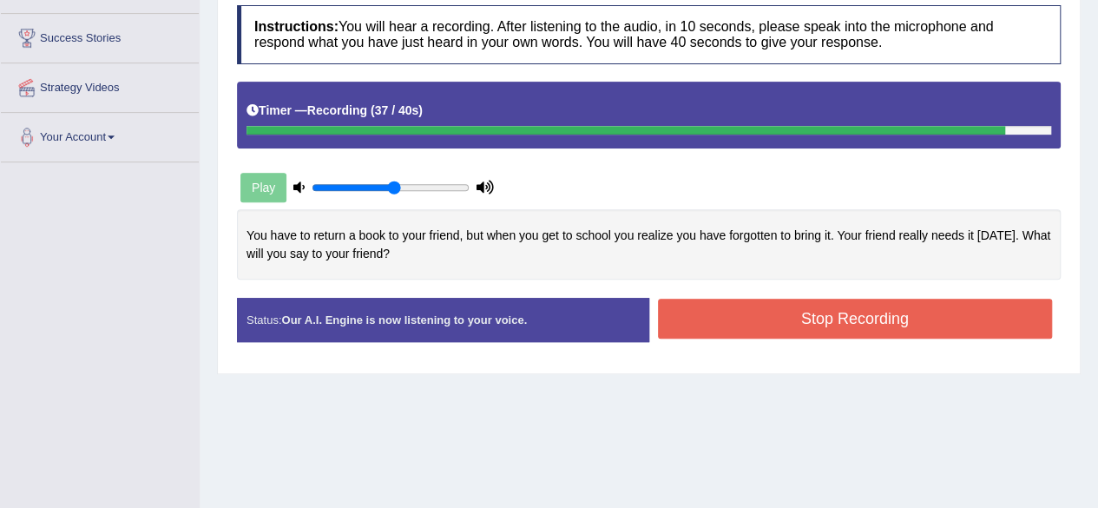
click at [926, 313] on button "Stop Recording" at bounding box center [855, 319] width 395 height 40
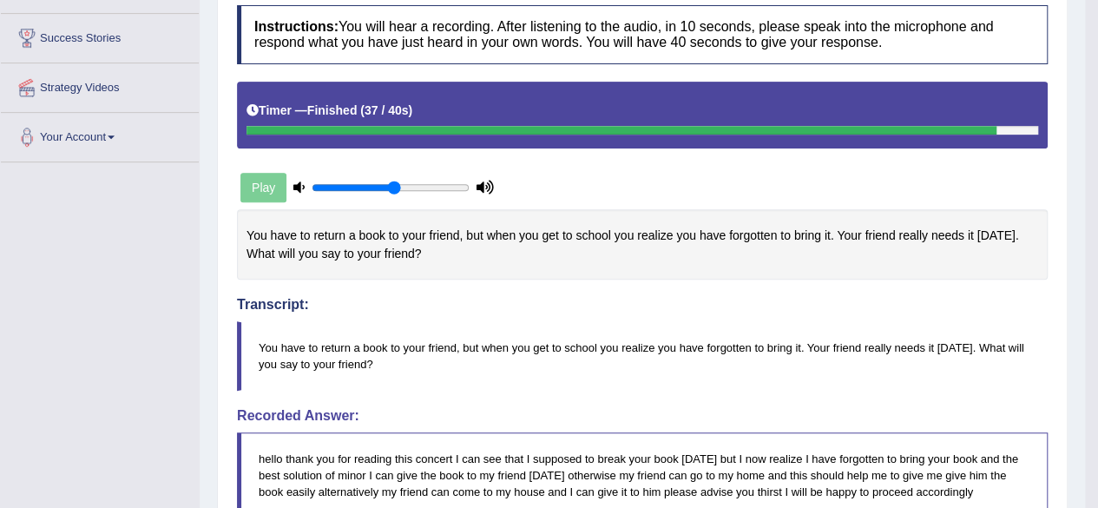
click at [672, 438] on blockquote "hello thank you for reading this concert I can see that I supposed to break you…" at bounding box center [642, 475] width 811 height 86
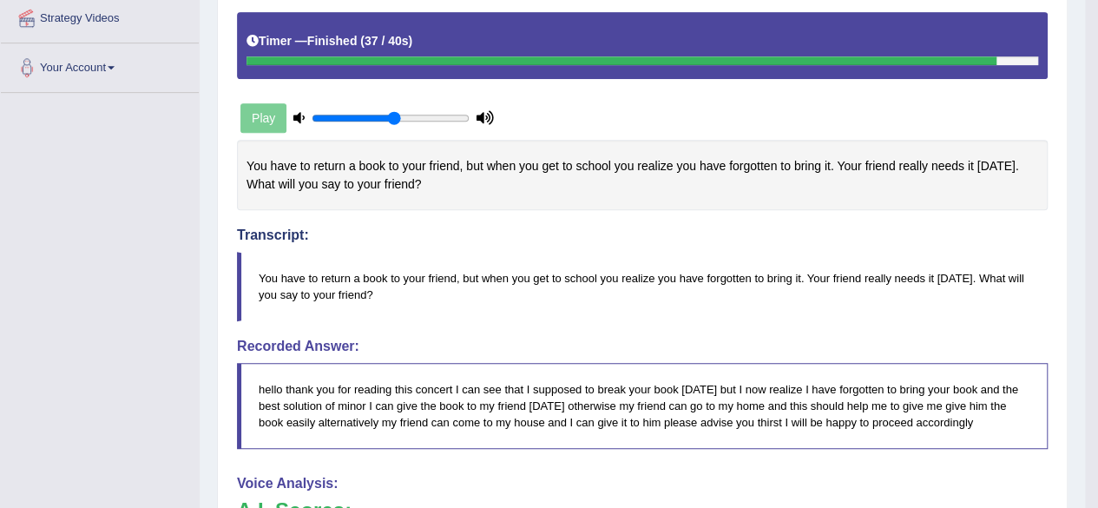
scroll to position [388, 0]
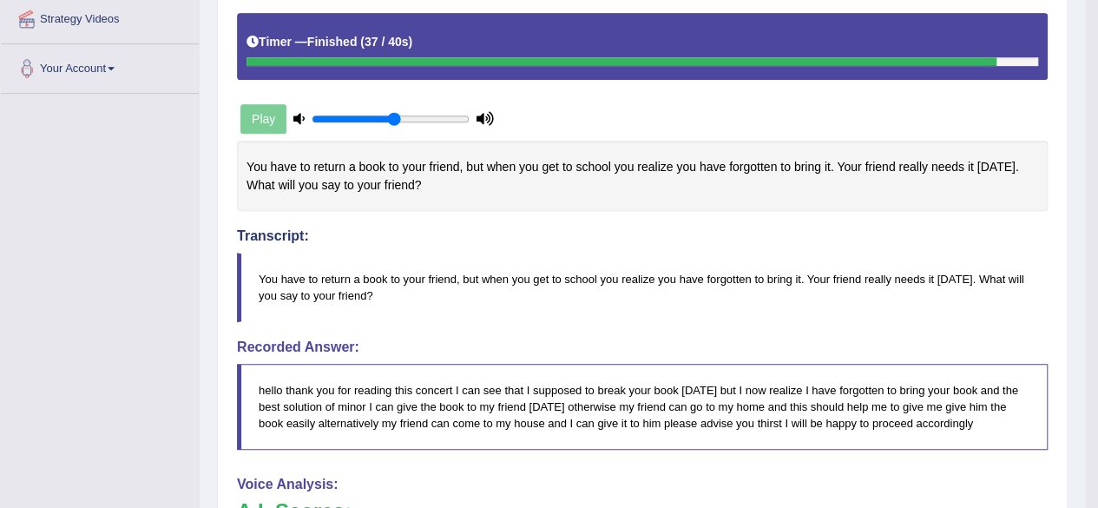
click at [771, 224] on h4 "Transcript:" at bounding box center [642, 196] width 811 height 95
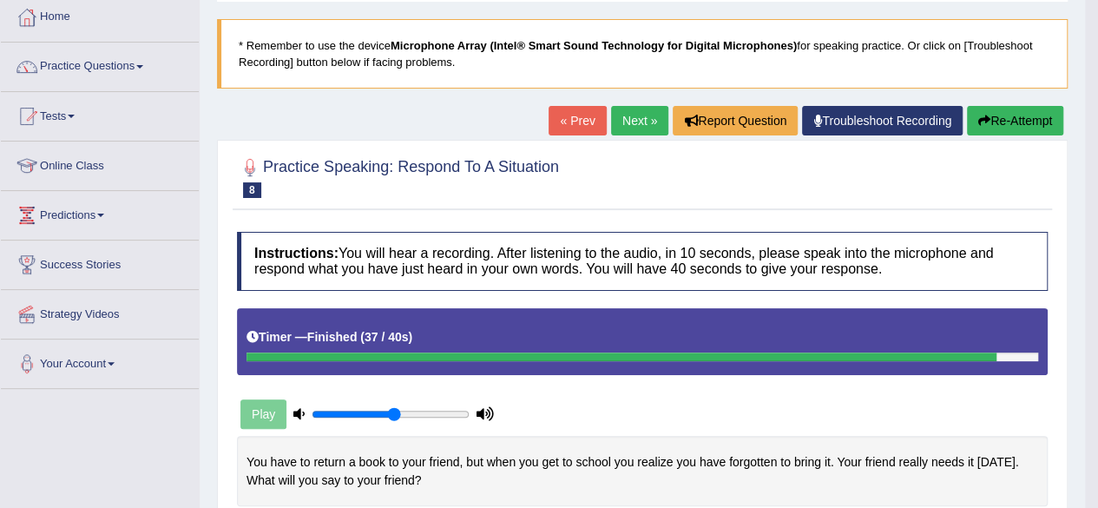
scroll to position [88, 0]
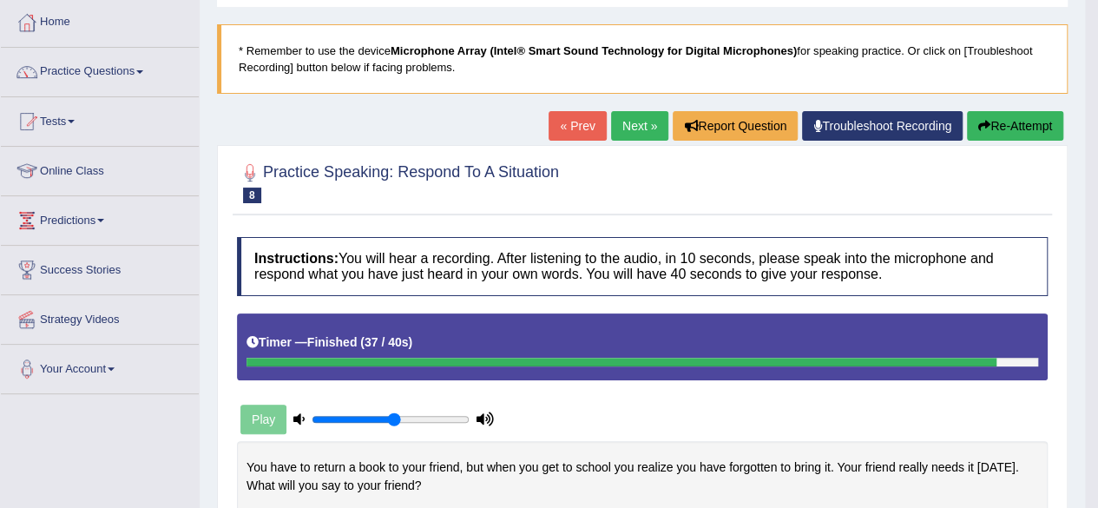
click at [631, 131] on link "Next »" at bounding box center [639, 126] width 57 height 30
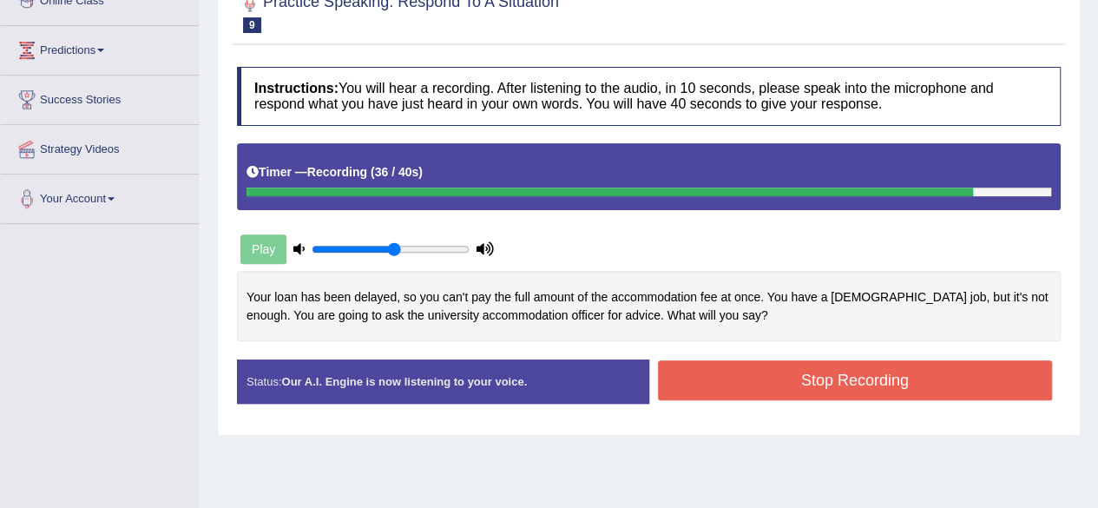
click at [899, 373] on button "Stop Recording" at bounding box center [855, 380] width 395 height 40
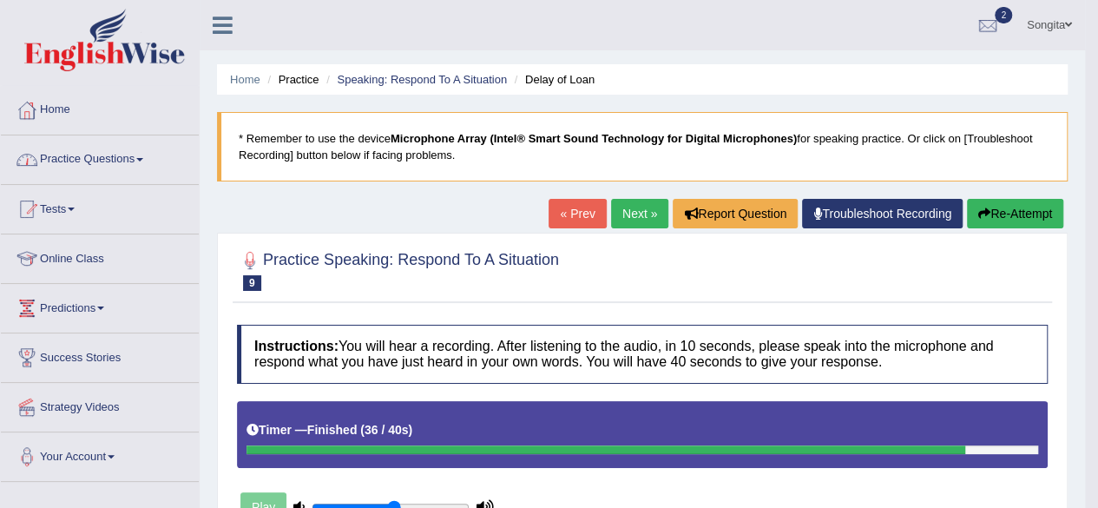
click at [128, 154] on link "Practice Questions" at bounding box center [100, 156] width 198 height 43
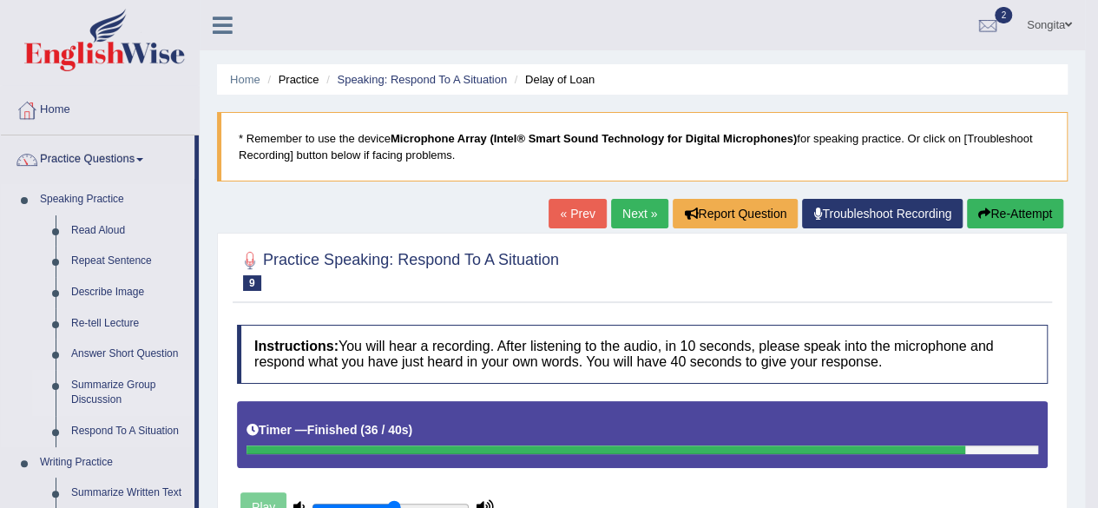
click at [106, 390] on link "Summarize Group Discussion" at bounding box center [128, 393] width 131 height 46
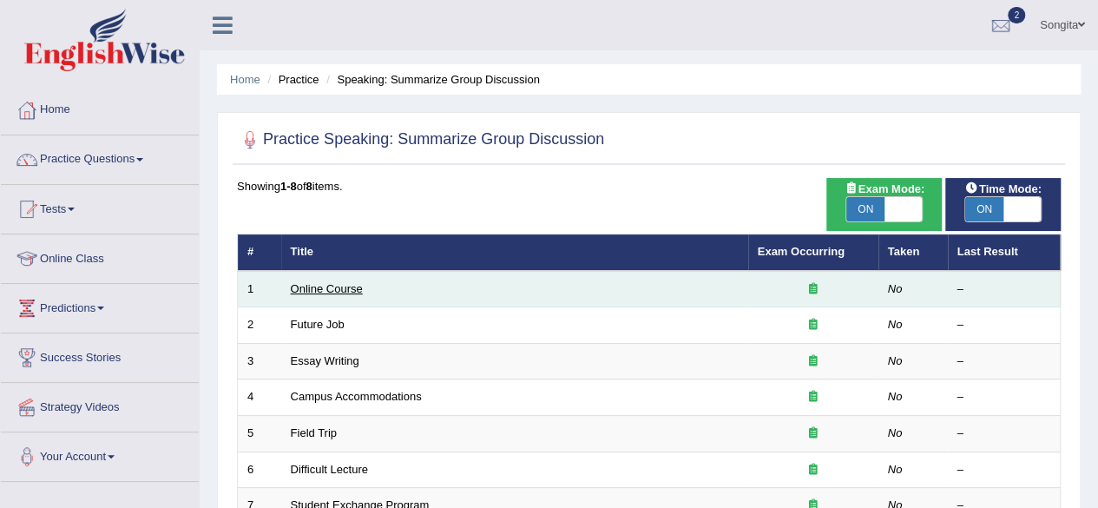
click at [310, 290] on link "Online Course" at bounding box center [327, 288] width 72 height 13
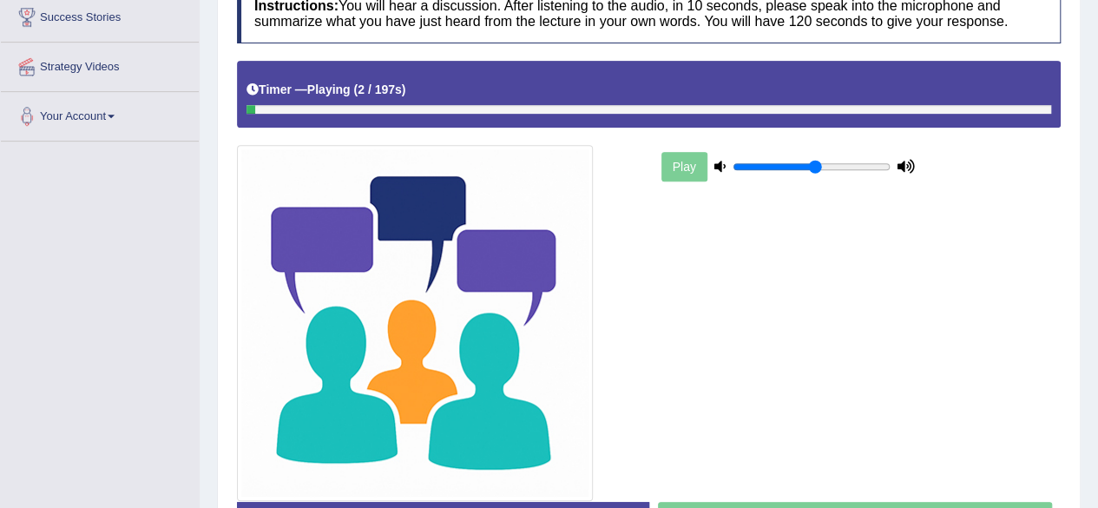
scroll to position [343, 0]
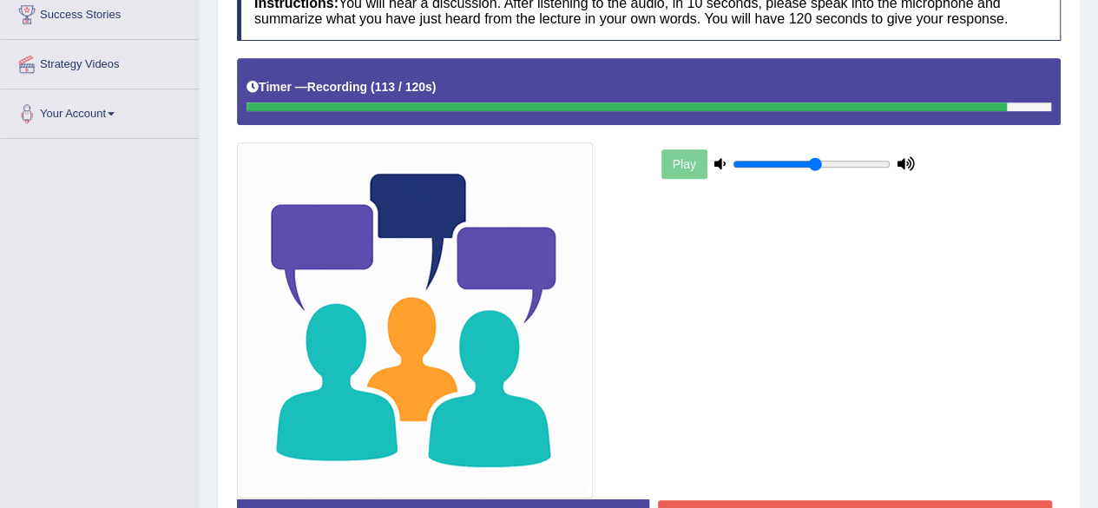
click at [852, 322] on div "Play" at bounding box center [648, 278] width 841 height 440
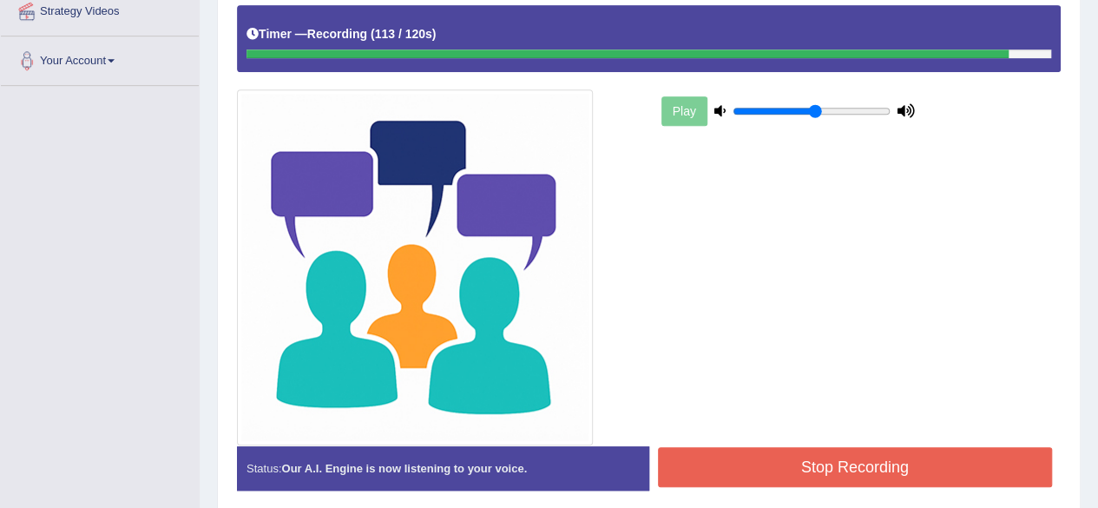
scroll to position [411, 0]
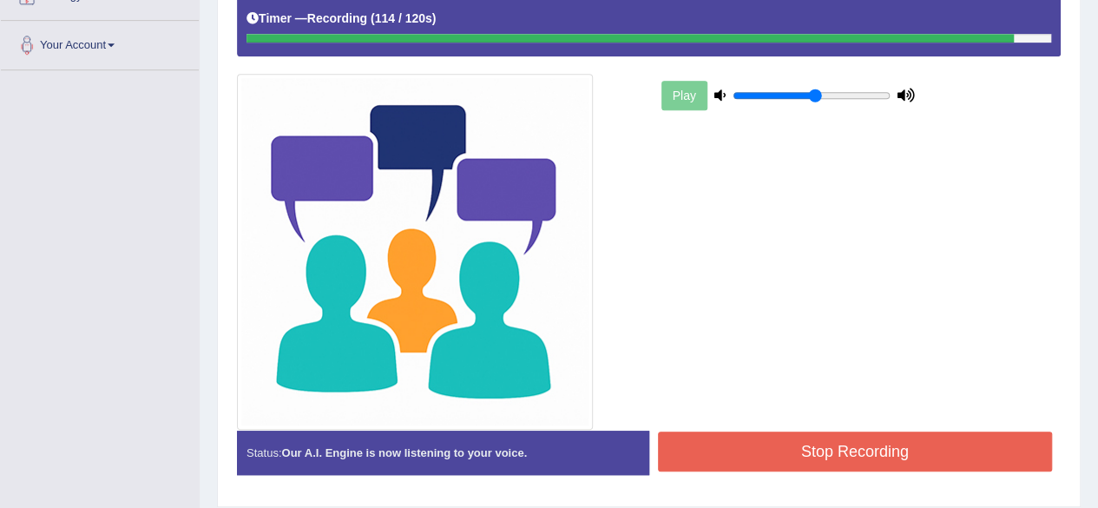
click at [830, 451] on button "Stop Recording" at bounding box center [855, 451] width 395 height 40
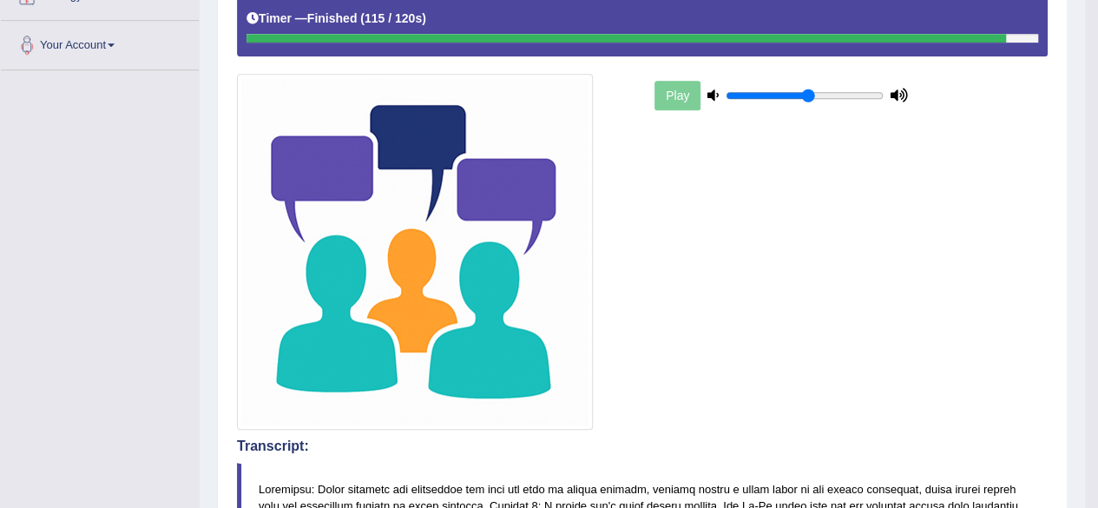
click at [882, 403] on div "Play" at bounding box center [642, 210] width 828 height 440
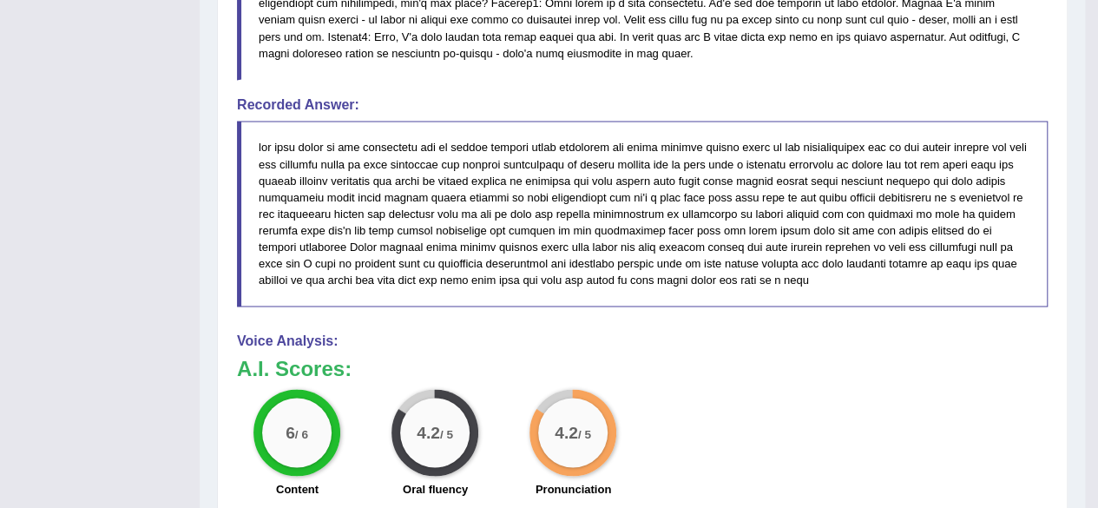
scroll to position [1182, 0]
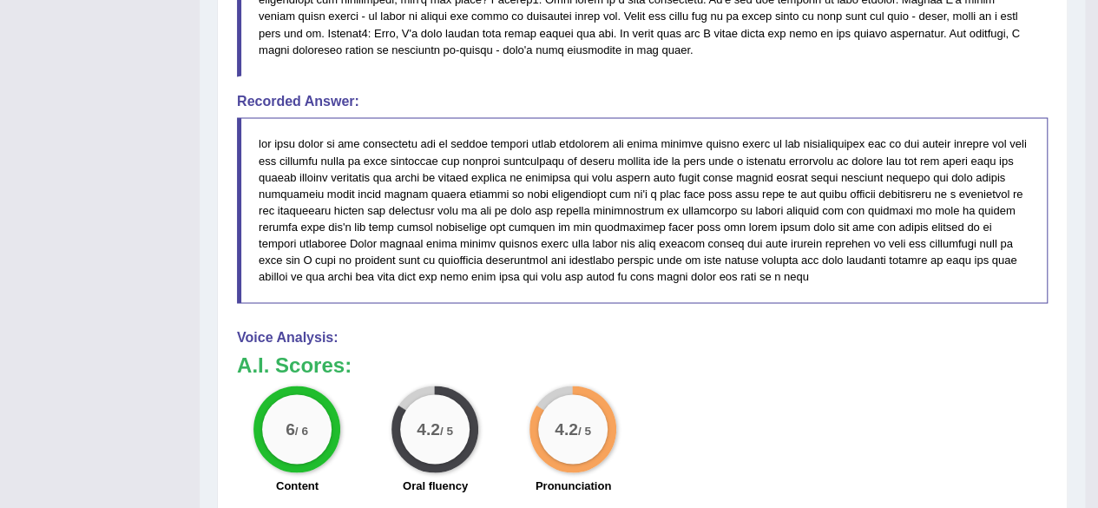
click at [989, 372] on h3 "A.I. Scores:" at bounding box center [642, 365] width 811 height 23
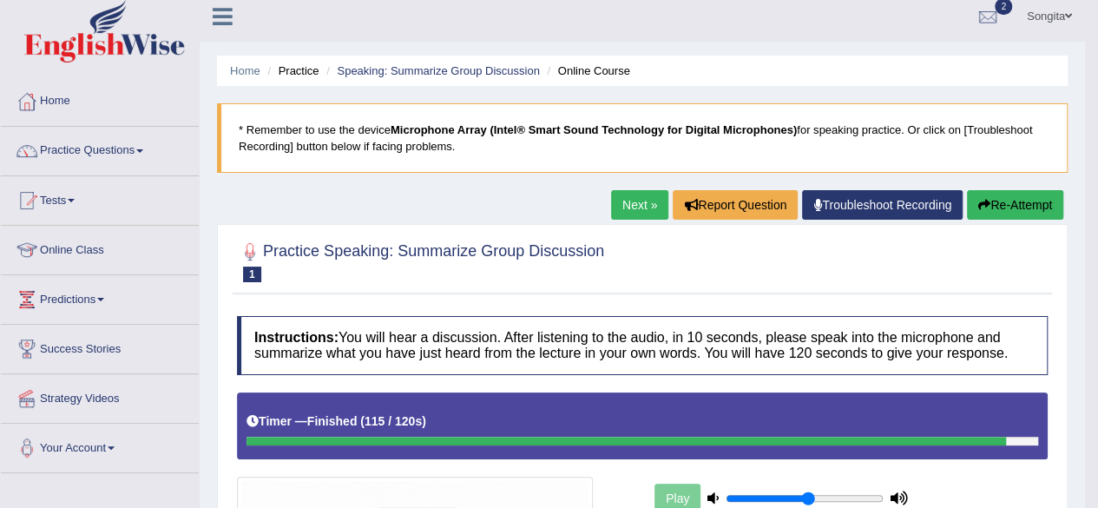
scroll to position [0, 0]
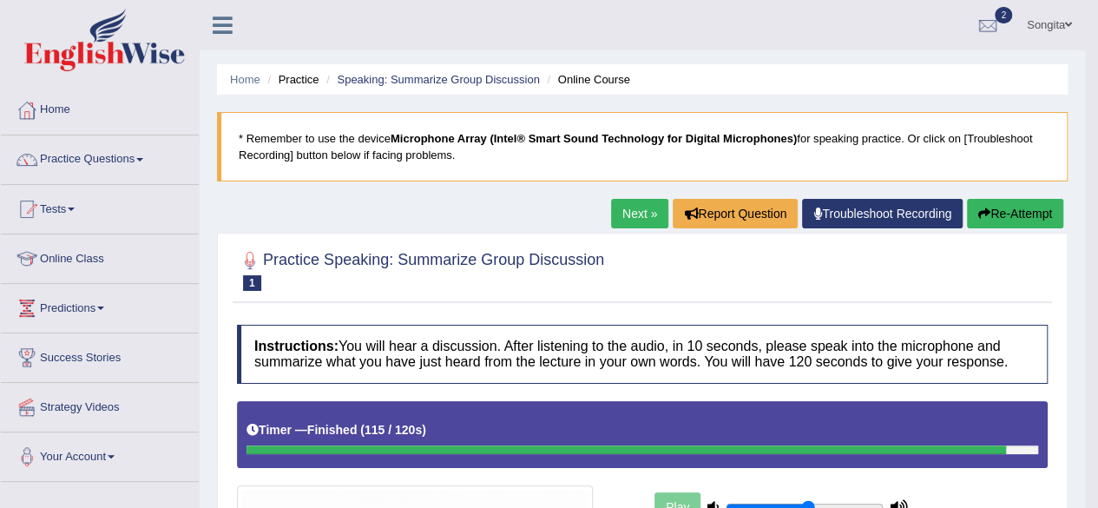
click at [1097, 69] on html "Toggle navigation Home Practice Questions Speaking Practice Read Aloud Repeat S…" at bounding box center [549, 254] width 1098 height 508
click at [138, 155] on link "Practice Questions" at bounding box center [100, 156] width 198 height 43
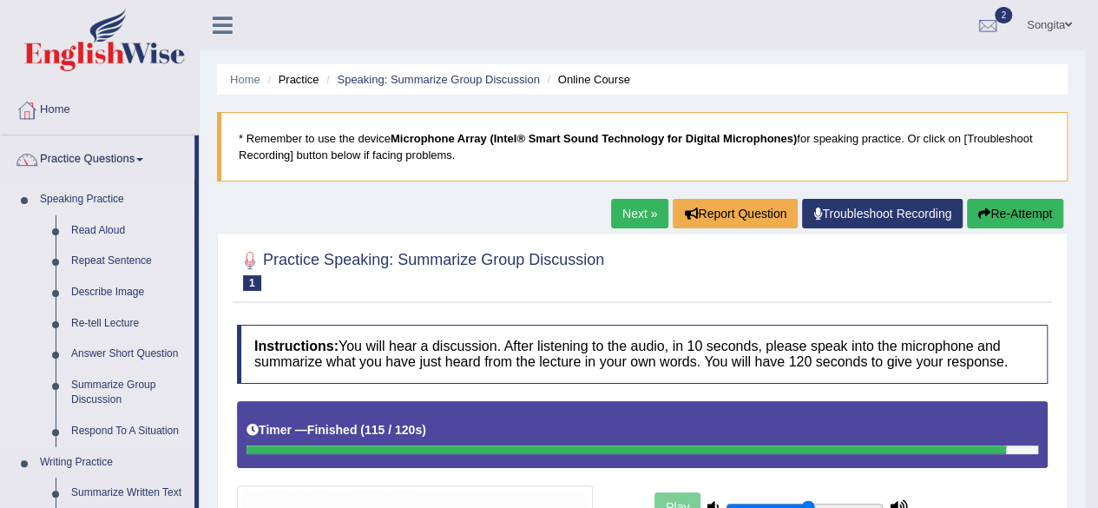
click at [121, 236] on link "Read Aloud" at bounding box center [128, 230] width 131 height 31
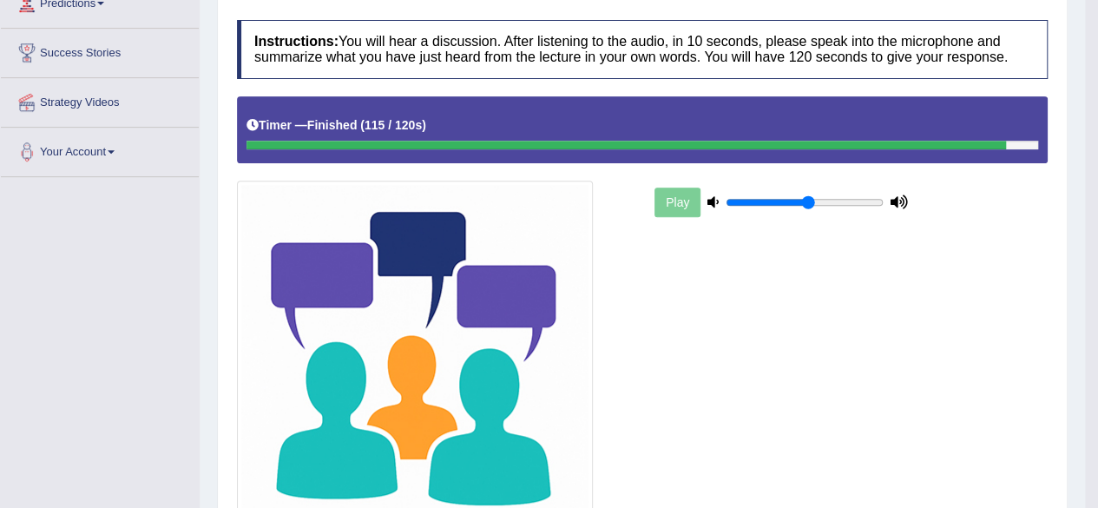
scroll to position [465, 0]
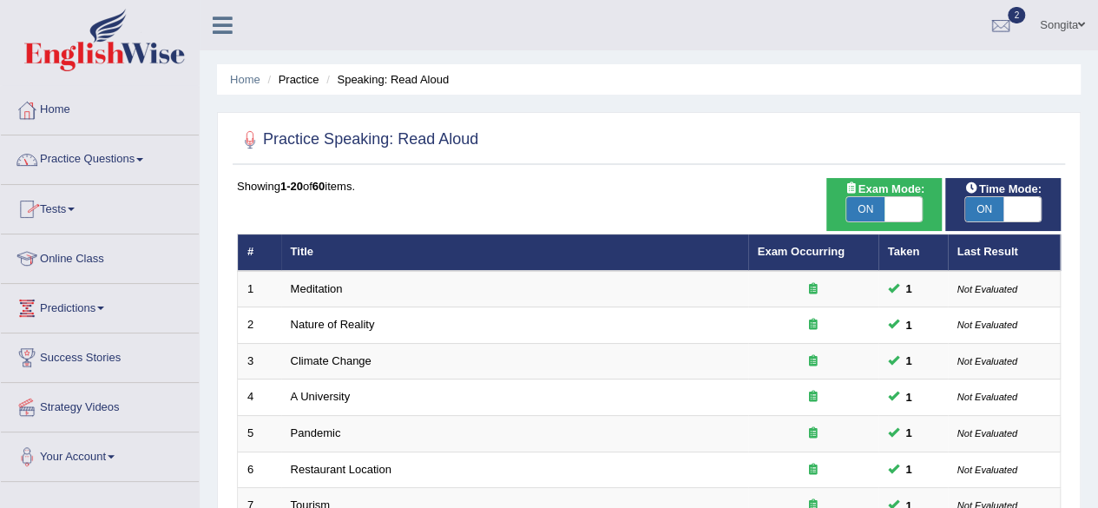
click at [230, 29] on icon at bounding box center [223, 25] width 20 height 23
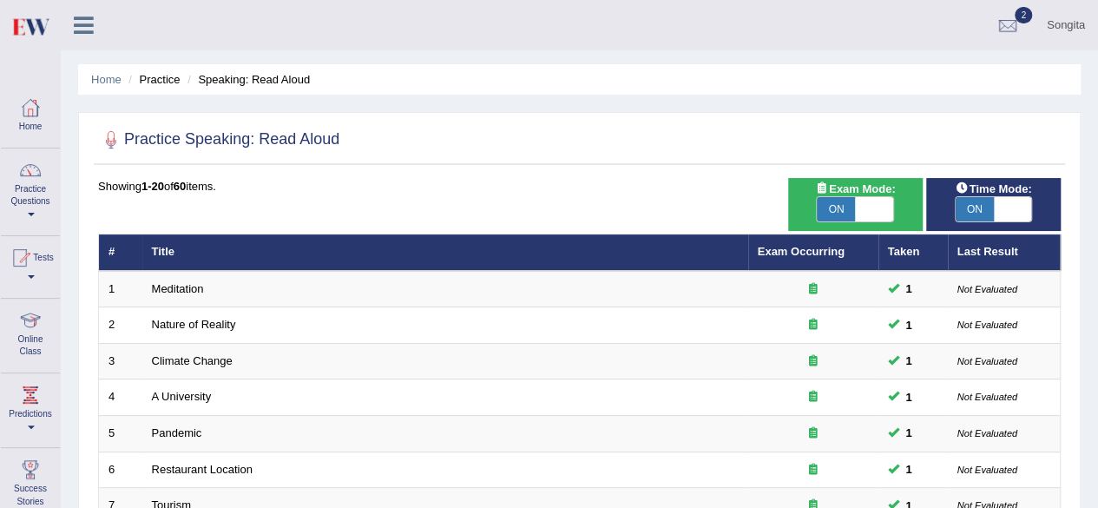
click at [78, 17] on icon at bounding box center [84, 25] width 20 height 23
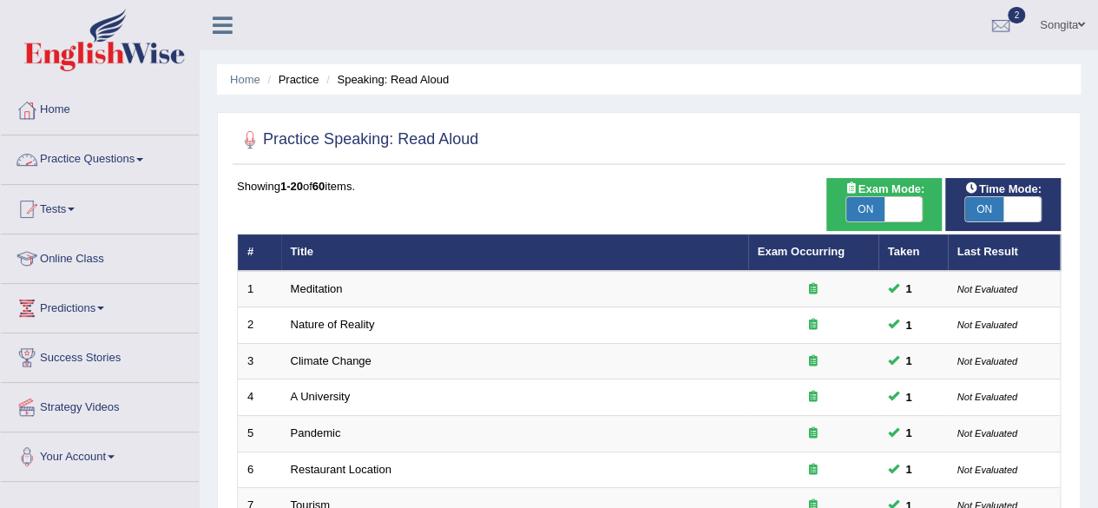
click at [76, 154] on link "Practice Questions" at bounding box center [100, 156] width 198 height 43
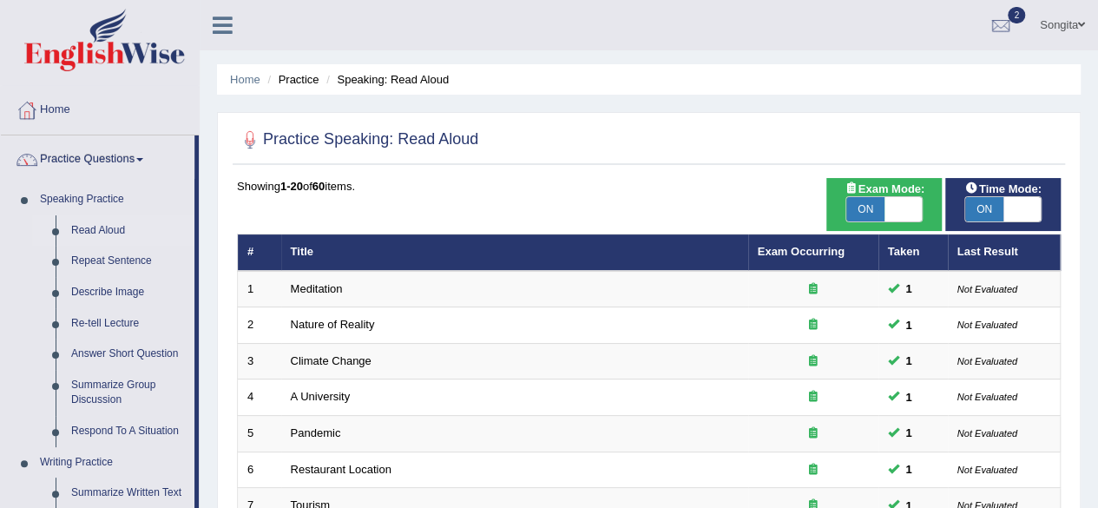
click at [240, 416] on td "5" at bounding box center [259, 434] width 43 height 36
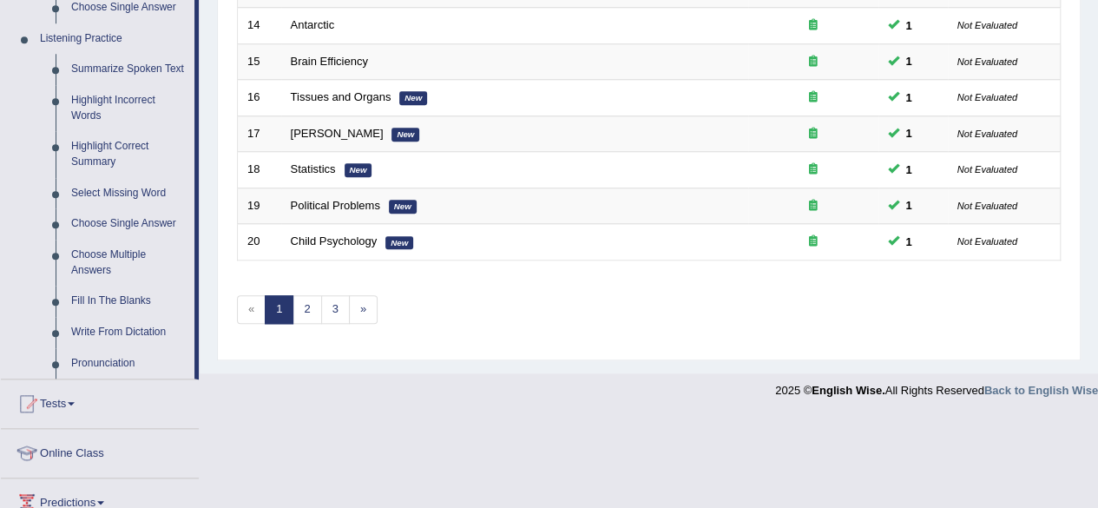
scroll to position [732, 0]
click at [160, 332] on link "Write From Dictation" at bounding box center [128, 332] width 131 height 31
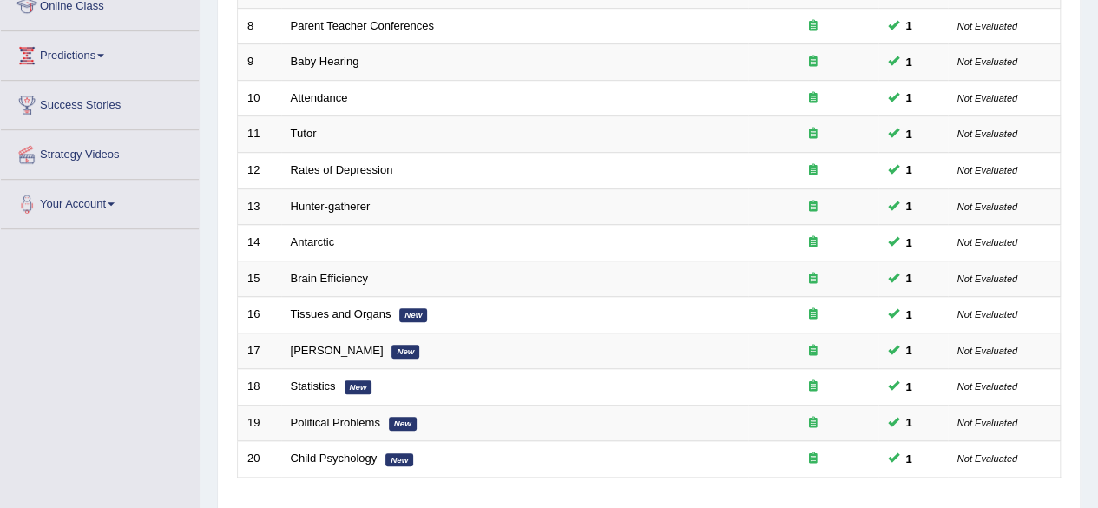
scroll to position [225, 0]
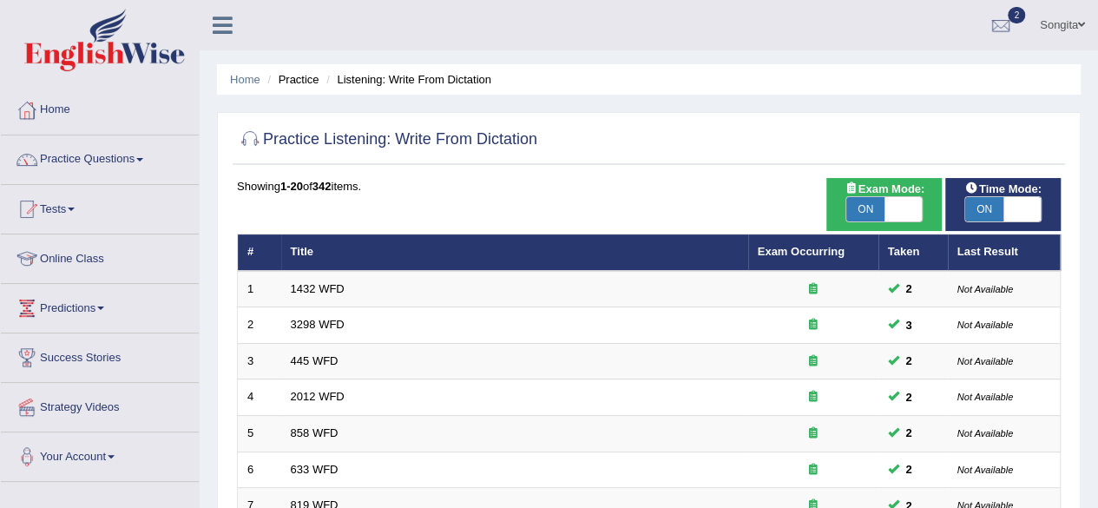
click at [842, 416] on td at bounding box center [813, 434] width 130 height 36
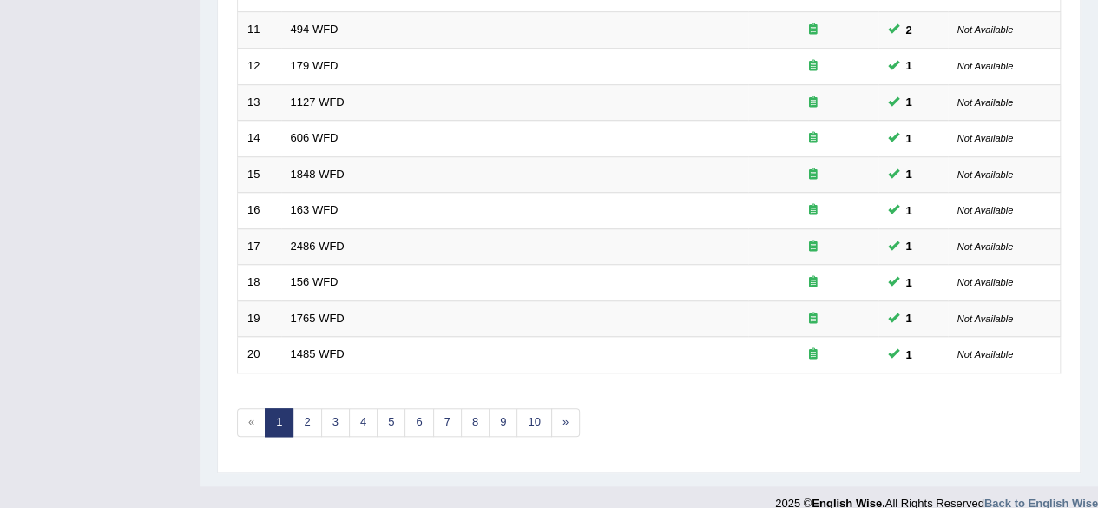
scroll to position [633, 0]
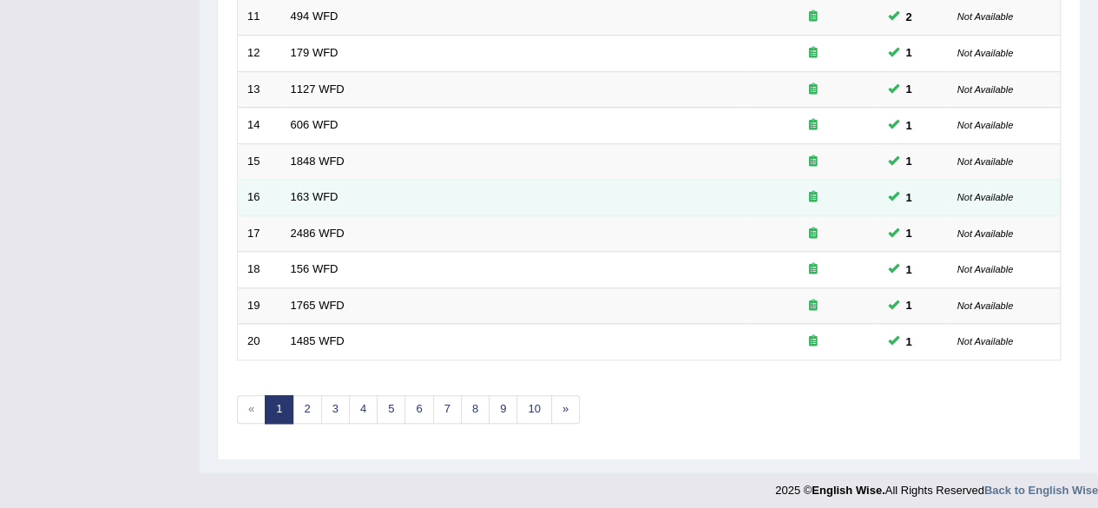
click at [455, 196] on td "163 WFD" at bounding box center [514, 198] width 467 height 36
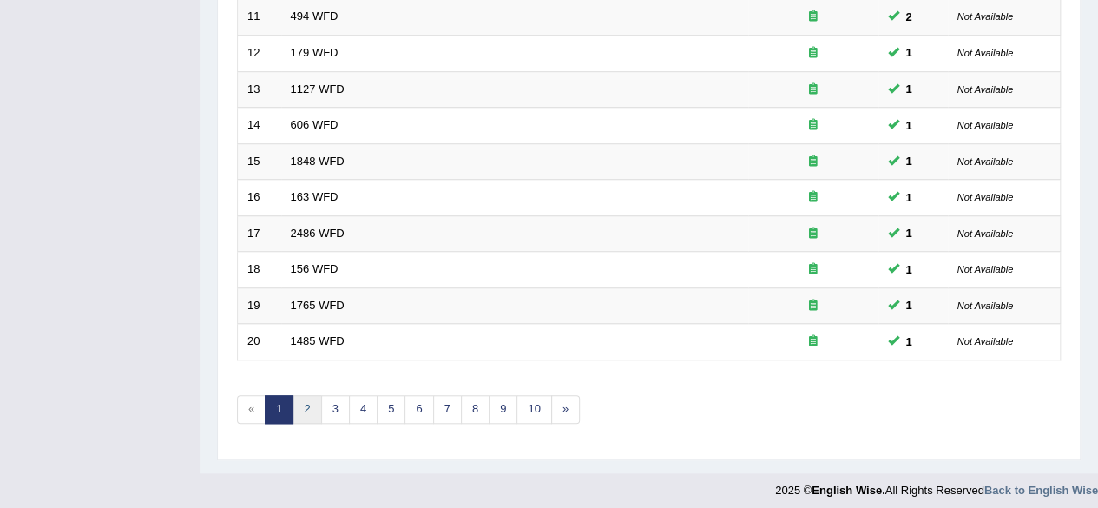
click at [302, 411] on link "2" at bounding box center [306, 409] width 29 height 29
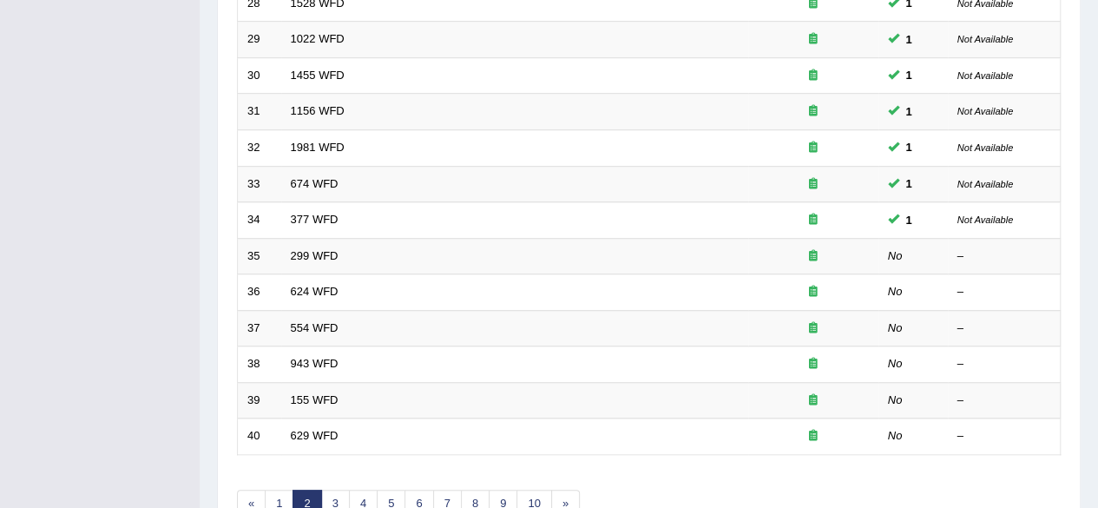
scroll to position [540, 0]
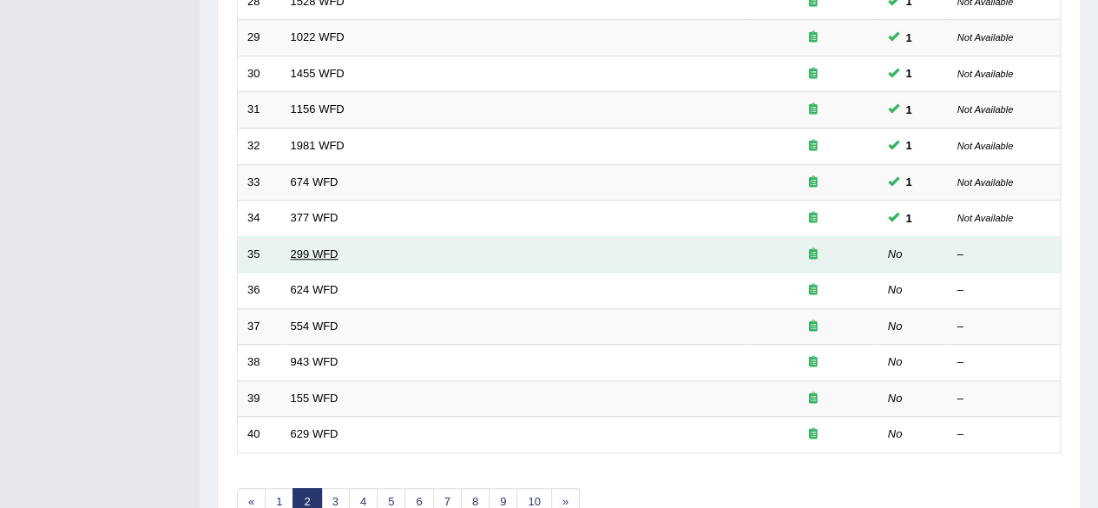
click at [315, 247] on link "299 WFD" at bounding box center [315, 253] width 48 height 13
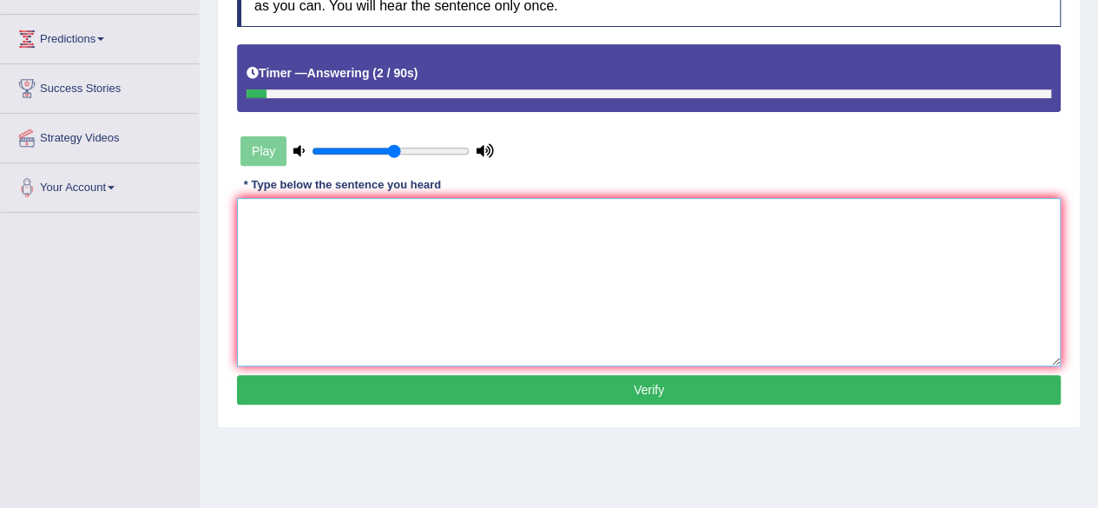
click at [815, 329] on textarea at bounding box center [649, 282] width 824 height 168
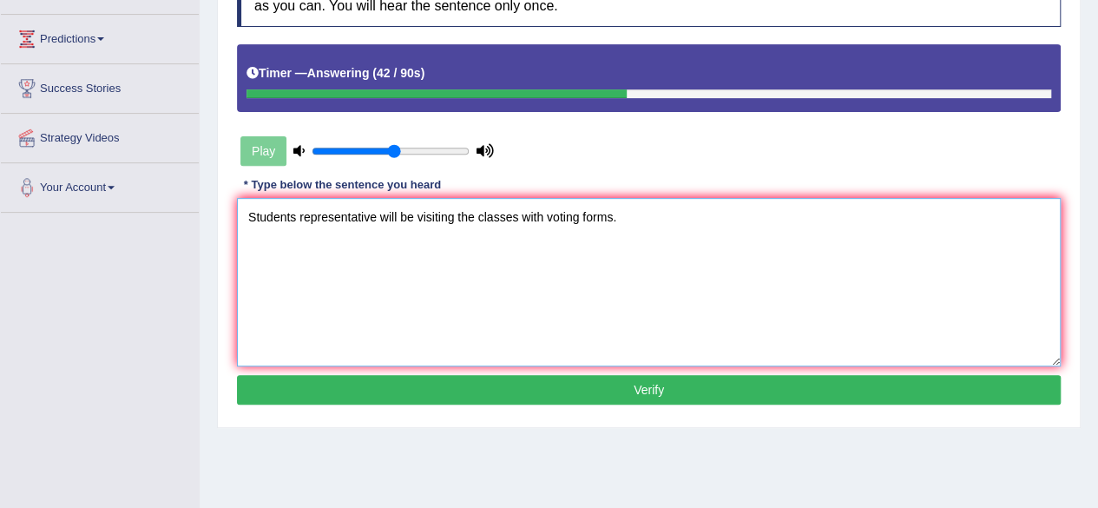
type textarea "Students representative will be visiting the classes with voting forms."
click at [371, 384] on button "Verify" at bounding box center [649, 390] width 824 height 30
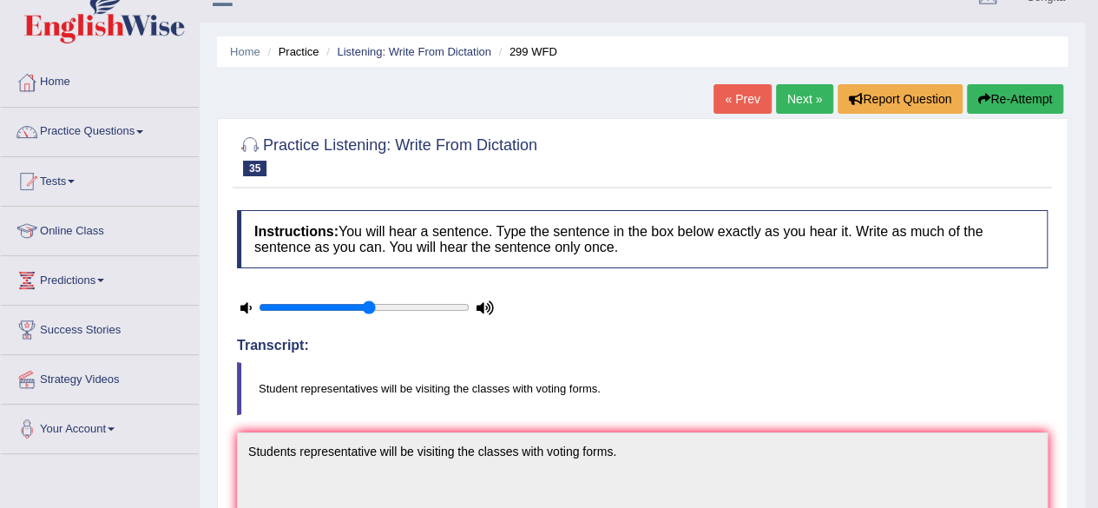
scroll to position [14, 0]
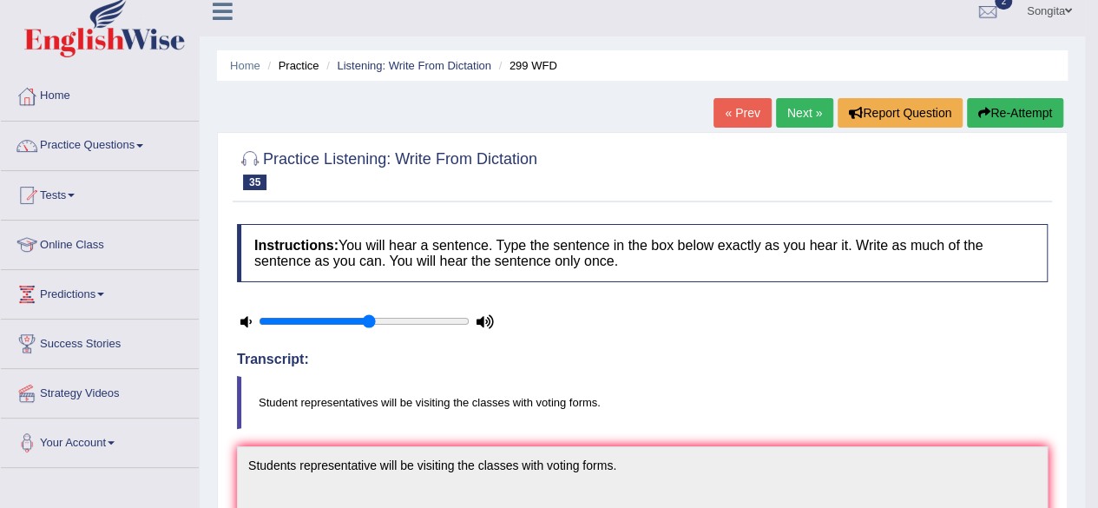
click at [786, 100] on link "Next »" at bounding box center [804, 113] width 57 height 30
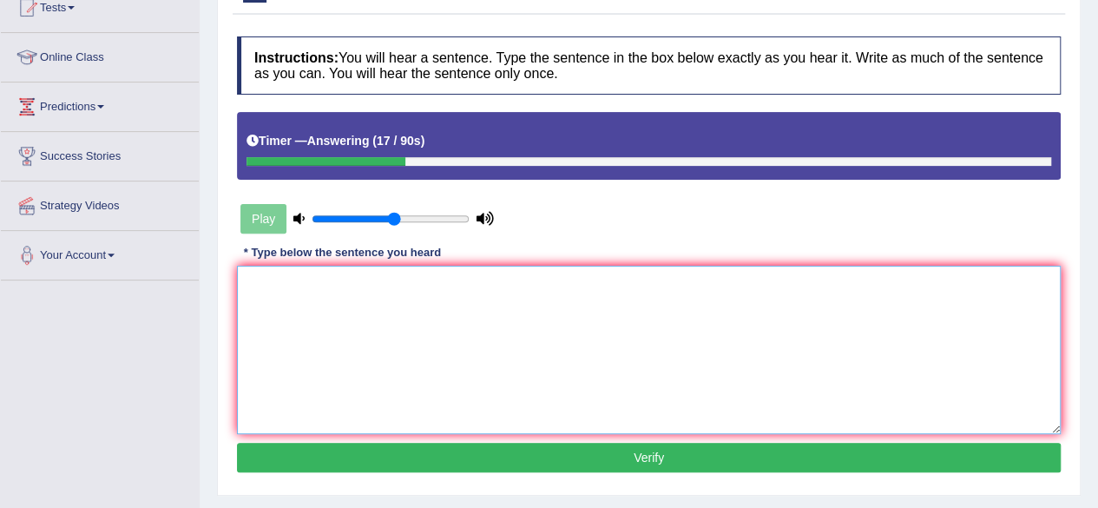
click at [567, 297] on textarea at bounding box center [649, 350] width 824 height 168
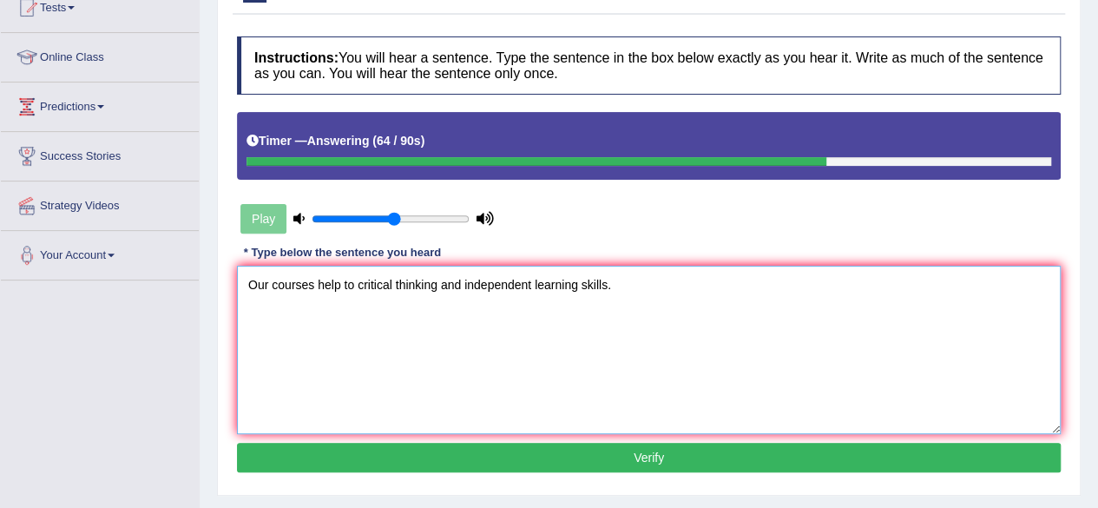
type textarea "Our courses help to critical thinking and independent learning skills."
click at [417, 457] on button "Verify" at bounding box center [649, 458] width 824 height 30
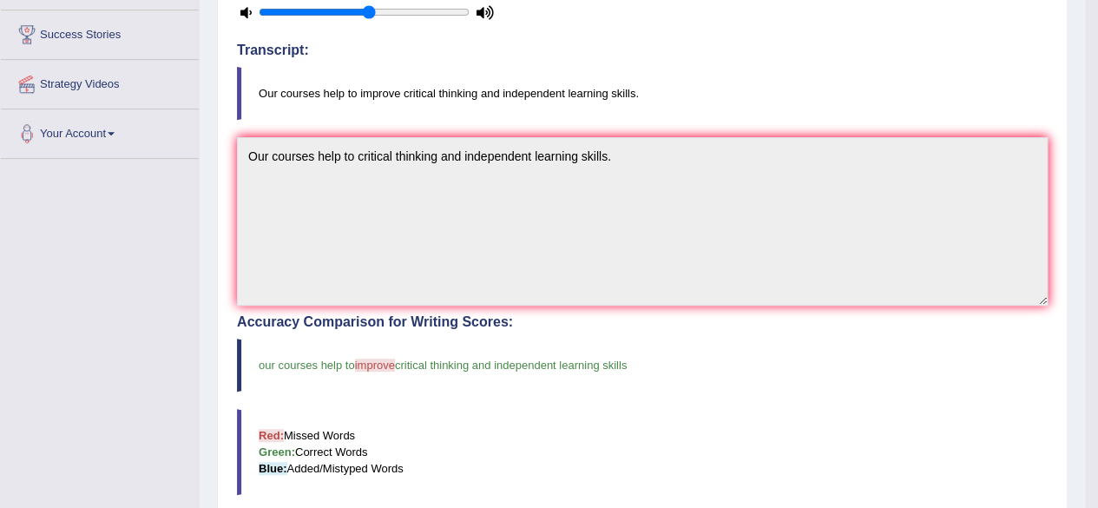
scroll to position [278, 0]
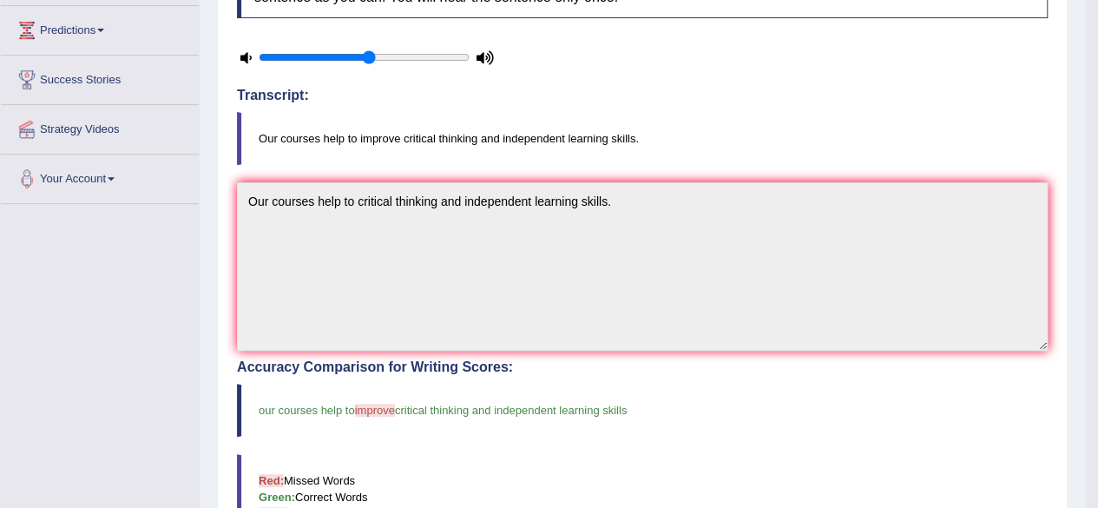
click at [926, 463] on blockquote "Red: Missed Words Green: Correct Words Blue: Added/Mistyped Words" at bounding box center [642, 497] width 811 height 86
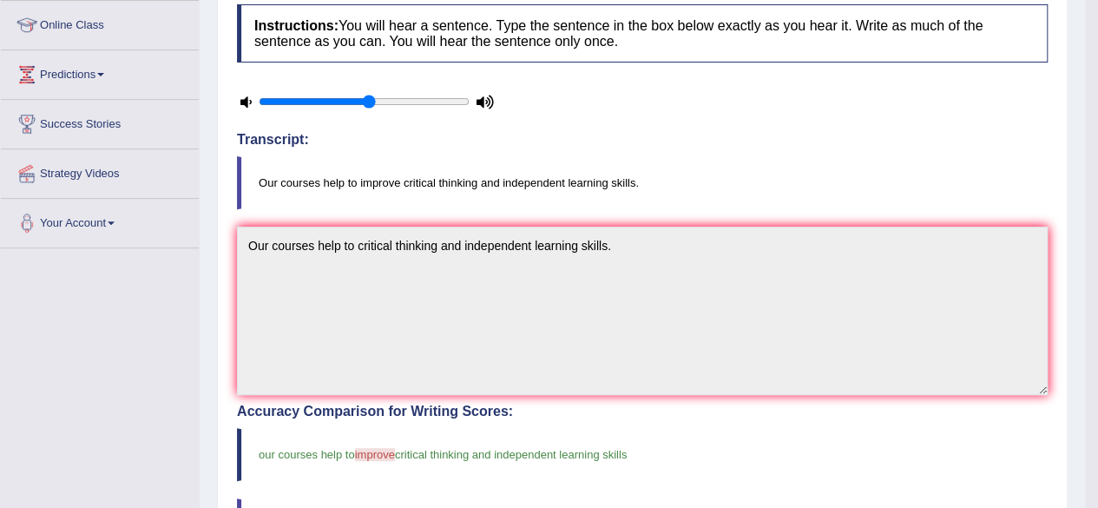
scroll to position [192, 0]
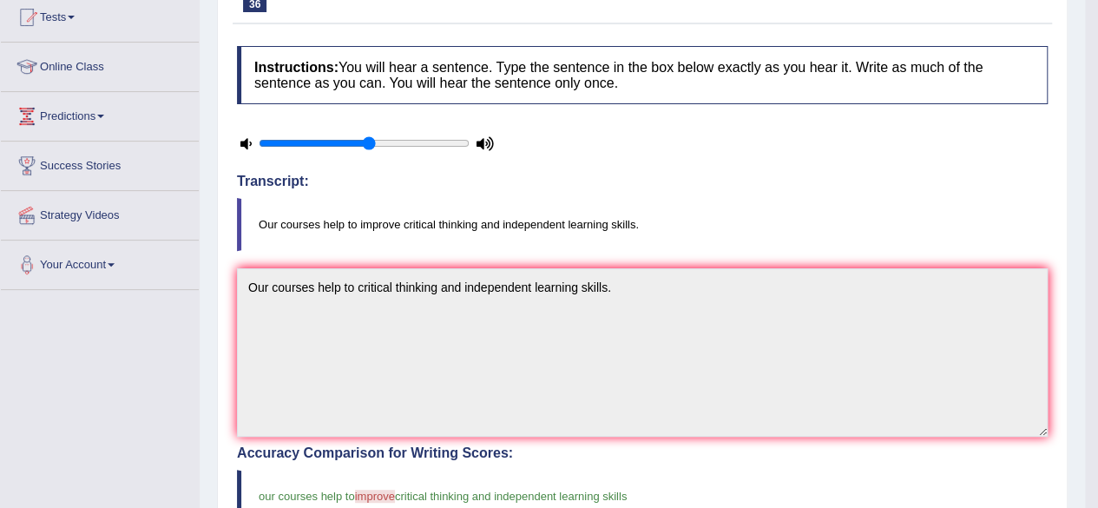
click at [960, 470] on blockquote "our courses help to improve critical thinking and independent learning skills" at bounding box center [642, 496] width 811 height 53
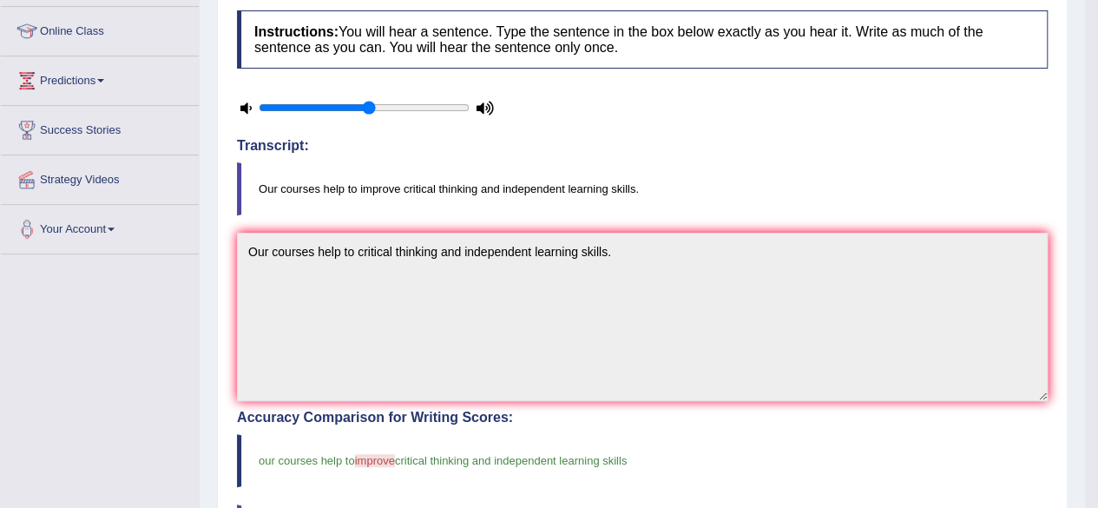
scroll to position [226, 0]
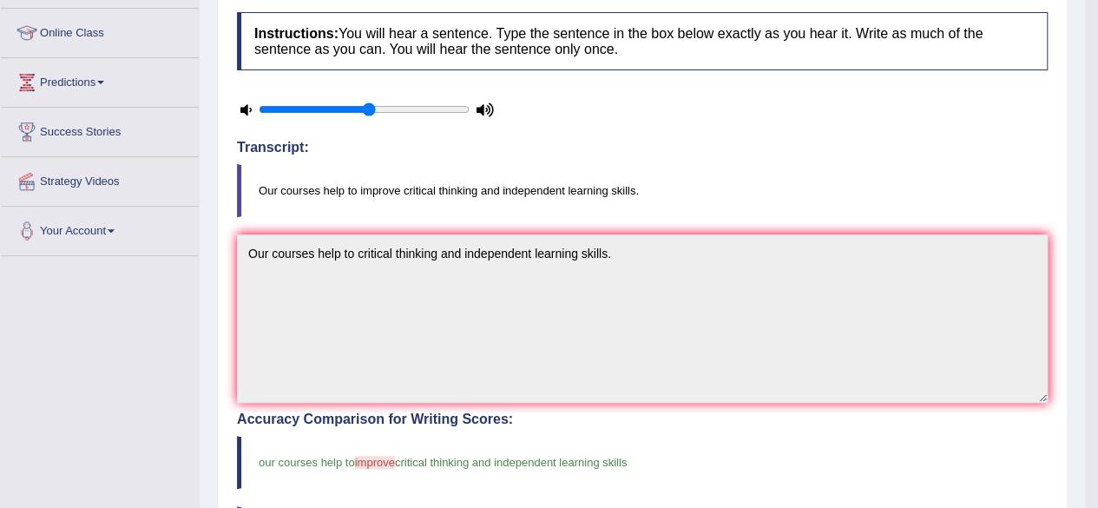
click at [962, 463] on blockquote "our courses help to improve critical thinking and independent learning skills" at bounding box center [642, 462] width 811 height 53
click at [974, 421] on h4 "Accuracy Comparison for Writing Scores:" at bounding box center [642, 419] width 811 height 16
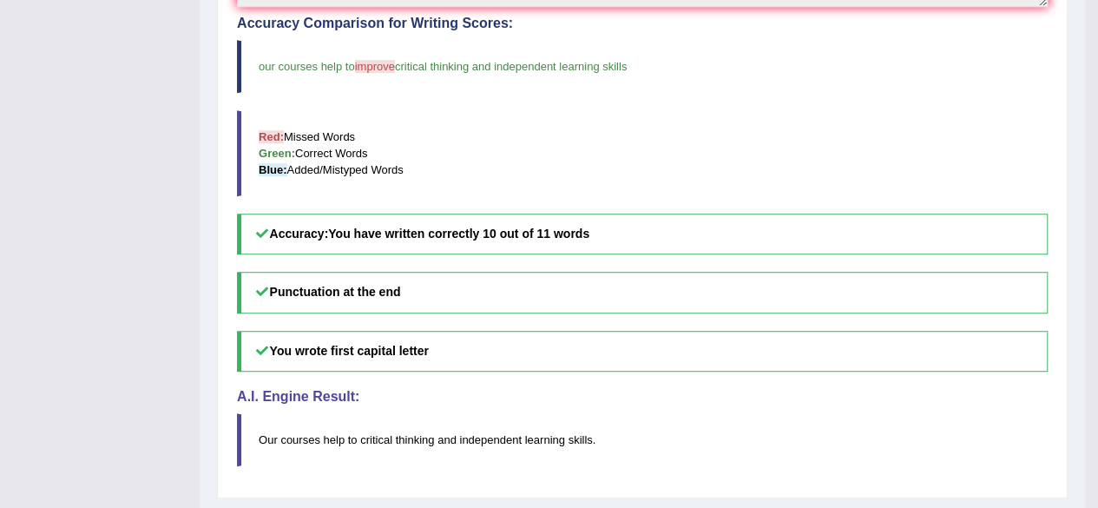
scroll to position [621, 0]
click at [993, 389] on h4 "A.I. Engine Result:" at bounding box center [642, 397] width 811 height 16
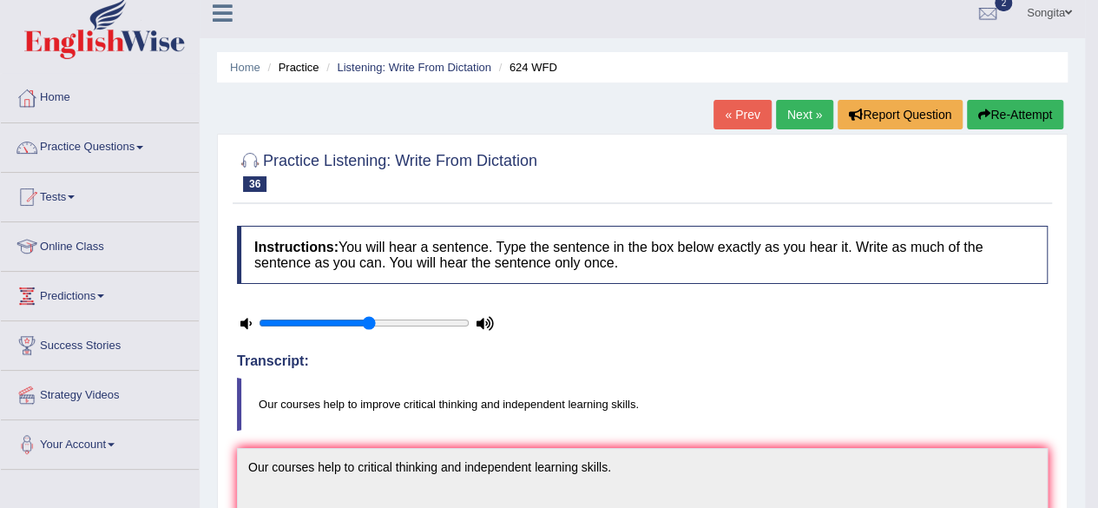
scroll to position [0, 0]
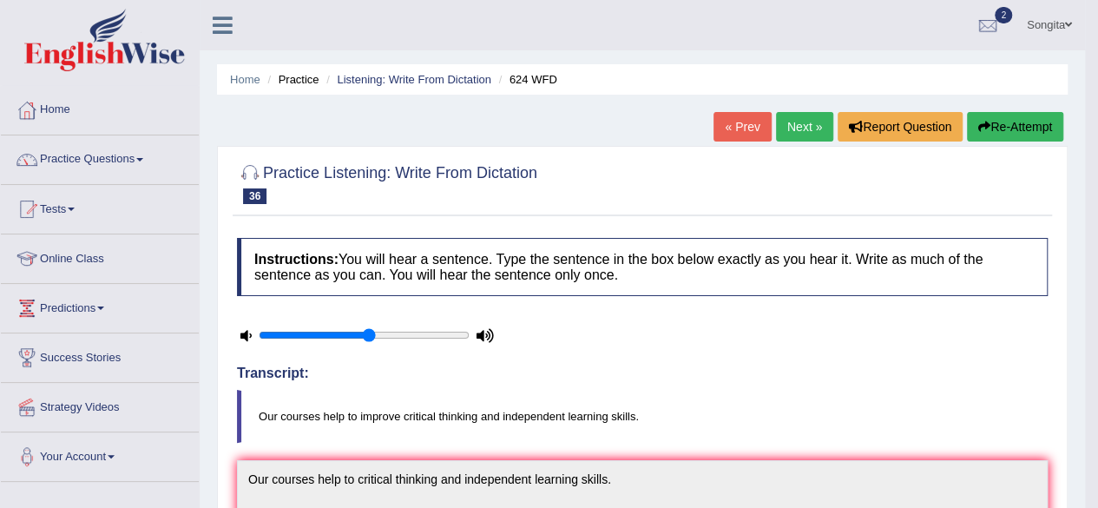
click at [794, 129] on link "Next »" at bounding box center [804, 127] width 57 height 30
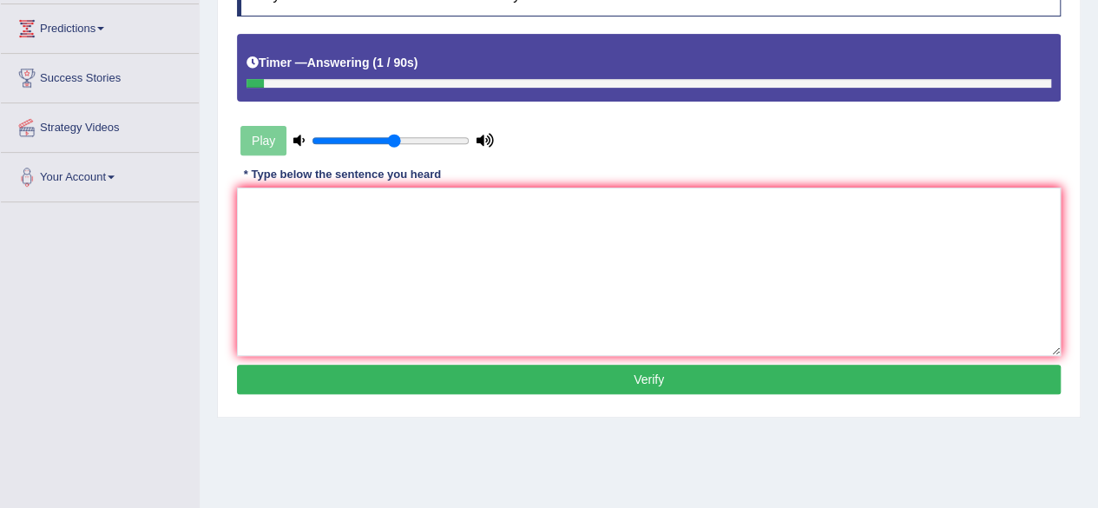
click at [443, 283] on textarea at bounding box center [649, 271] width 824 height 168
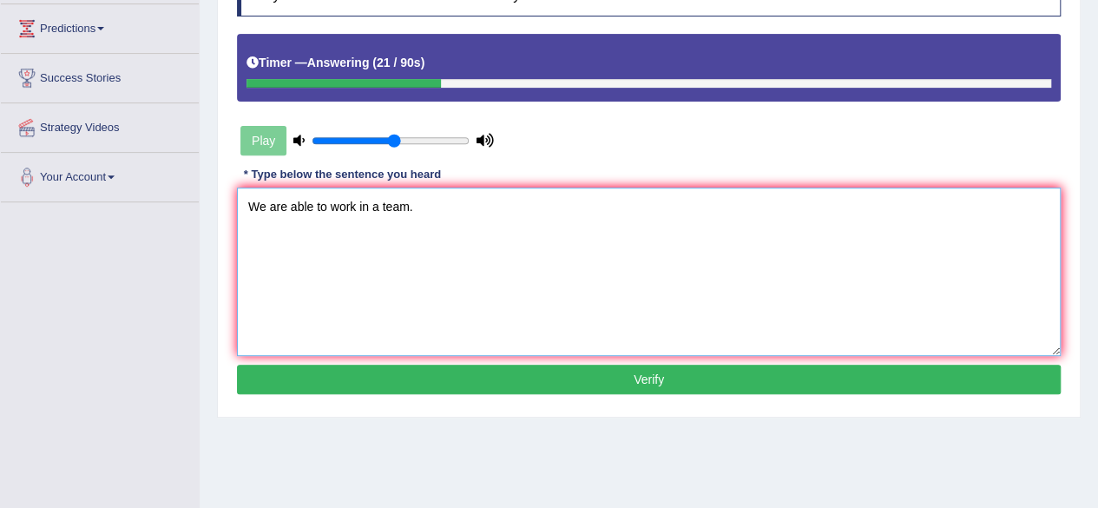
type textarea "We are able to work in a team."
click at [406, 371] on button "Verify" at bounding box center [649, 379] width 824 height 30
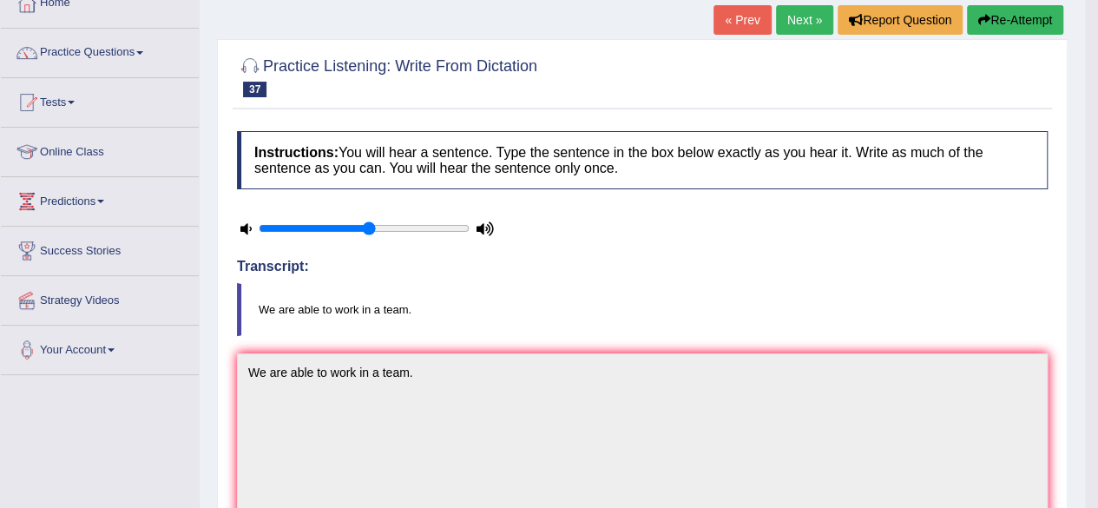
scroll to position [76, 0]
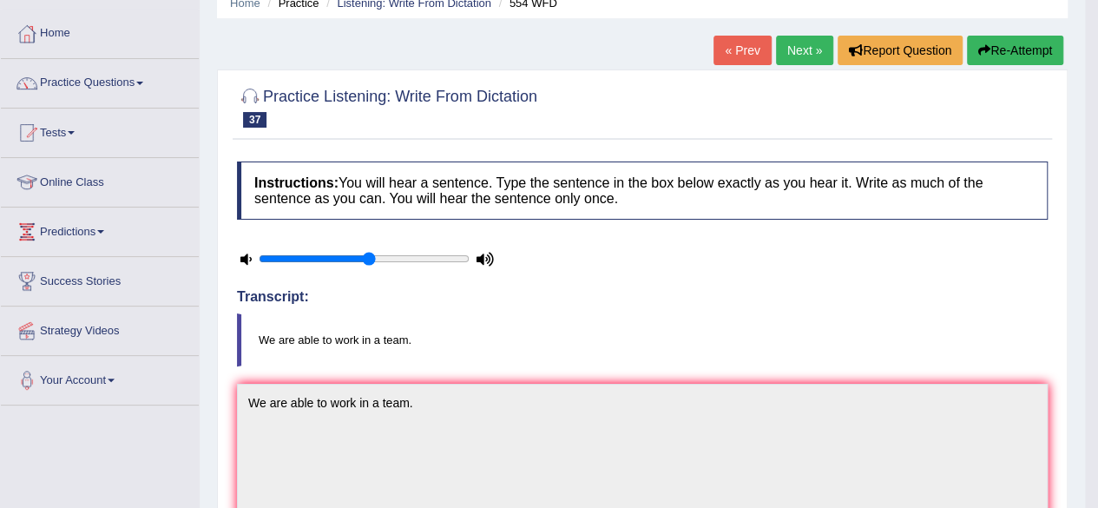
click at [802, 49] on link "Next »" at bounding box center [804, 51] width 57 height 30
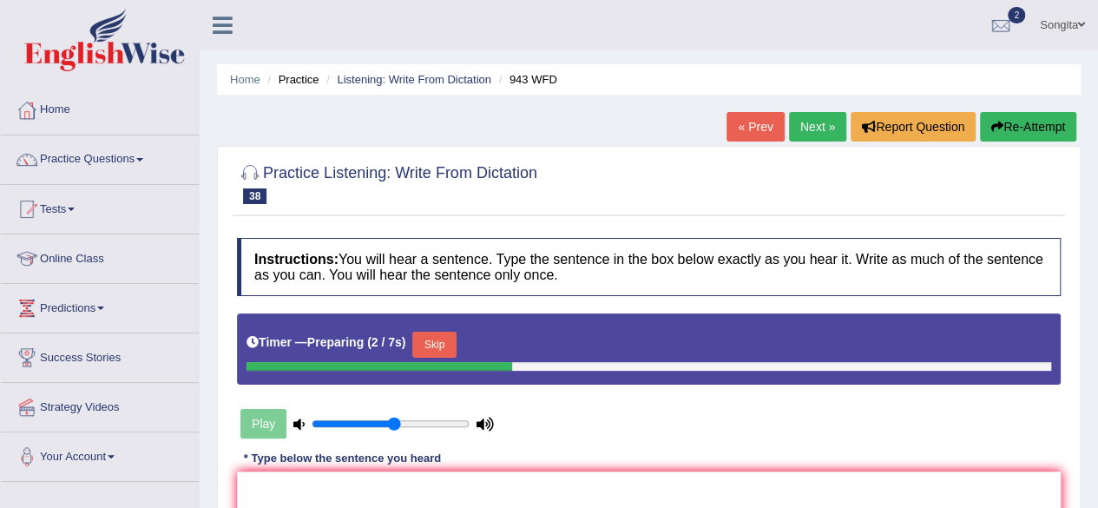
click at [607, 378] on div "Timer — Preparing ( 2 / 7s ) Skip" at bounding box center [649, 348] width 824 height 71
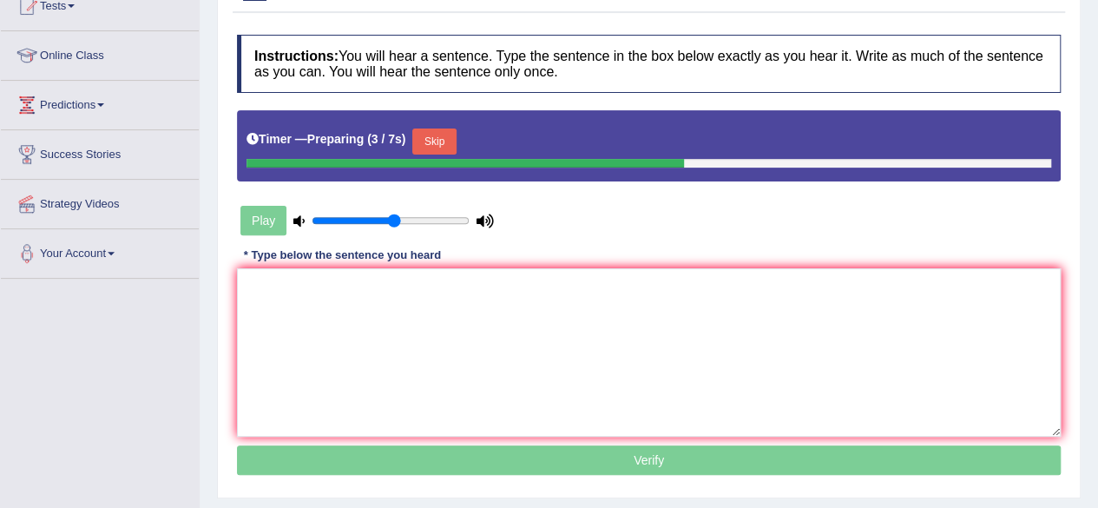
scroll to position [252, 0]
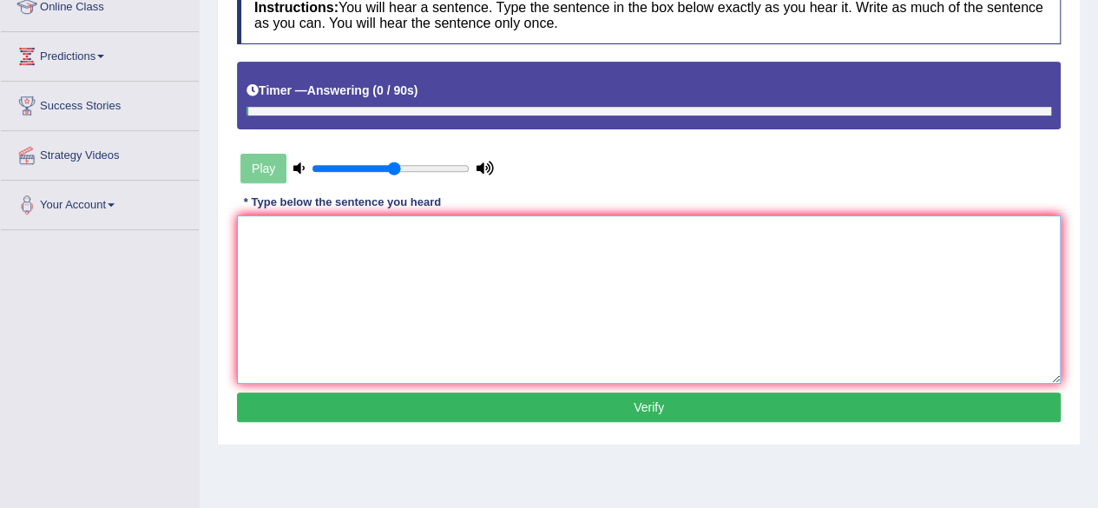
click at [479, 271] on textarea at bounding box center [649, 299] width 824 height 168
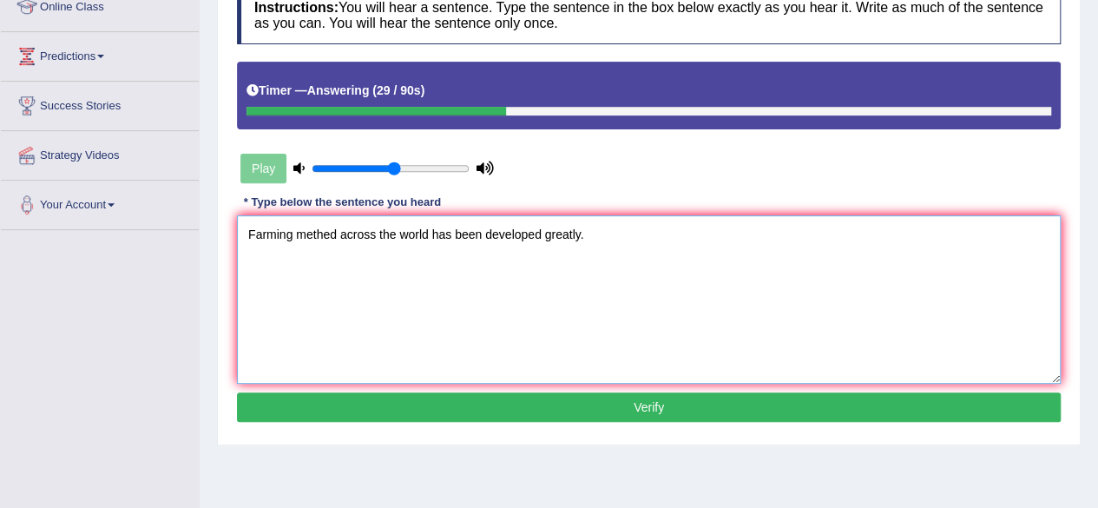
type textarea "Farming methed across the world has been developed greatly."
click at [433, 408] on button "Verify" at bounding box center [649, 407] width 824 height 30
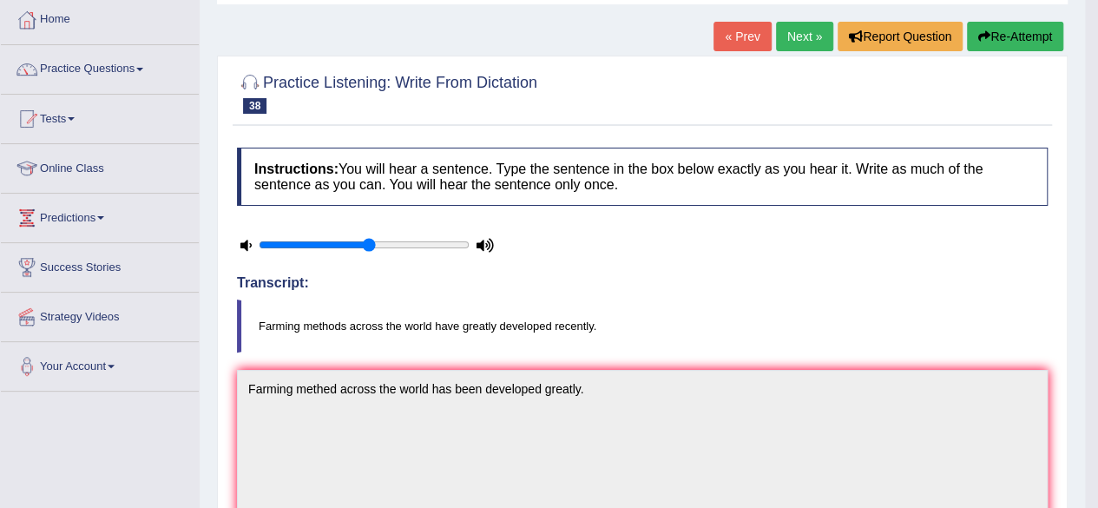
scroll to position [0, 0]
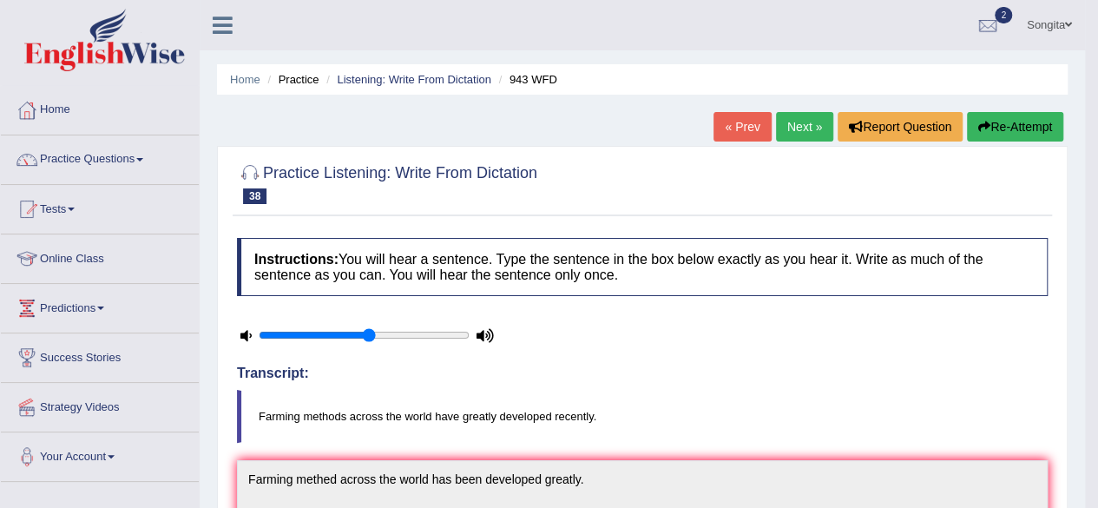
click at [790, 120] on link "Next »" at bounding box center [804, 127] width 57 height 30
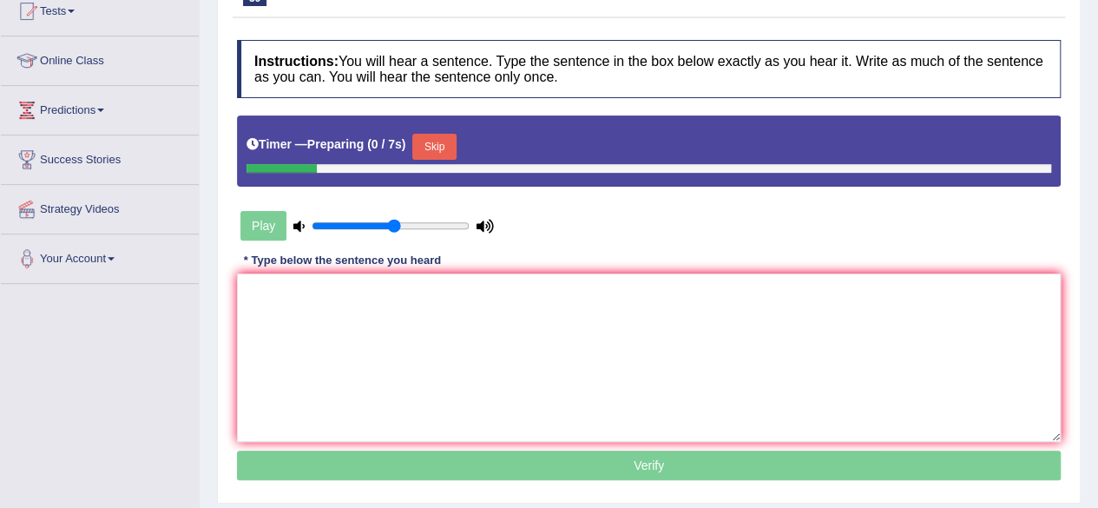
scroll to position [207, 0]
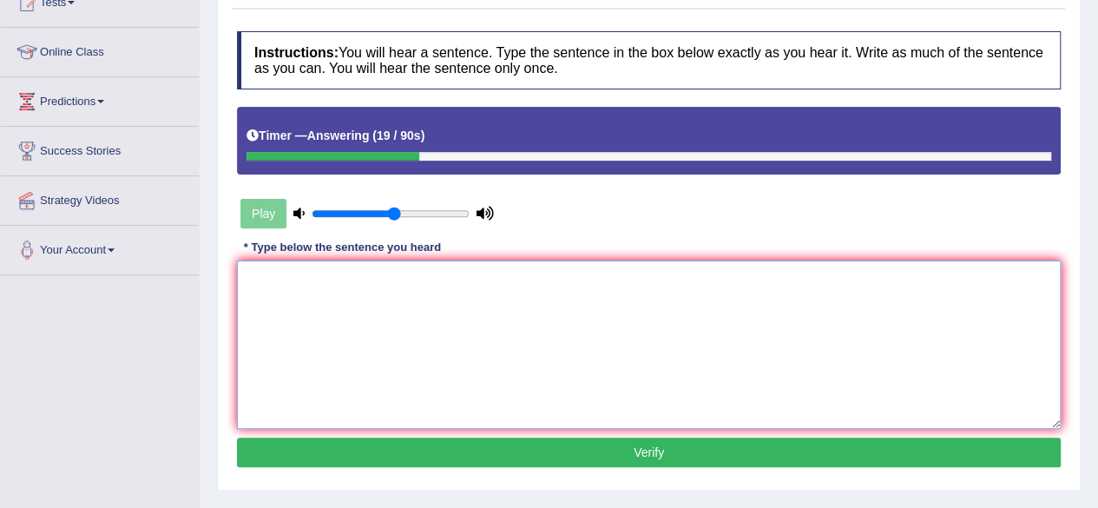
click at [413, 294] on textarea at bounding box center [649, 344] width 824 height 168
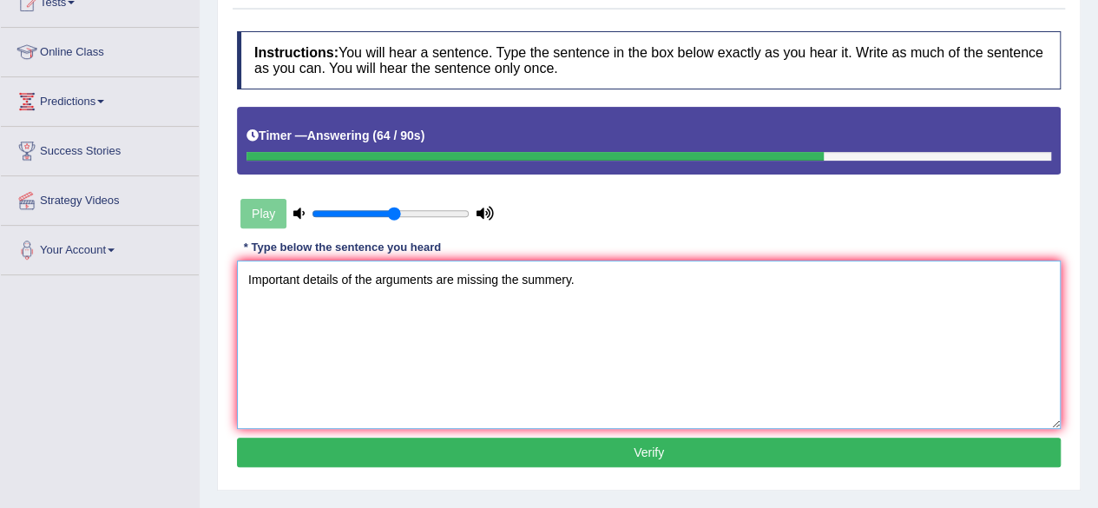
type textarea "Important details of the arguments are missing the summery."
click at [766, 453] on button "Verify" at bounding box center [649, 452] width 824 height 30
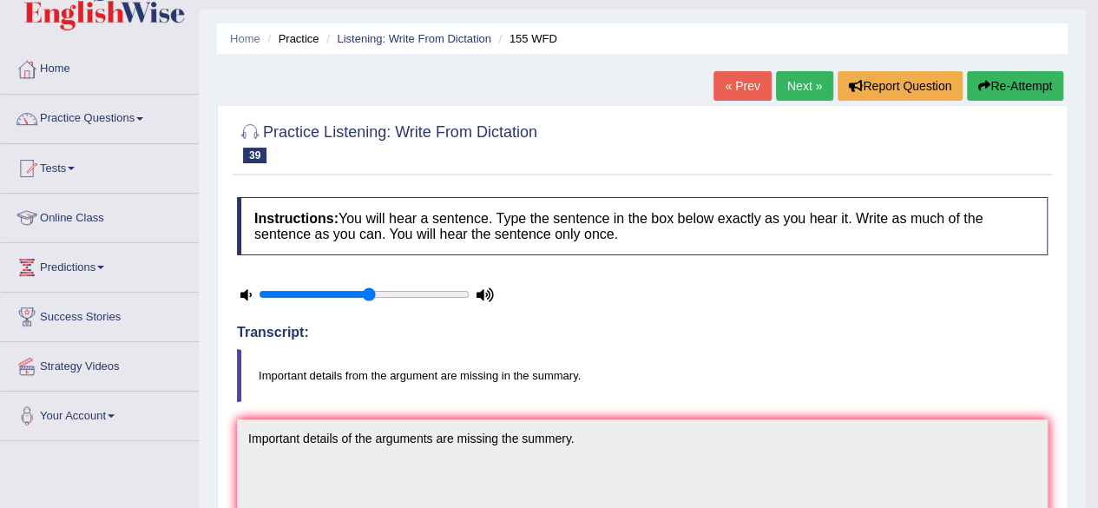
scroll to position [0, 0]
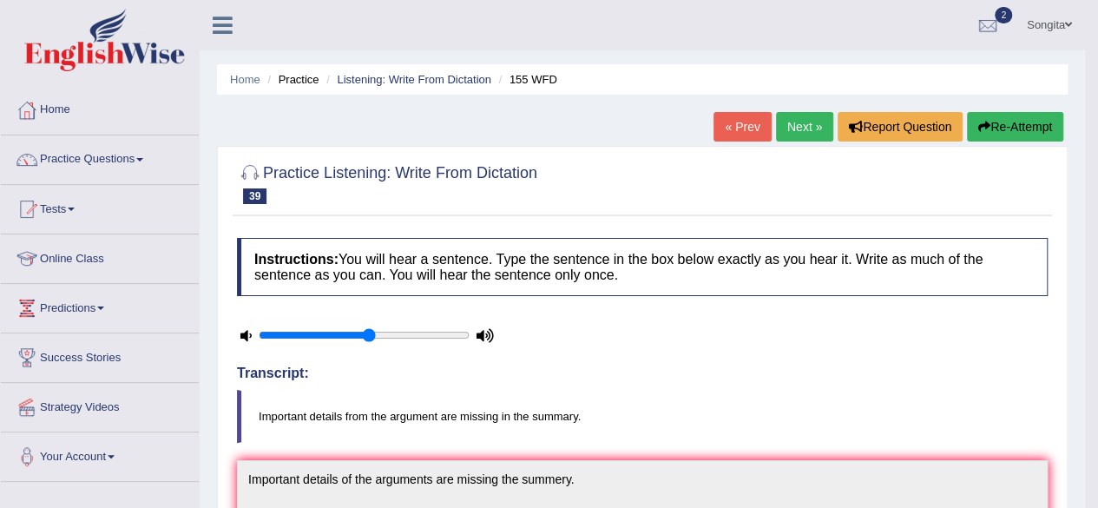
click at [785, 137] on link "Next »" at bounding box center [804, 127] width 57 height 30
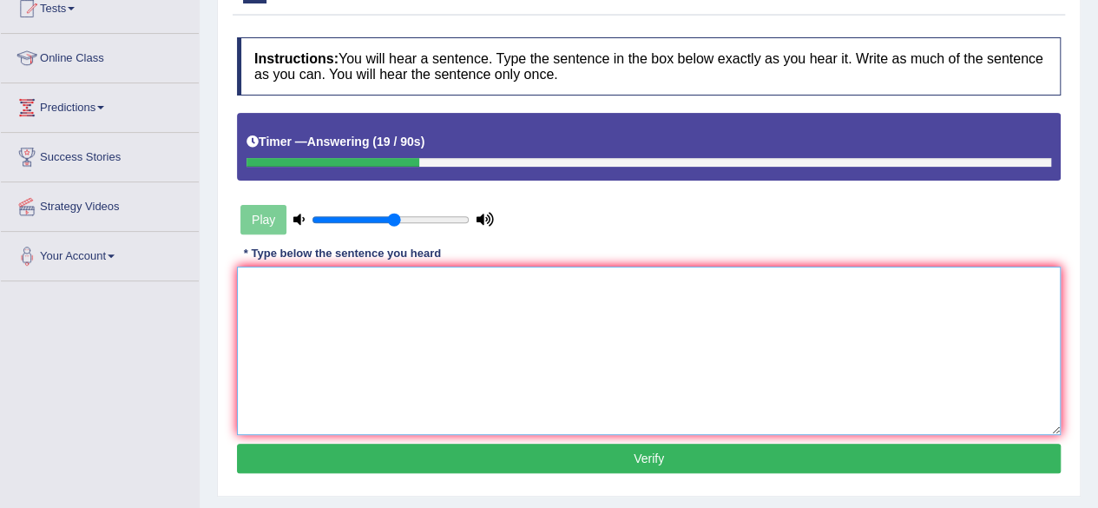
click at [329, 284] on textarea at bounding box center [649, 350] width 824 height 168
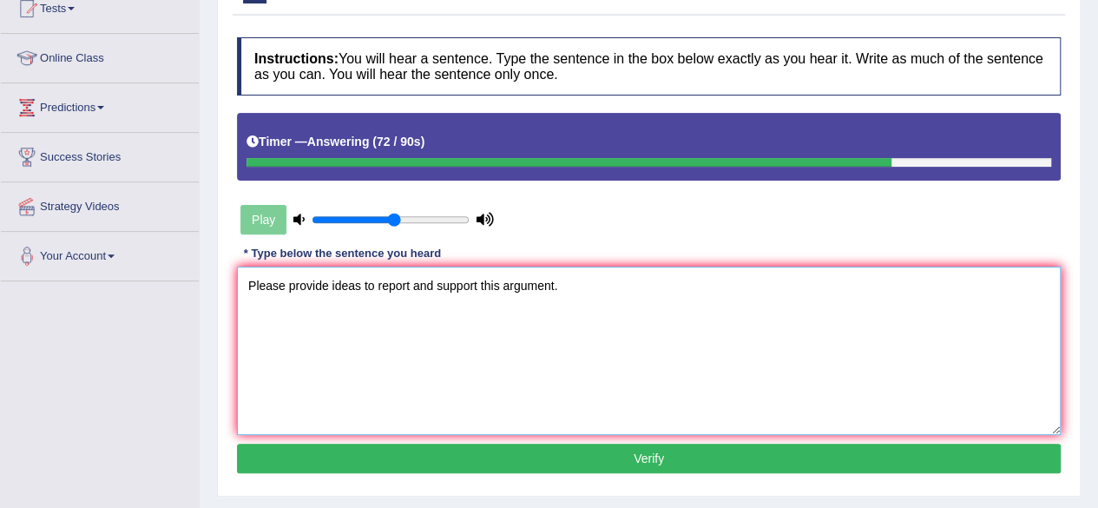
type textarea "Please provide ideas to report and support this argument."
click at [803, 447] on button "Verify" at bounding box center [649, 458] width 824 height 30
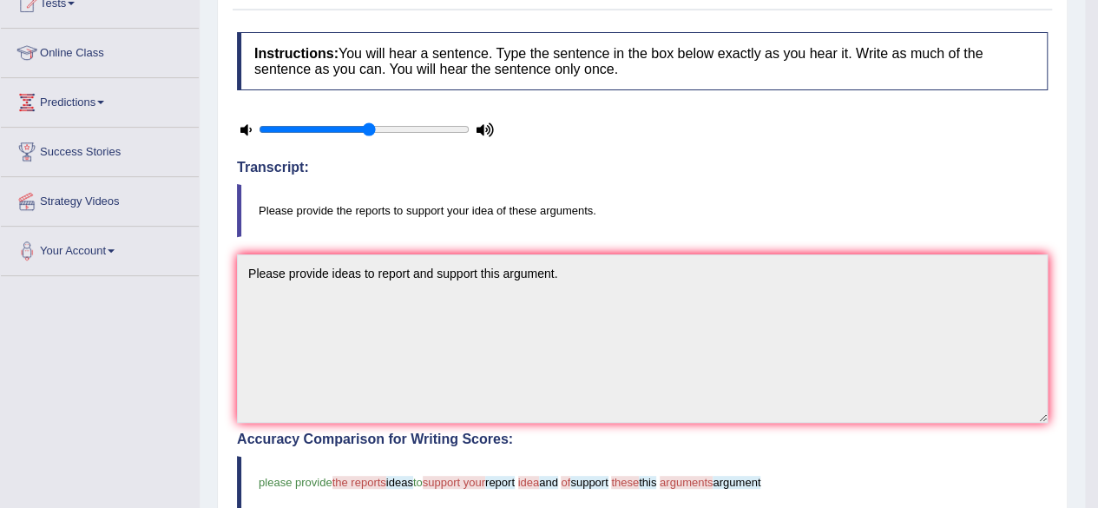
scroll to position [205, 0]
click at [646, 134] on div "Instructions: You will hear a sentence. Type the sentence in the box below exac…" at bounding box center [642, 464] width 819 height 881
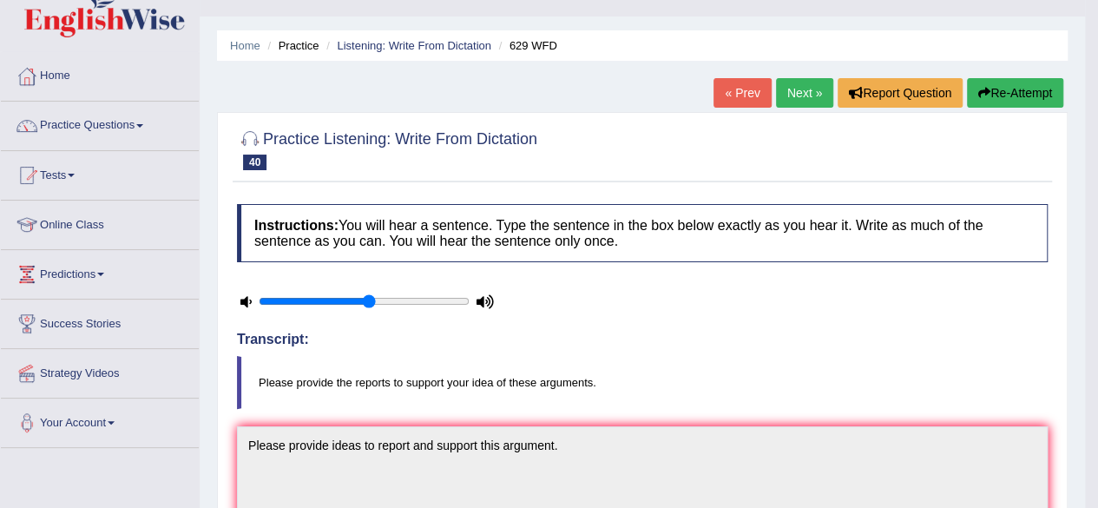
scroll to position [0, 0]
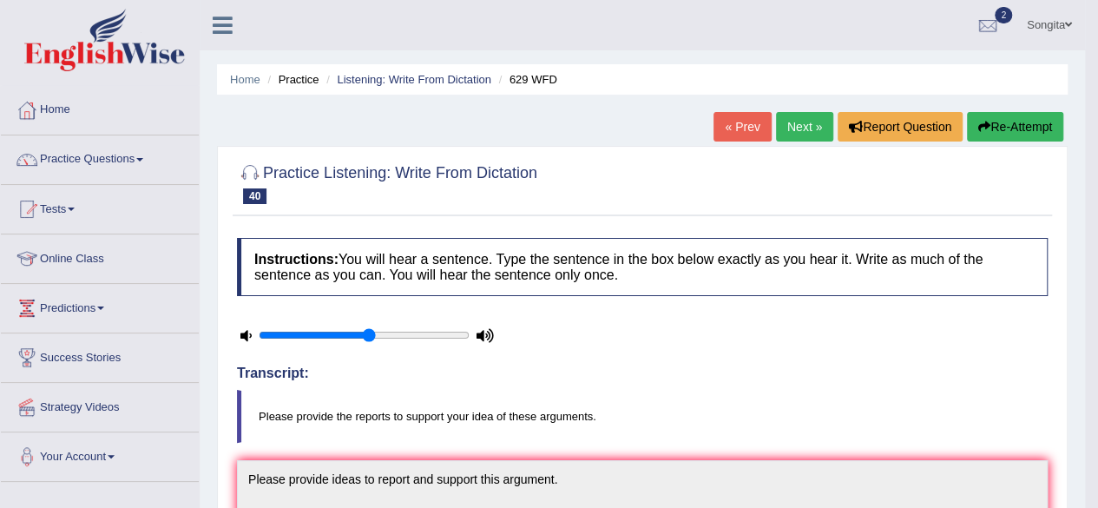
click at [800, 128] on link "Next »" at bounding box center [804, 127] width 57 height 30
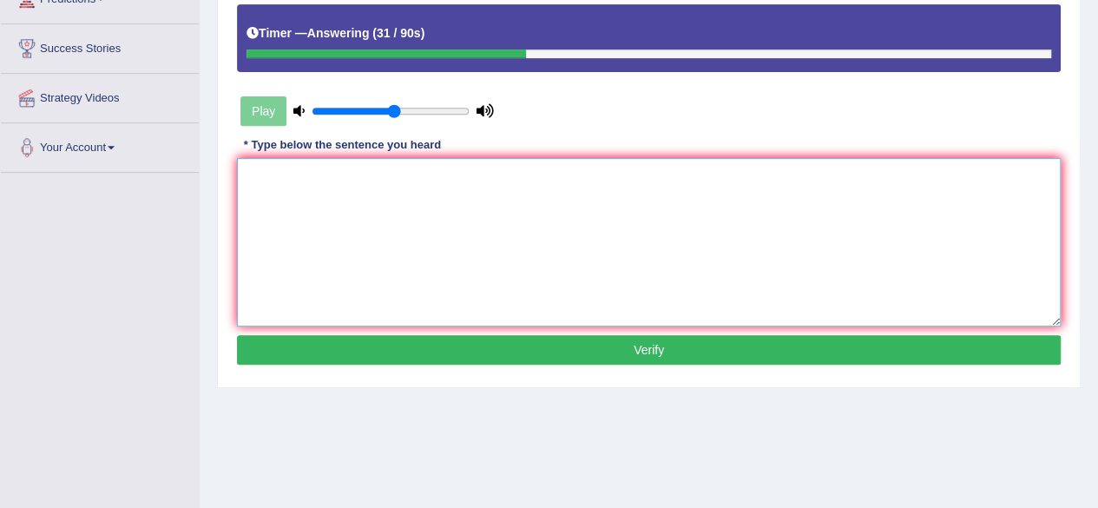
click at [375, 187] on textarea at bounding box center [649, 242] width 824 height 168
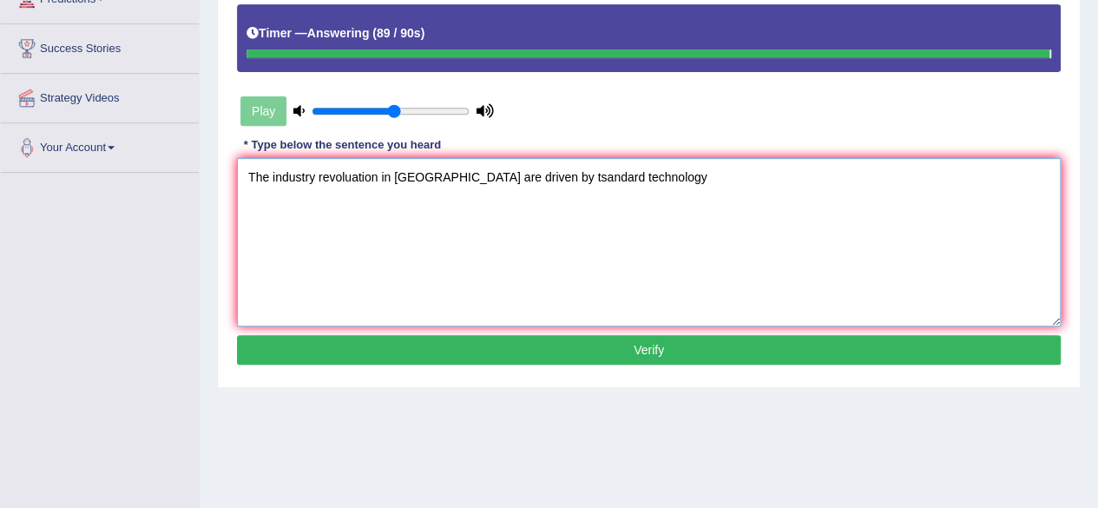
type textarea "The industry revoluation in [GEOGRAPHIC_DATA] are driven by tsandard technology"
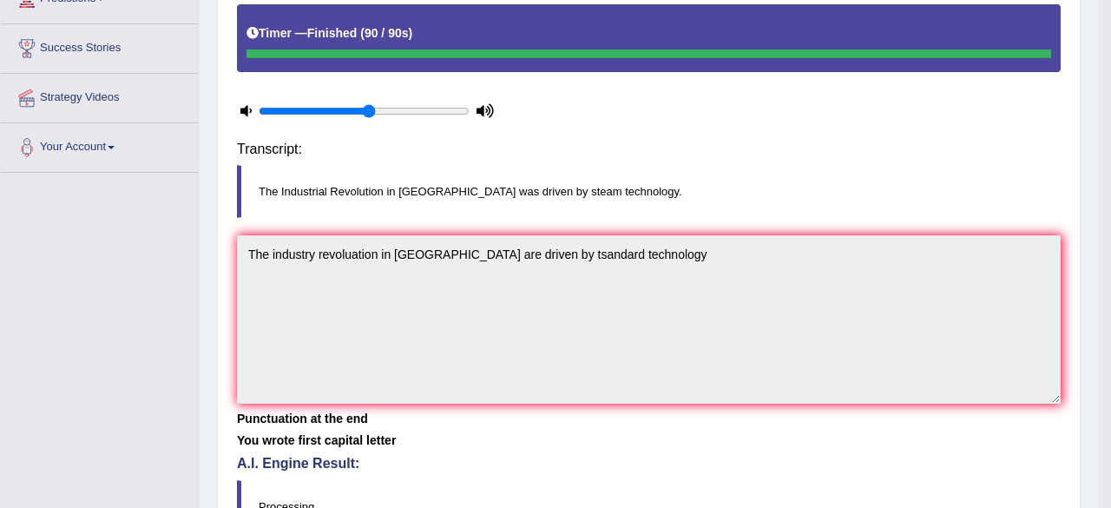
click at [0, 0] on div "Saving your answer..." at bounding box center [0, 0] width 0 height 0
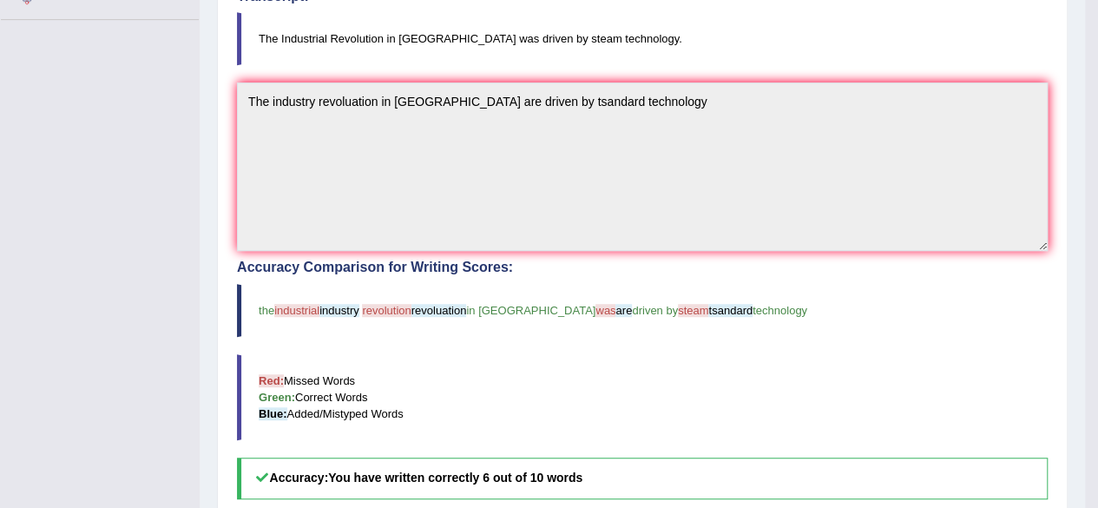
scroll to position [450, 0]
